Goal: Information Seeking & Learning: Learn about a topic

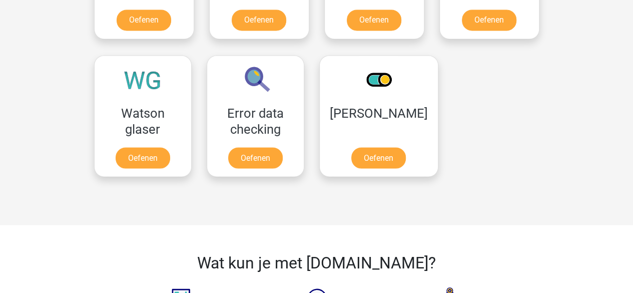
scroll to position [846, 0]
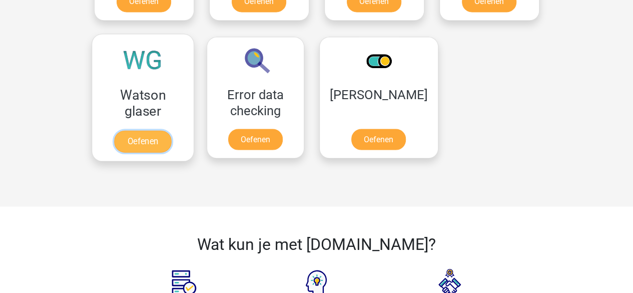
click at [154, 135] on link "Oefenen" at bounding box center [142, 141] width 57 height 22
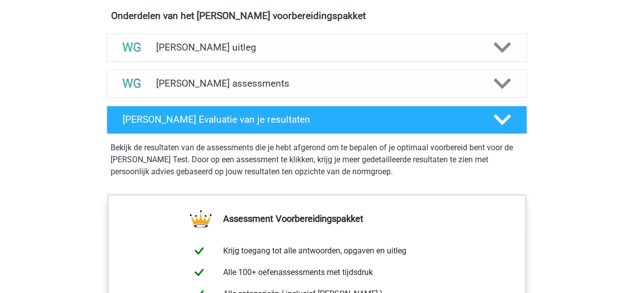
scroll to position [591, 0]
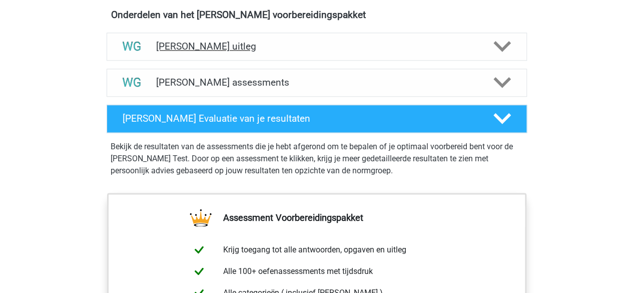
click at [269, 54] on div "[PERSON_NAME] uitleg" at bounding box center [317, 47] width 421 height 28
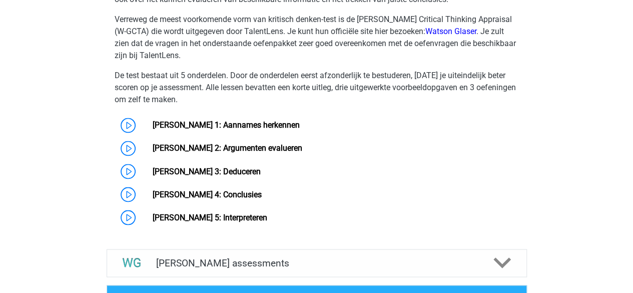
scroll to position [786, 0]
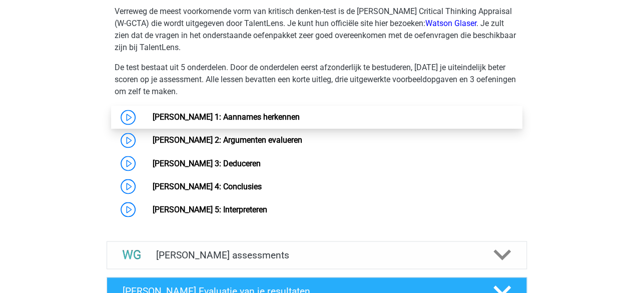
click at [256, 118] on link "[PERSON_NAME] 1: Aannames herkennen" at bounding box center [226, 117] width 147 height 10
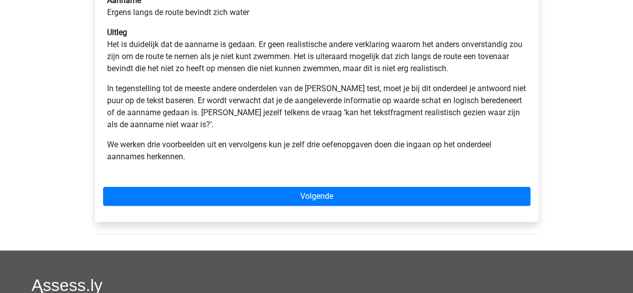
scroll to position [292, 0]
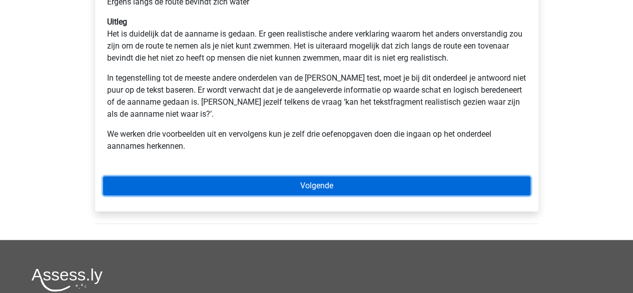
click at [321, 186] on link "Volgende" at bounding box center [317, 185] width 428 height 19
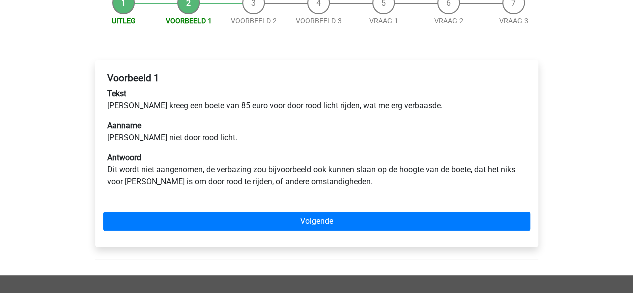
scroll to position [118, 0]
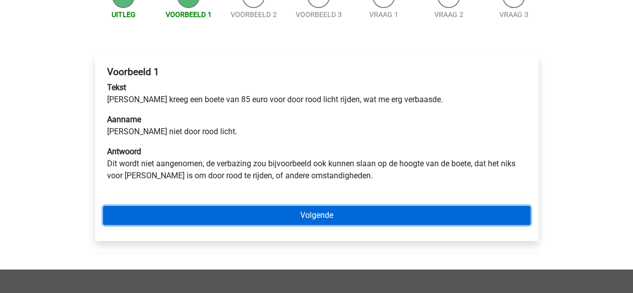
click at [355, 220] on link "Volgende" at bounding box center [317, 215] width 428 height 19
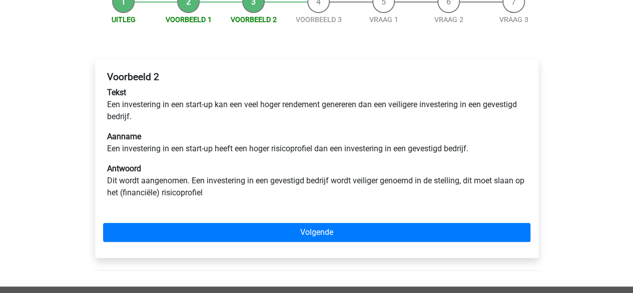
scroll to position [117, 0]
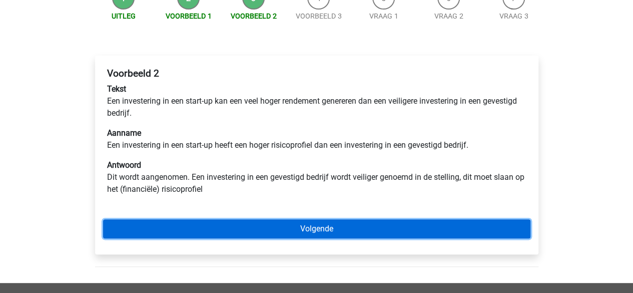
click at [355, 220] on link "Volgende" at bounding box center [317, 228] width 428 height 19
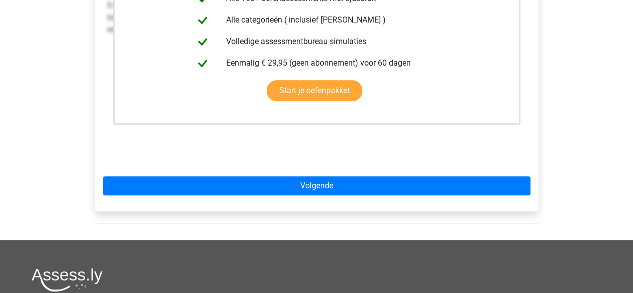
scroll to position [248, 0]
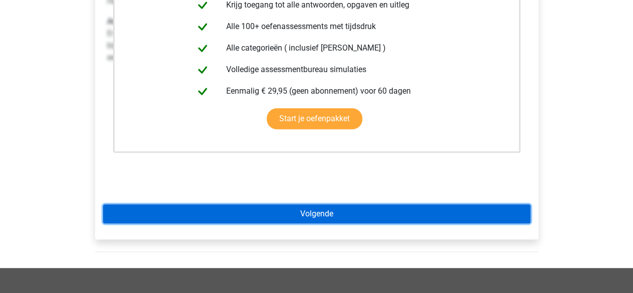
click at [354, 215] on link "Volgende" at bounding box center [317, 213] width 428 height 19
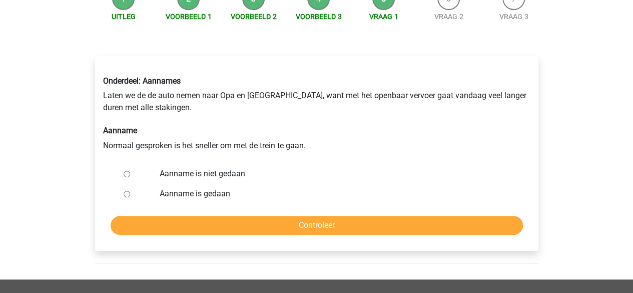
scroll to position [117, 0]
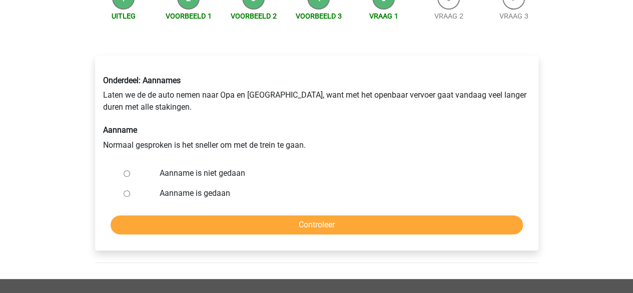
click at [164, 195] on label "Aanname is gedaan" at bounding box center [333, 193] width 346 height 12
click at [130, 195] on input "Aanname is gedaan" at bounding box center [127, 193] width 7 height 7
radio input "true"
drag, startPoint x: 198, startPoint y: 210, endPoint x: 198, endPoint y: 219, distance: 9.0
click at [198, 219] on form "Aanname is niet gedaan Aanname is gedaan Controleer" at bounding box center [317, 198] width 428 height 71
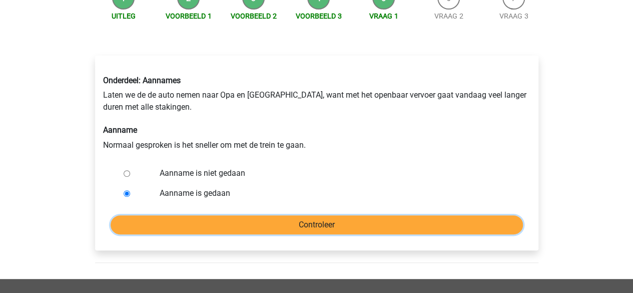
click at [198, 219] on input "Controleer" at bounding box center [317, 224] width 413 height 19
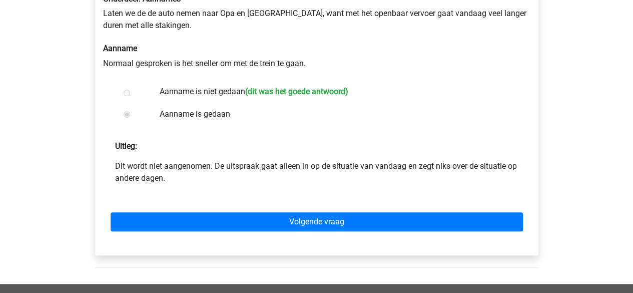
scroll to position [205, 0]
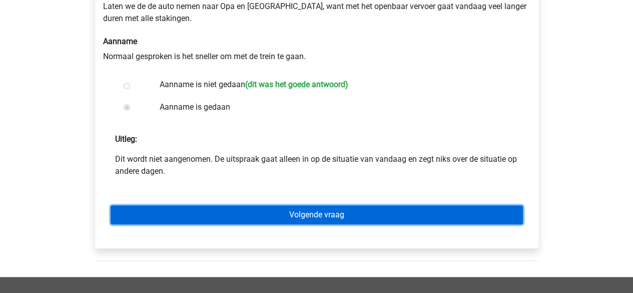
click at [346, 219] on link "Volgende vraag" at bounding box center [317, 214] width 413 height 19
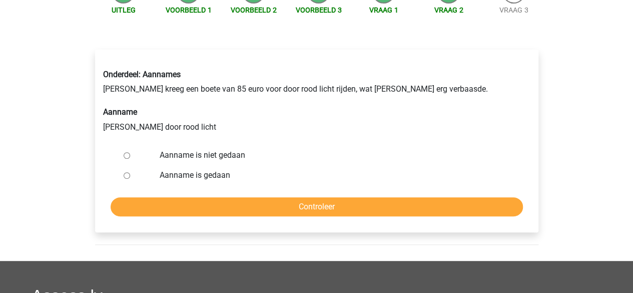
scroll to position [125, 0]
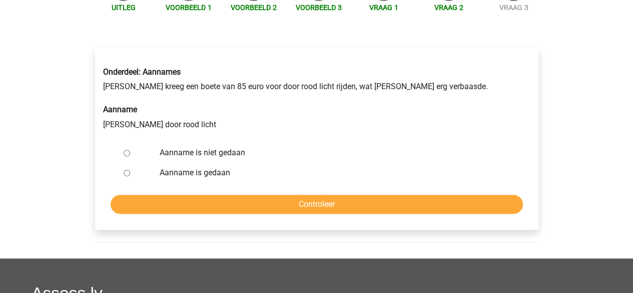
click at [222, 172] on label "Aanname is gedaan" at bounding box center [333, 173] width 346 height 12
click at [130, 172] on input "Aanname is gedaan" at bounding box center [127, 173] width 7 height 7
radio input "true"
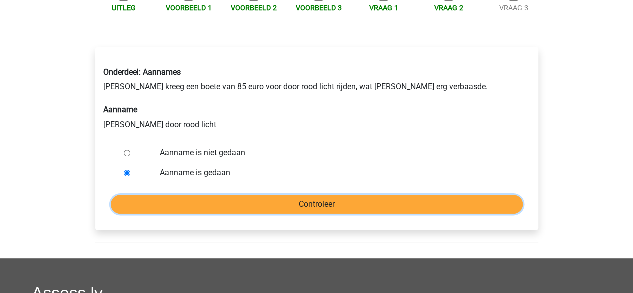
click at [221, 201] on input "Controleer" at bounding box center [317, 204] width 413 height 19
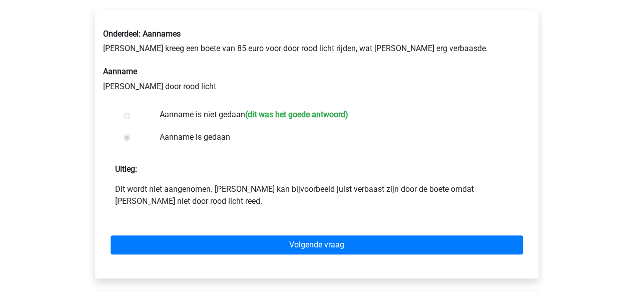
scroll to position [165, 0]
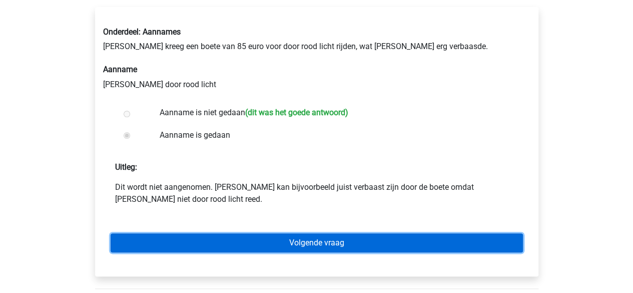
click at [240, 234] on link "Volgende vraag" at bounding box center [317, 242] width 413 height 19
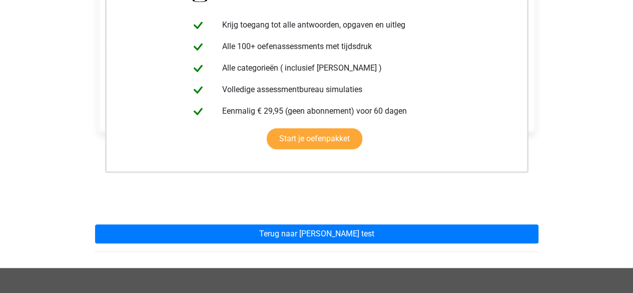
scroll to position [207, 0]
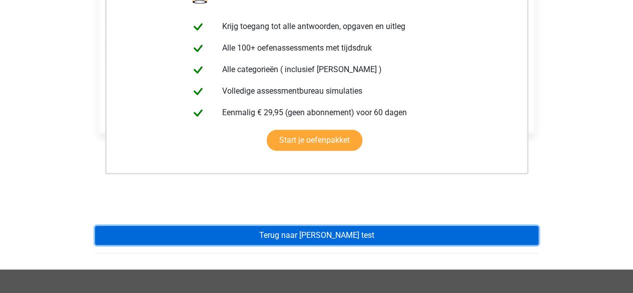
click at [262, 229] on link "Terug naar watson glaser test" at bounding box center [317, 235] width 444 height 19
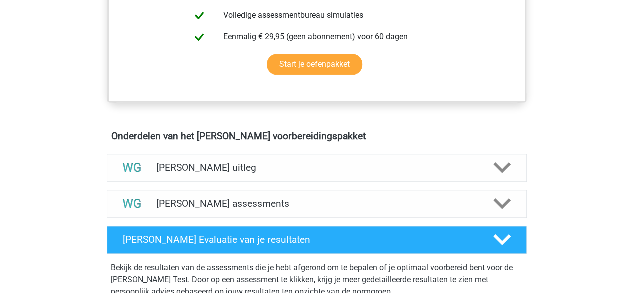
scroll to position [471, 0]
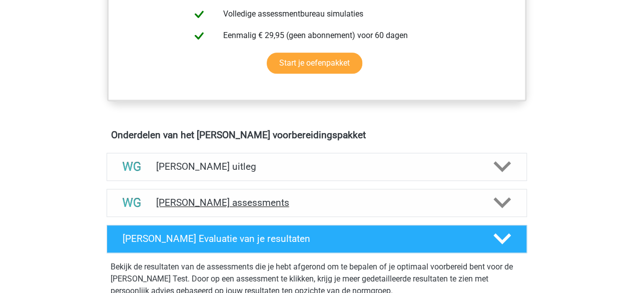
click at [277, 193] on div "Watson Glaser assessments" at bounding box center [317, 203] width 421 height 28
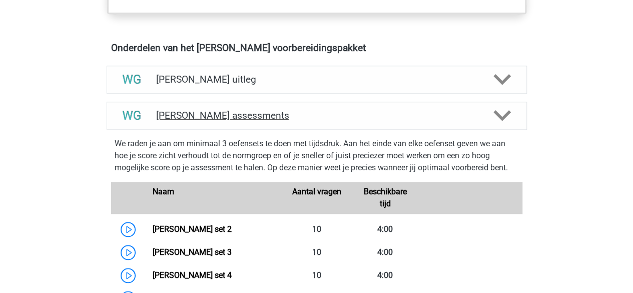
scroll to position [547, 0]
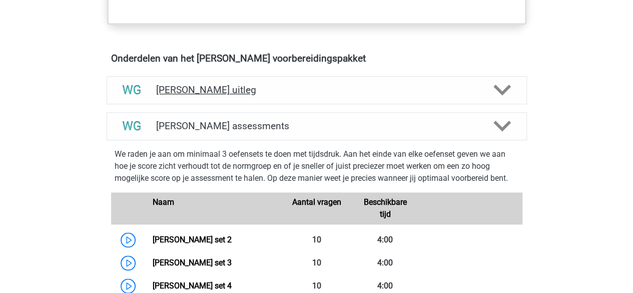
click at [296, 89] on h4 "[PERSON_NAME] uitleg" at bounding box center [316, 90] width 321 height 12
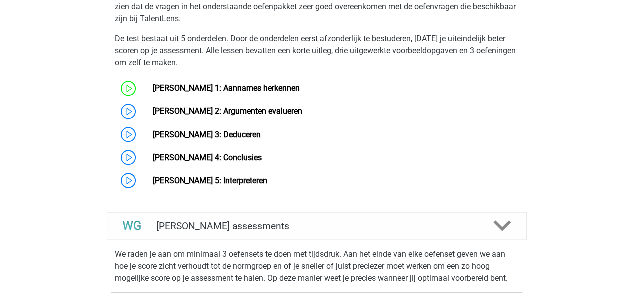
scroll to position [828, 0]
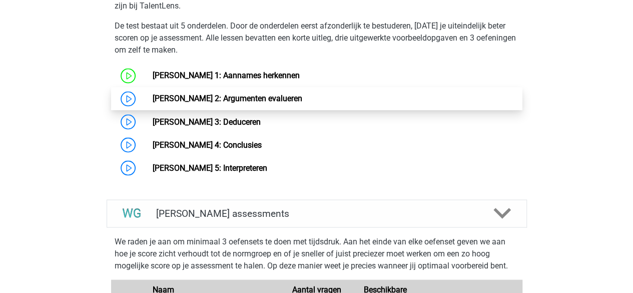
click at [287, 96] on link "[PERSON_NAME] 2: Argumenten evalueren" at bounding box center [228, 99] width 150 height 10
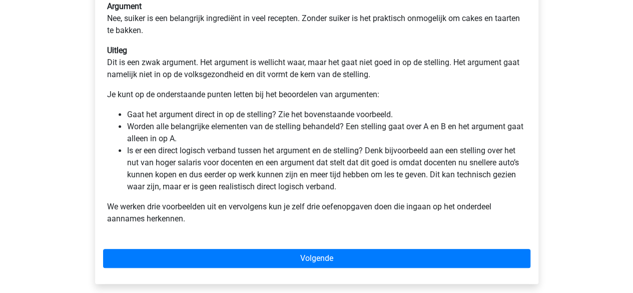
scroll to position [277, 0]
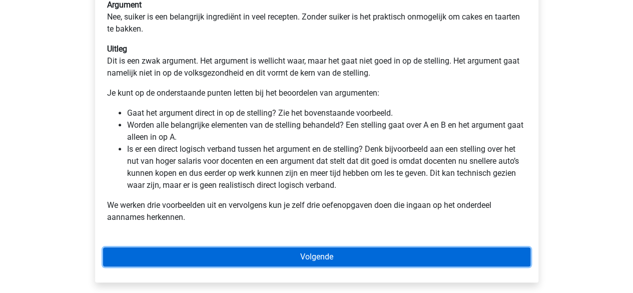
click at [362, 256] on link "Volgende" at bounding box center [317, 256] width 428 height 19
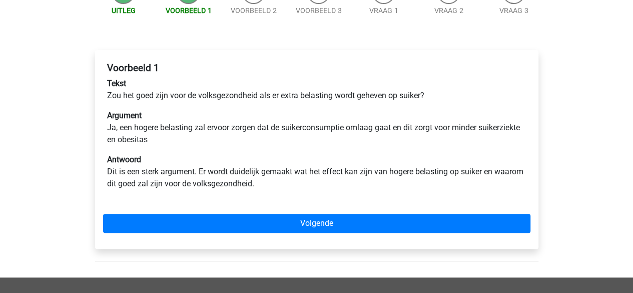
scroll to position [123, 0]
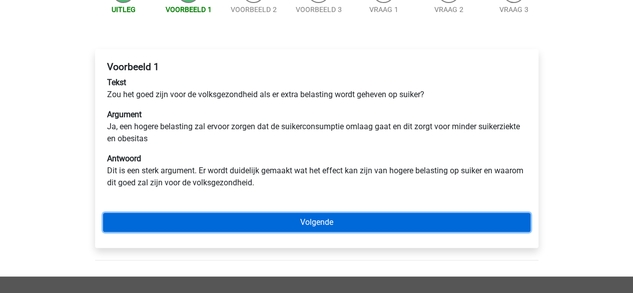
click at [273, 221] on link "Volgende" at bounding box center [317, 222] width 428 height 19
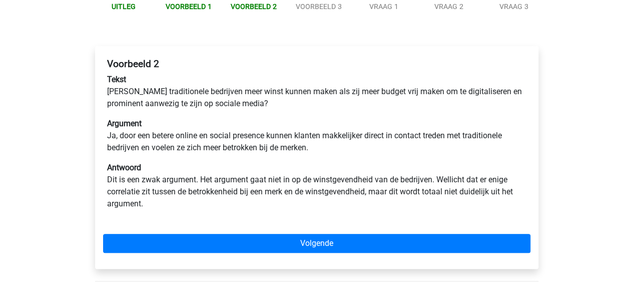
scroll to position [127, 0]
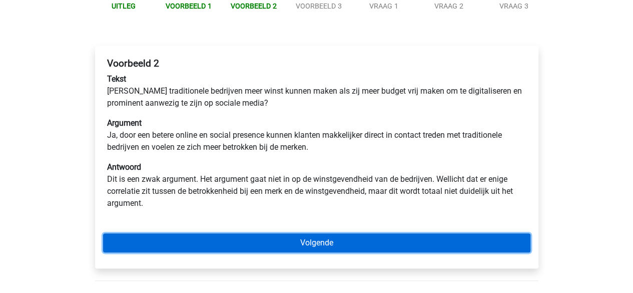
click at [245, 240] on link "Volgende" at bounding box center [317, 242] width 428 height 19
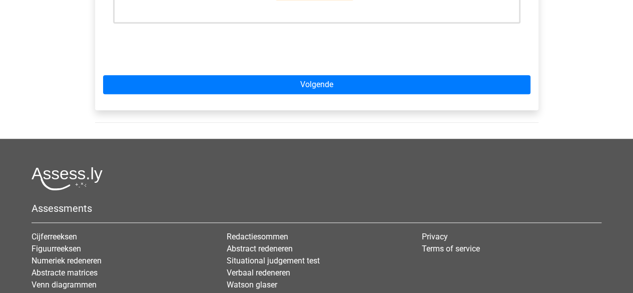
scroll to position [381, 0]
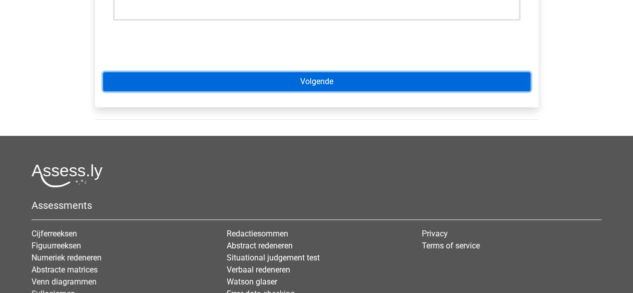
click at [309, 83] on link "Volgende" at bounding box center [317, 81] width 428 height 19
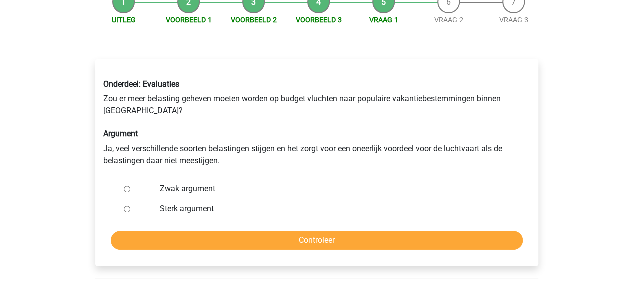
scroll to position [137, 0]
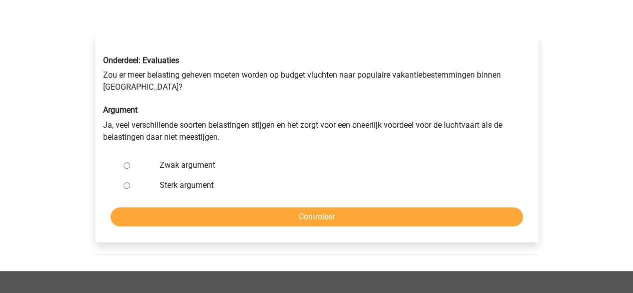
click at [193, 164] on label "Zwak argument" at bounding box center [333, 165] width 346 height 12
click at [130, 164] on input "Zwak argument" at bounding box center [127, 165] width 7 height 7
radio input "true"
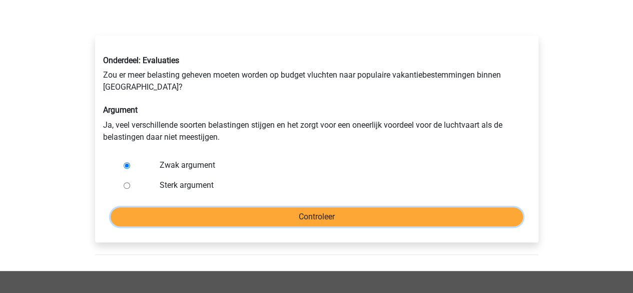
click at [252, 222] on input "Controleer" at bounding box center [317, 216] width 413 height 19
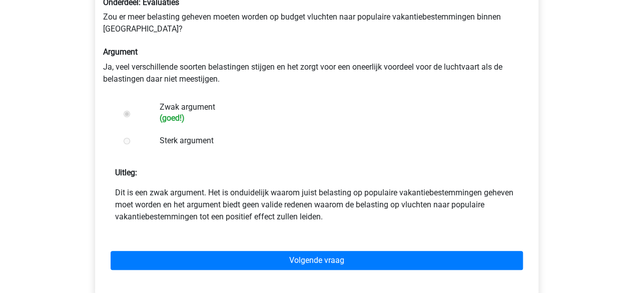
scroll to position [210, 0]
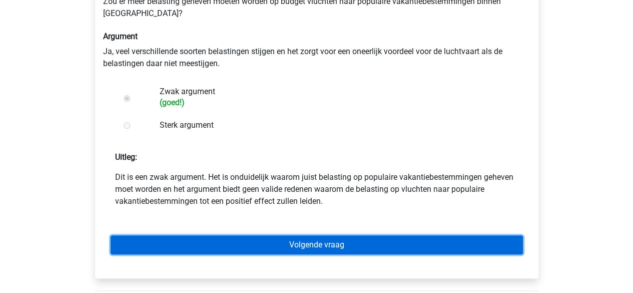
click at [394, 250] on link "Volgende vraag" at bounding box center [317, 244] width 413 height 19
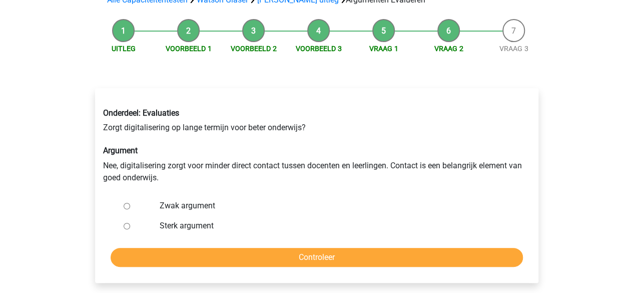
scroll to position [115, 0]
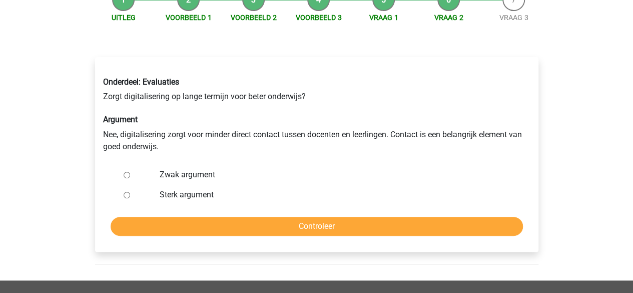
click at [184, 197] on label "Sterk argument" at bounding box center [333, 195] width 346 height 12
click at [130, 197] on input "Sterk argument" at bounding box center [127, 195] width 7 height 7
radio input "true"
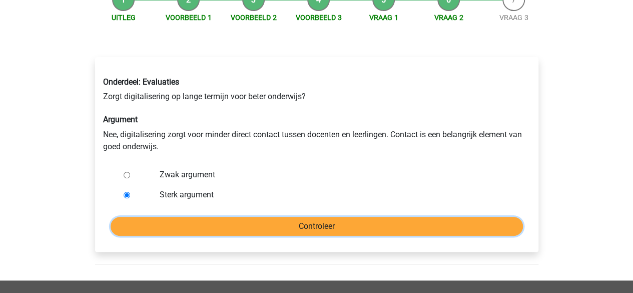
click at [208, 225] on input "Controleer" at bounding box center [317, 226] width 413 height 19
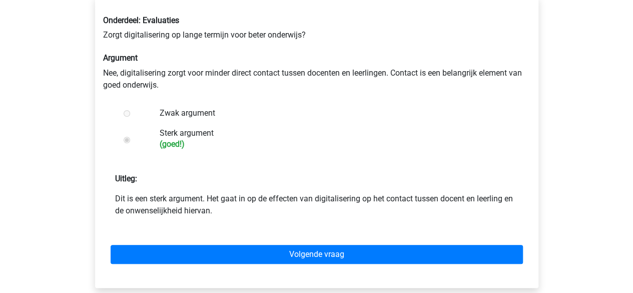
scroll to position [180, 0]
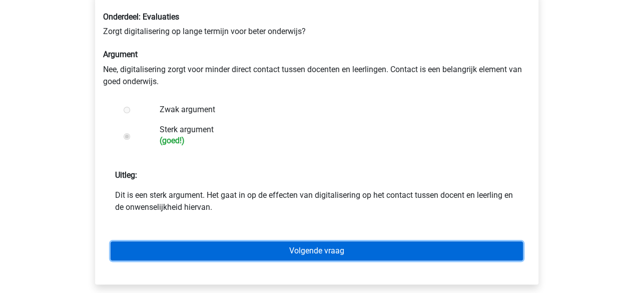
click at [262, 245] on link "Volgende vraag" at bounding box center [317, 250] width 413 height 19
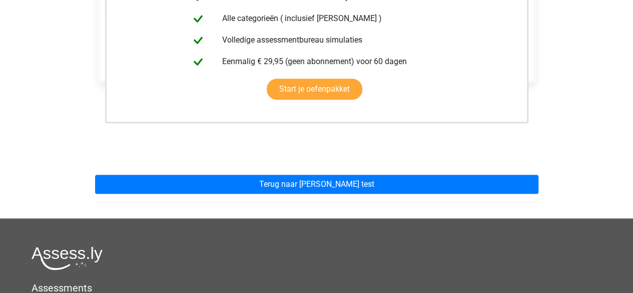
scroll to position [258, 0]
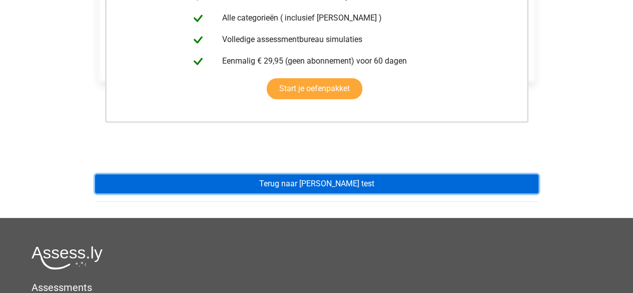
click at [276, 182] on link "Terug naar watson glaser test" at bounding box center [317, 183] width 444 height 19
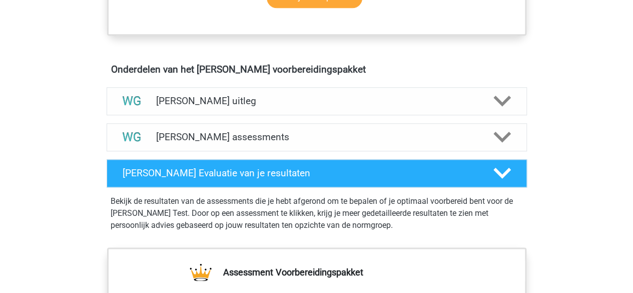
scroll to position [539, 0]
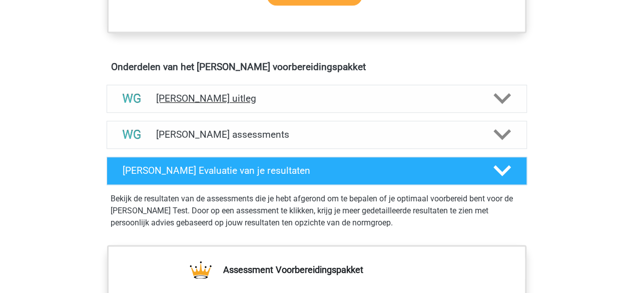
click at [298, 98] on h4 "[PERSON_NAME] uitleg" at bounding box center [316, 99] width 321 height 12
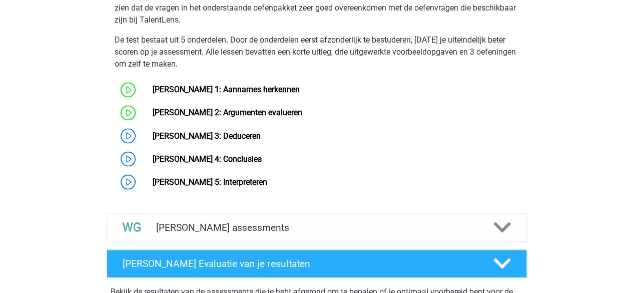
scroll to position [814, 0]
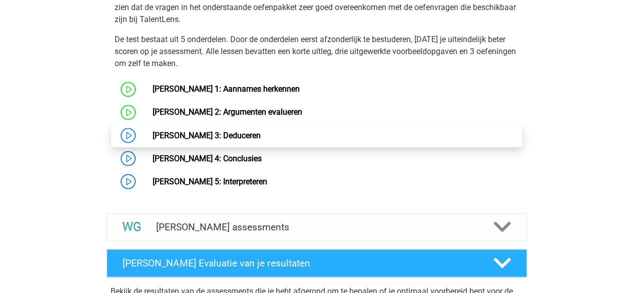
click at [240, 134] on link "[PERSON_NAME] 3: Deduceren" at bounding box center [207, 135] width 108 height 10
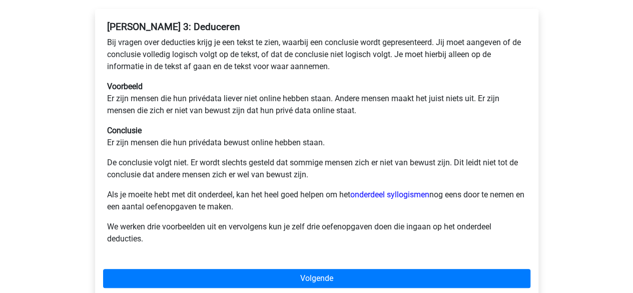
scroll to position [177, 0]
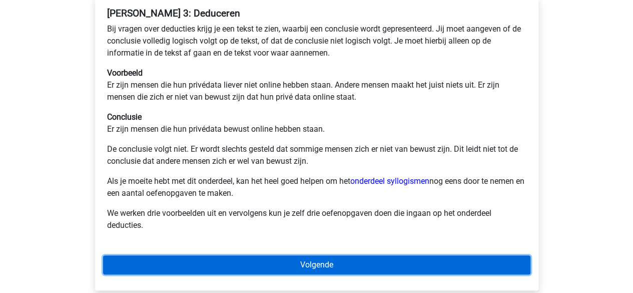
click at [312, 258] on link "Volgende" at bounding box center [317, 264] width 428 height 19
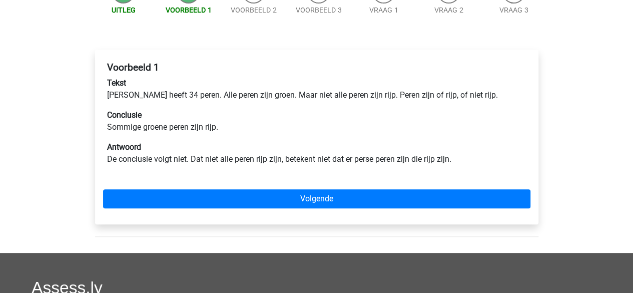
scroll to position [130, 0]
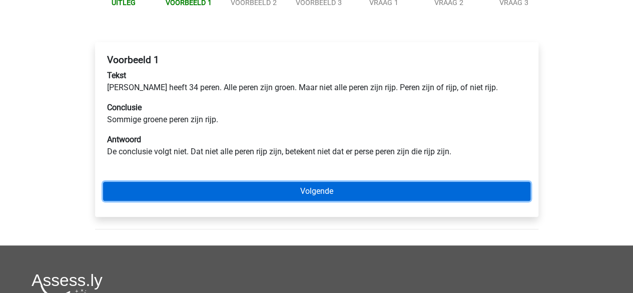
click at [288, 195] on link "Volgende" at bounding box center [317, 191] width 428 height 19
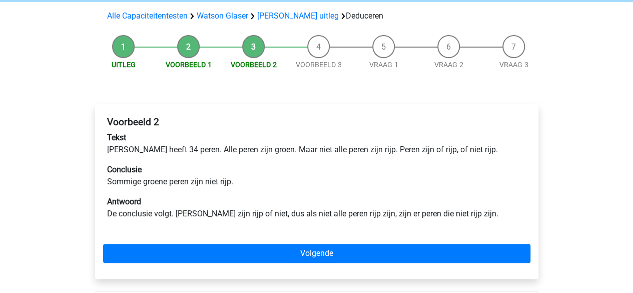
scroll to position [70, 0]
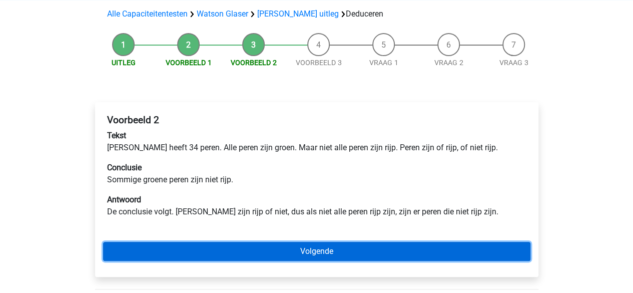
click at [304, 253] on link "Volgende" at bounding box center [317, 251] width 428 height 19
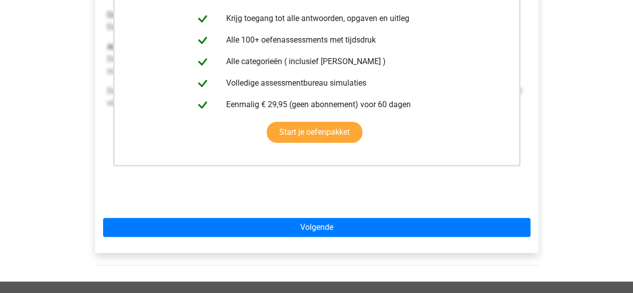
scroll to position [242, 0]
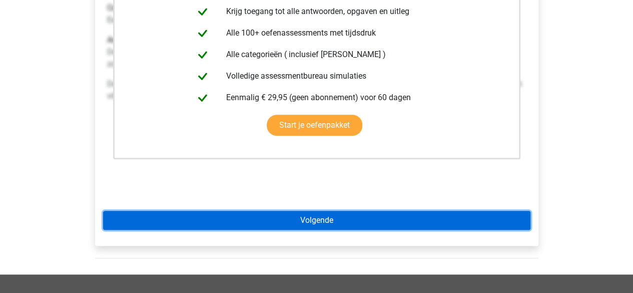
click at [330, 222] on link "Volgende" at bounding box center [317, 220] width 428 height 19
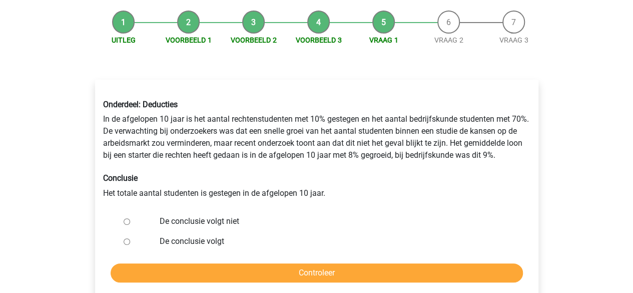
scroll to position [93, 0]
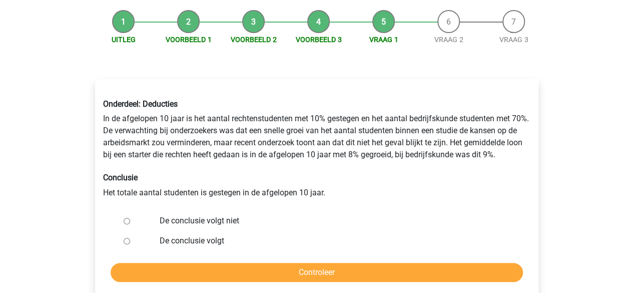
click at [225, 221] on label "De conclusie volgt niet" at bounding box center [333, 221] width 346 height 12
click at [130, 221] on input "De conclusie volgt niet" at bounding box center [127, 221] width 7 height 7
radio input "true"
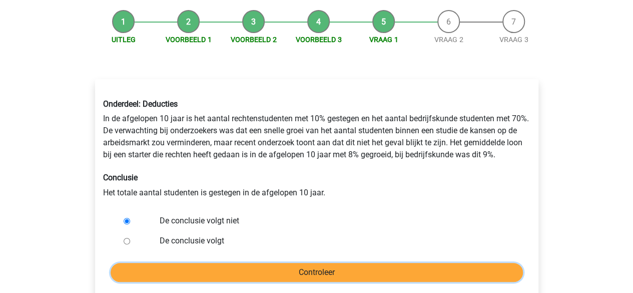
click at [241, 267] on input "Controleer" at bounding box center [317, 272] width 413 height 19
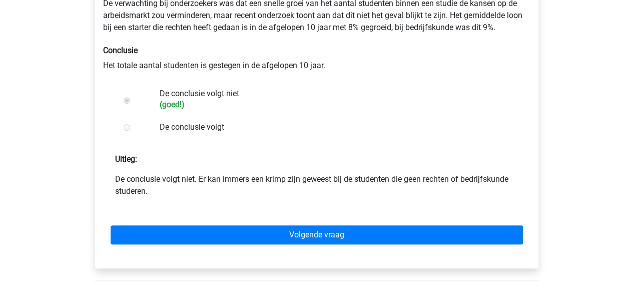
scroll to position [230, 0]
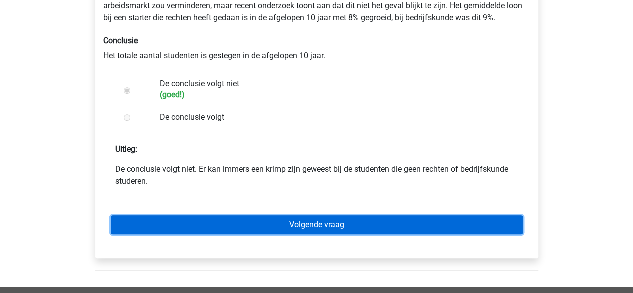
click at [366, 224] on link "Volgende vraag" at bounding box center [317, 224] width 413 height 19
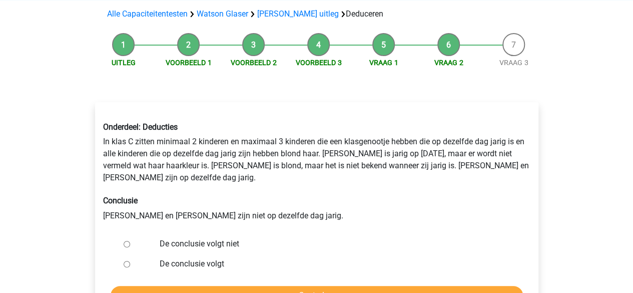
scroll to position [108, 0]
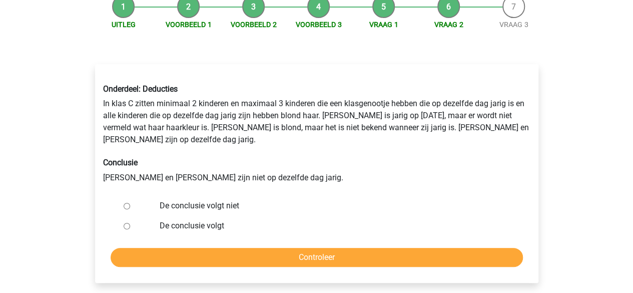
click at [212, 200] on label "De conclusie volgt niet" at bounding box center [333, 206] width 346 height 12
click at [130, 203] on input "De conclusie volgt niet" at bounding box center [127, 206] width 7 height 7
radio input "true"
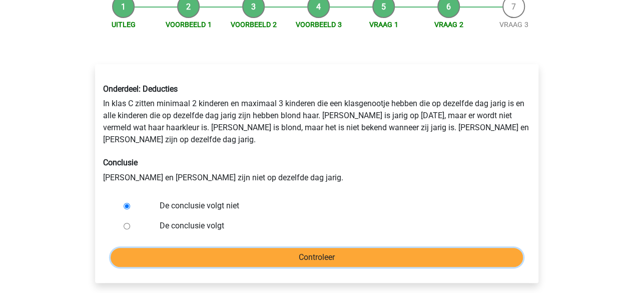
click at [270, 250] on input "Controleer" at bounding box center [317, 257] width 413 height 19
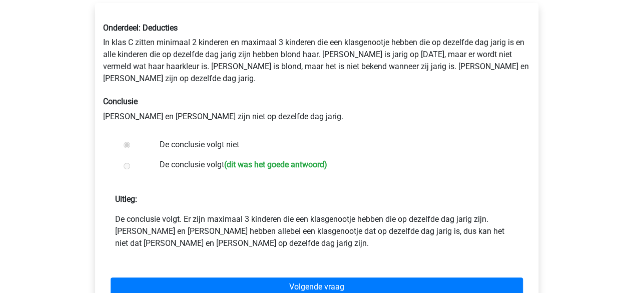
scroll to position [203, 0]
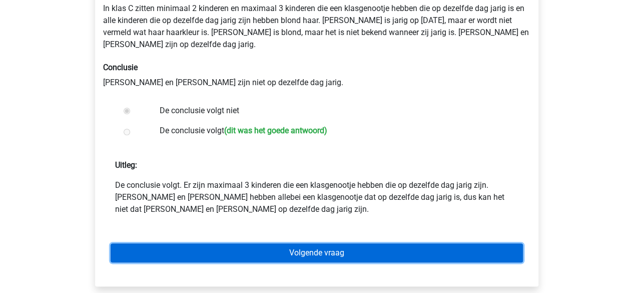
click at [360, 243] on link "Volgende vraag" at bounding box center [317, 252] width 413 height 19
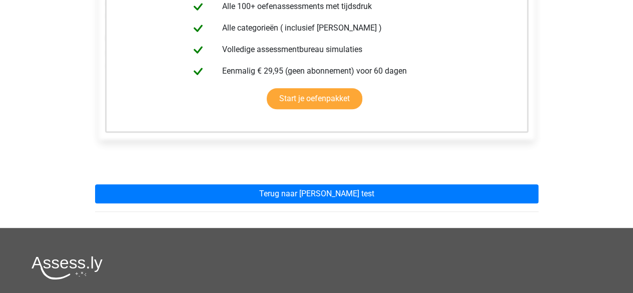
scroll to position [243, 0]
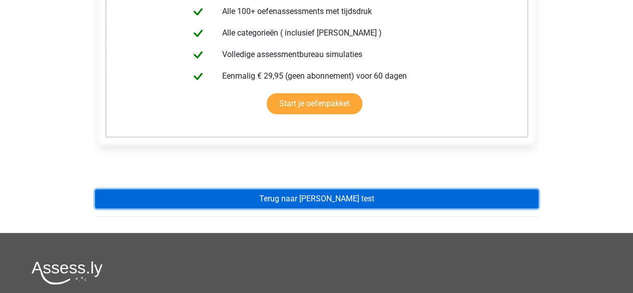
click at [349, 196] on link "Terug naar watson glaser test" at bounding box center [317, 198] width 444 height 19
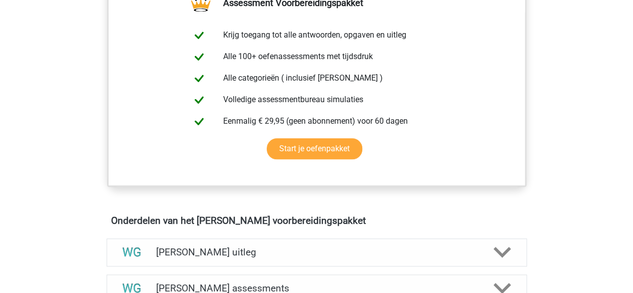
scroll to position [547, 0]
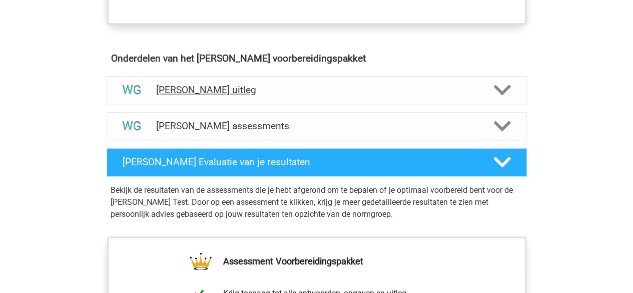
click at [338, 96] on div "[PERSON_NAME] uitleg" at bounding box center [317, 90] width 421 height 28
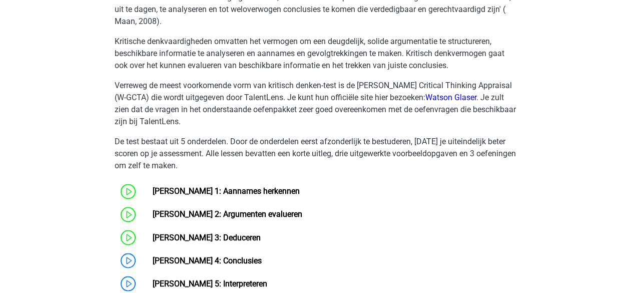
scroll to position [853, 0]
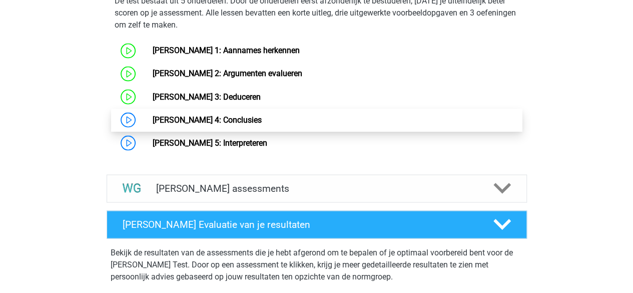
click at [237, 115] on link "[PERSON_NAME] 4: Conclusies" at bounding box center [207, 120] width 109 height 10
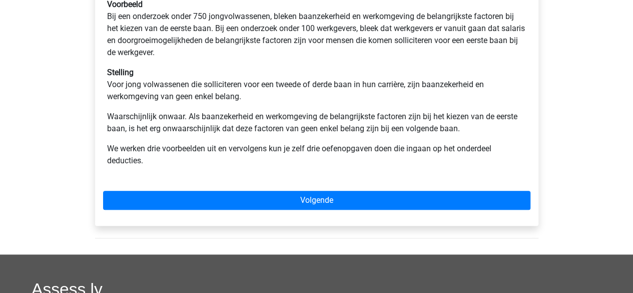
scroll to position [392, 0]
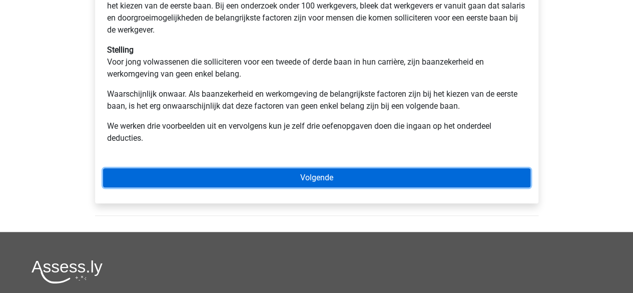
click at [352, 176] on link "Volgende" at bounding box center [317, 177] width 428 height 19
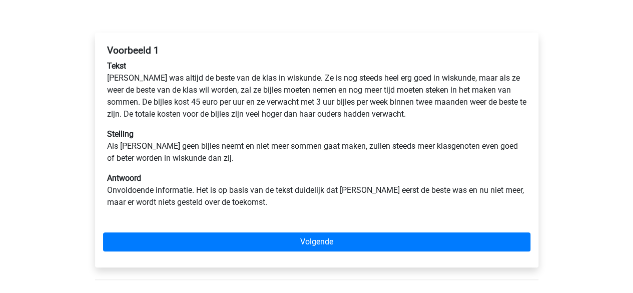
scroll to position [140, 0]
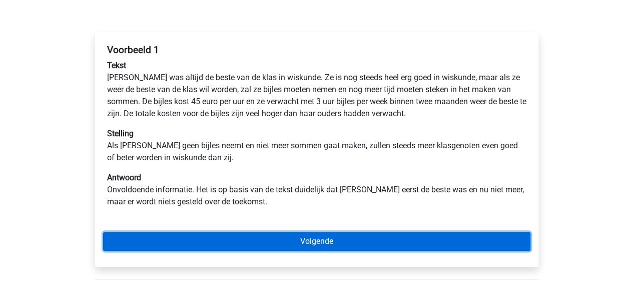
click at [296, 248] on link "Volgende" at bounding box center [317, 241] width 428 height 19
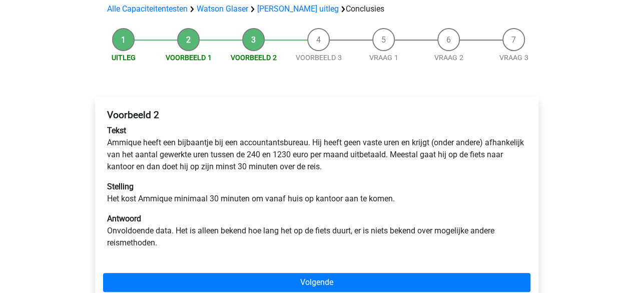
scroll to position [85, 0]
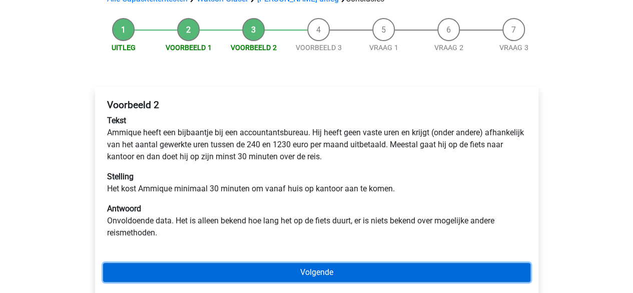
click at [317, 271] on link "Volgende" at bounding box center [317, 272] width 428 height 19
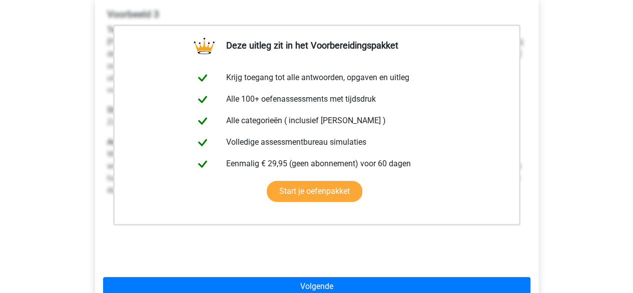
scroll to position [232, 0]
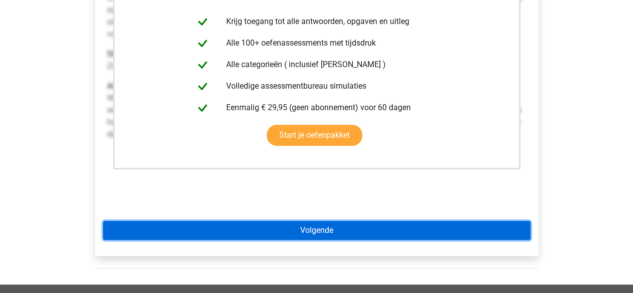
click at [346, 222] on link "Volgende" at bounding box center [317, 230] width 428 height 19
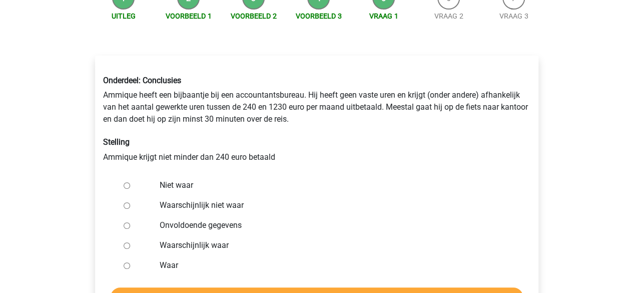
scroll to position [128, 0]
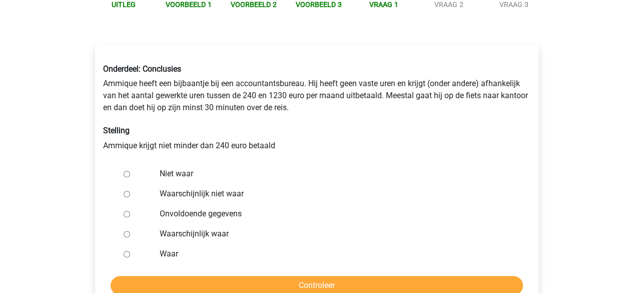
click at [171, 194] on label "Waarschijnlijk niet waar" at bounding box center [333, 194] width 346 height 12
click at [130, 194] on input "Waarschijnlijk niet waar" at bounding box center [127, 194] width 7 height 7
radio input "true"
click at [174, 168] on label "Niet waar" at bounding box center [333, 174] width 346 height 12
click at [130, 171] on input "Niet waar" at bounding box center [127, 174] width 7 height 7
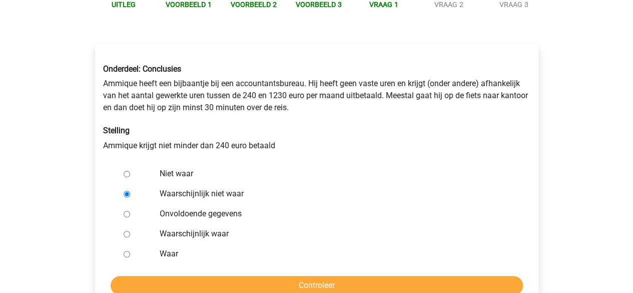
radio input "true"
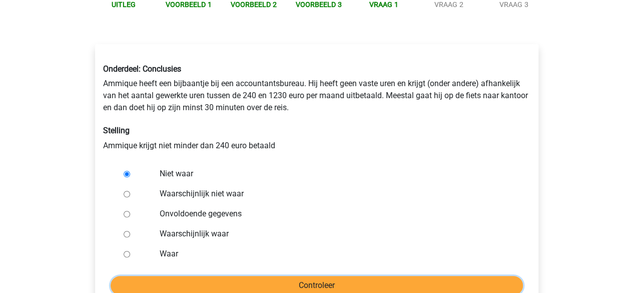
click at [209, 287] on input "Controleer" at bounding box center [317, 285] width 413 height 19
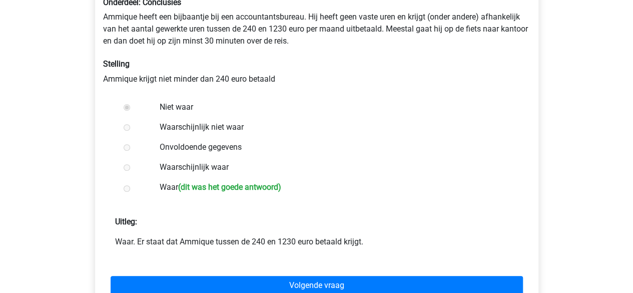
scroll to position [192, 0]
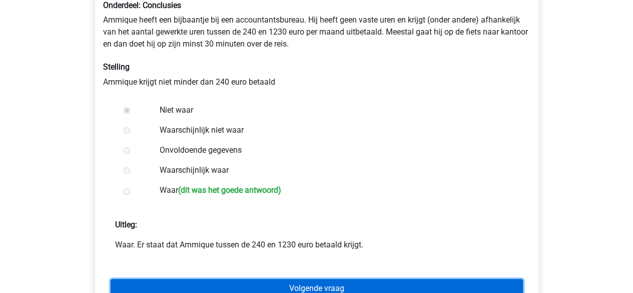
click at [247, 284] on link "Volgende vraag" at bounding box center [317, 288] width 413 height 19
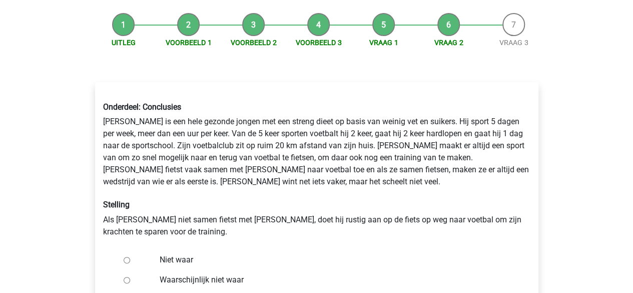
scroll to position [93, 0]
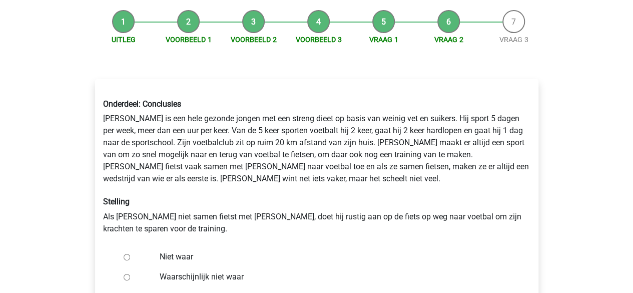
click at [173, 262] on label "Niet waar" at bounding box center [333, 257] width 346 height 12
click at [130, 260] on input "Niet waar" at bounding box center [127, 257] width 7 height 7
radio input "true"
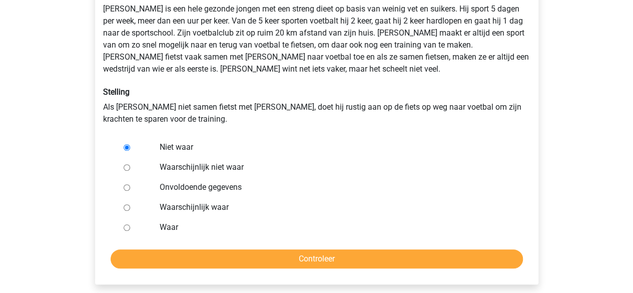
scroll to position [233, 0]
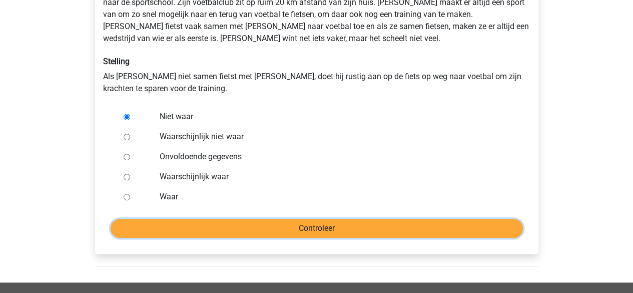
click at [268, 231] on input "Controleer" at bounding box center [317, 228] width 413 height 19
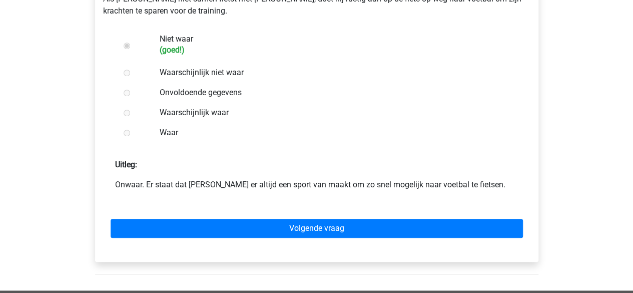
scroll to position [323, 0]
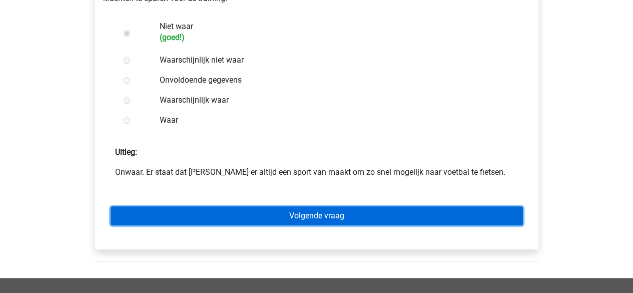
click at [266, 209] on link "Volgende vraag" at bounding box center [317, 215] width 413 height 19
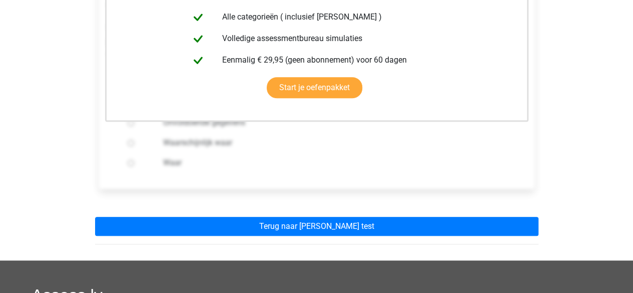
scroll to position [262, 0]
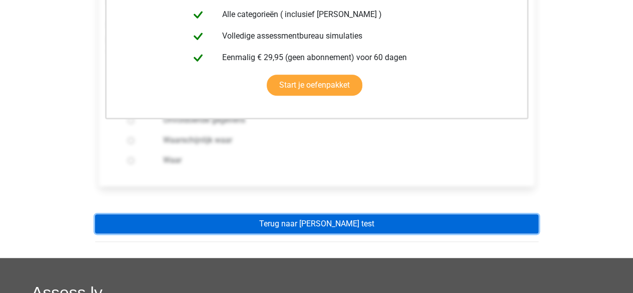
click at [266, 214] on link "Terug naar watson glaser test" at bounding box center [317, 223] width 444 height 19
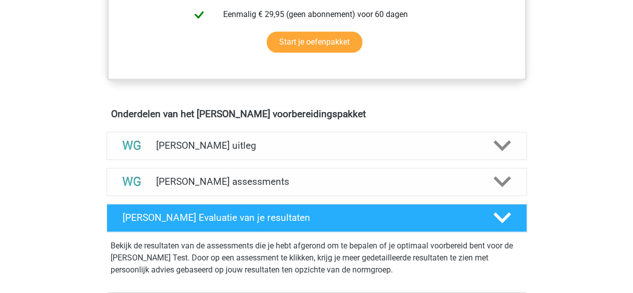
scroll to position [501, 0]
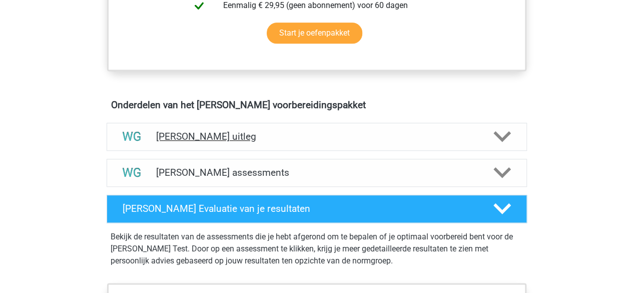
click at [300, 126] on div "[PERSON_NAME] uitleg" at bounding box center [317, 137] width 421 height 28
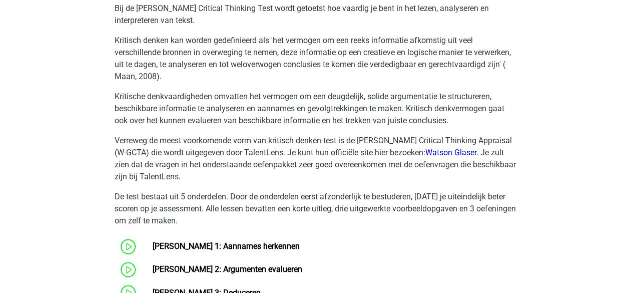
scroll to position [801, 0]
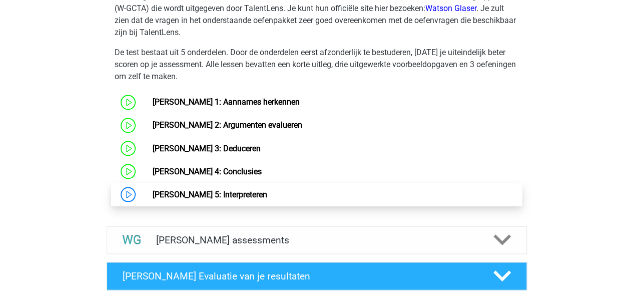
click at [223, 197] on link "[PERSON_NAME] 5: Interpreteren" at bounding box center [210, 194] width 115 height 10
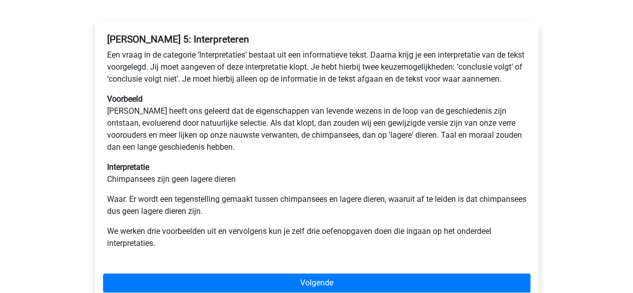
scroll to position [167, 0]
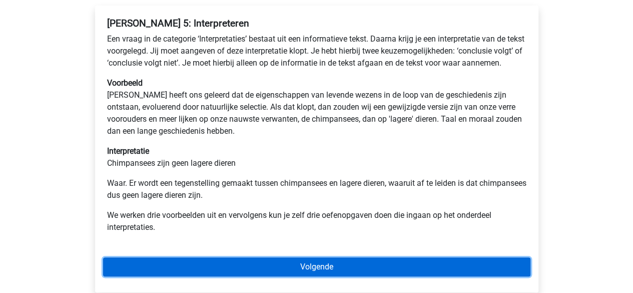
click at [290, 276] on link "Volgende" at bounding box center [317, 266] width 428 height 19
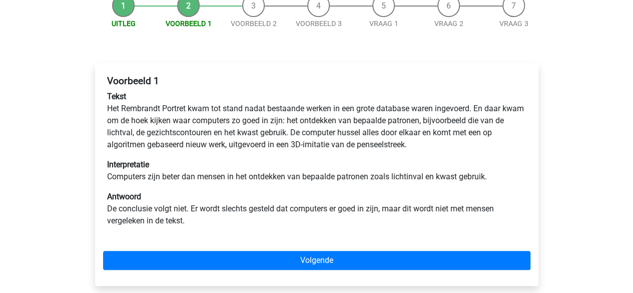
scroll to position [112, 0]
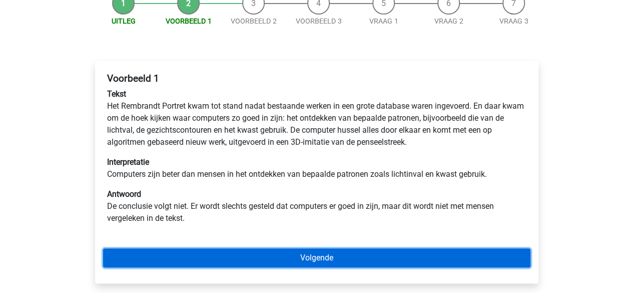
click at [393, 256] on link "Volgende" at bounding box center [317, 257] width 428 height 19
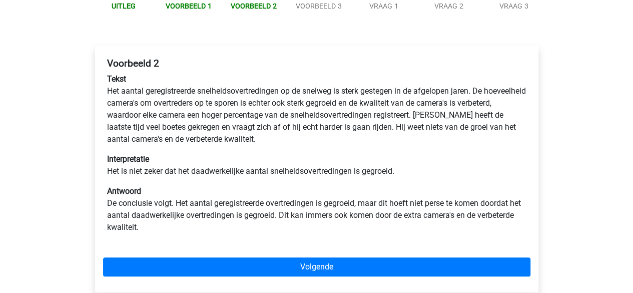
scroll to position [140, 0]
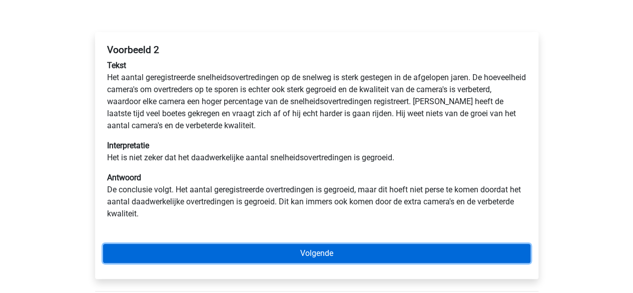
click at [298, 252] on link "Volgende" at bounding box center [317, 253] width 428 height 19
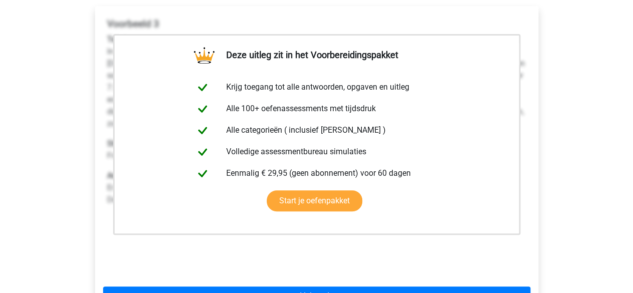
scroll to position [202, 0]
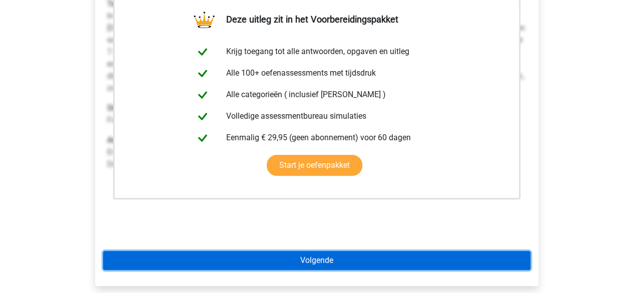
click at [298, 252] on link "Volgende" at bounding box center [317, 260] width 428 height 19
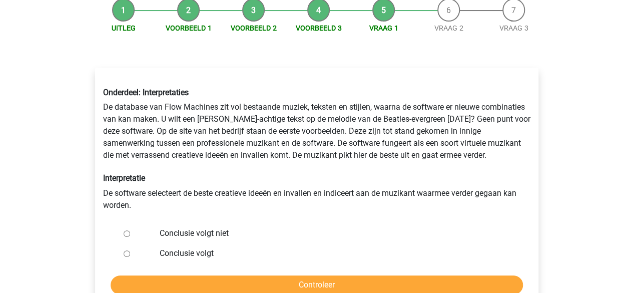
scroll to position [103, 0]
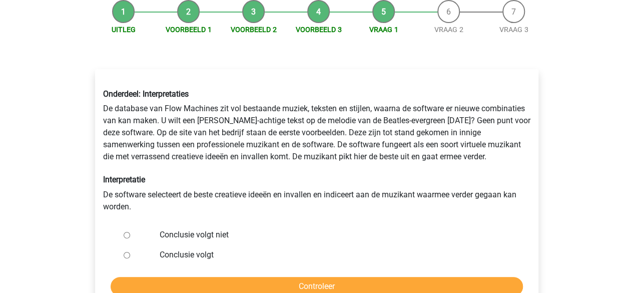
click at [182, 231] on label "Conclusie volgt niet" at bounding box center [333, 235] width 346 height 12
click at [130, 232] on input "Conclusie volgt niet" at bounding box center [127, 235] width 7 height 7
radio input "true"
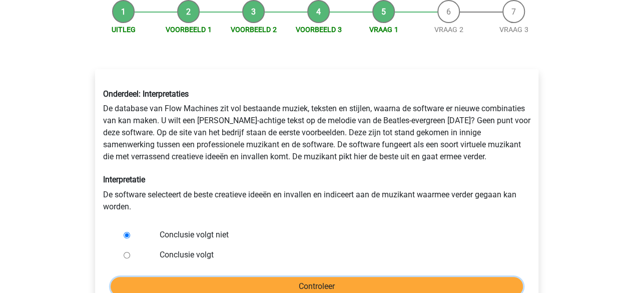
click at [228, 277] on input "Controleer" at bounding box center [317, 286] width 413 height 19
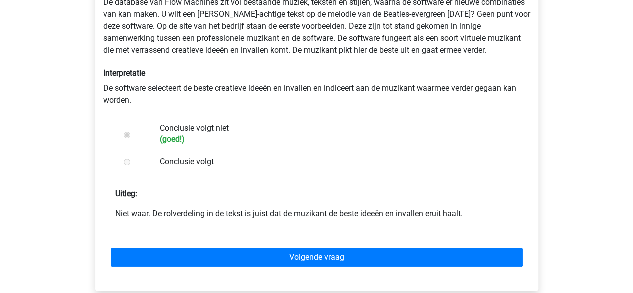
scroll to position [227, 0]
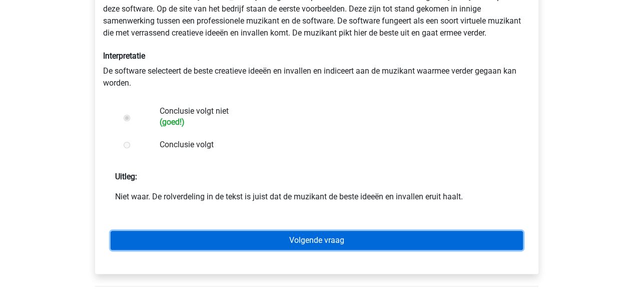
click at [293, 240] on link "Volgende vraag" at bounding box center [317, 240] width 413 height 19
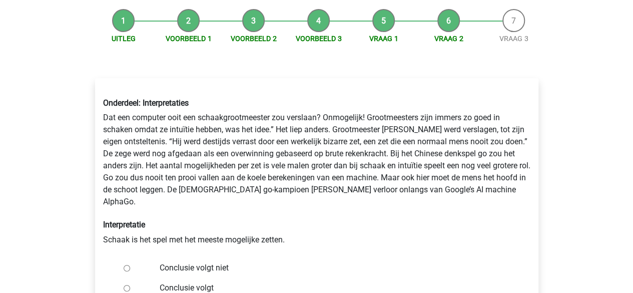
scroll to position [107, 0]
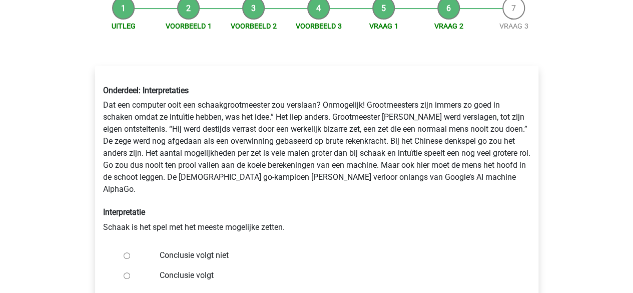
click at [219, 249] on label "Conclusie volgt niet" at bounding box center [333, 255] width 346 height 12
click at [130, 252] on input "Conclusie volgt niet" at bounding box center [127, 255] width 7 height 7
radio input "true"
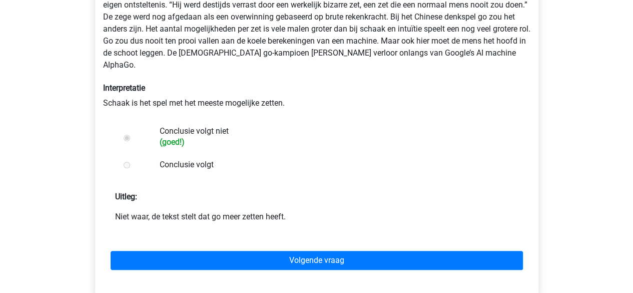
scroll to position [243, 0]
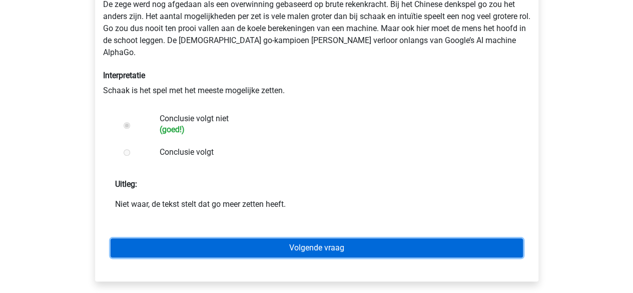
click at [283, 242] on link "Volgende vraag" at bounding box center [317, 247] width 413 height 19
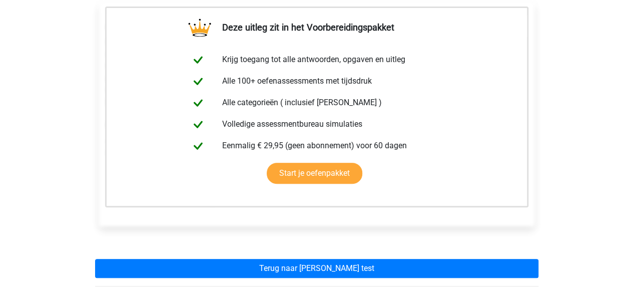
scroll to position [295, 0]
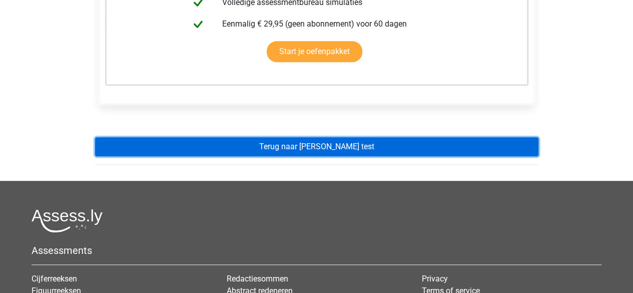
click at [291, 143] on link "Terug naar watson glaser test" at bounding box center [317, 146] width 444 height 19
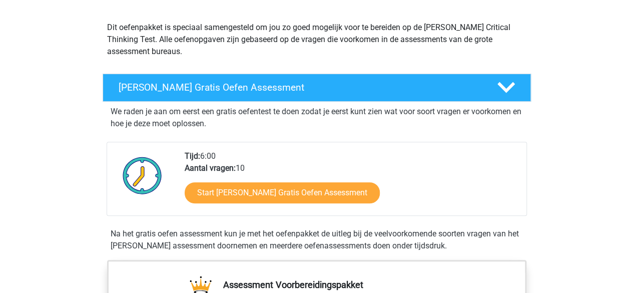
scroll to position [135, 0]
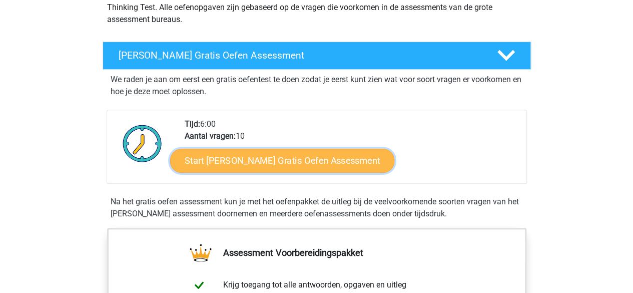
click at [295, 166] on link "Start [PERSON_NAME] Gratis Oefen Assessment" at bounding box center [282, 161] width 225 height 24
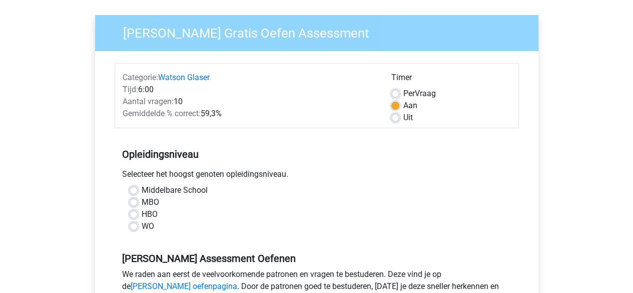
scroll to position [67, 0]
click at [142, 230] on label "WO" at bounding box center [148, 227] width 13 height 12
click at [138, 230] on input "WO" at bounding box center [134, 226] width 8 height 10
radio input "true"
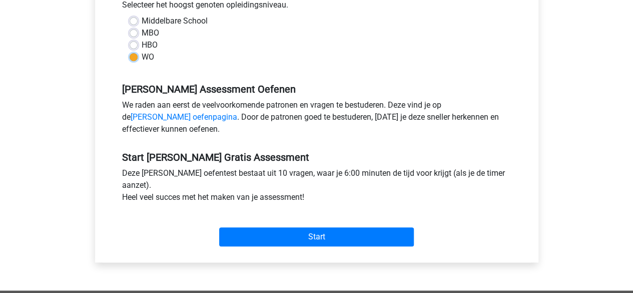
scroll to position [238, 0]
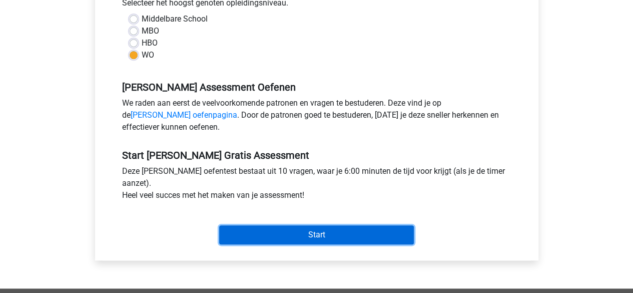
click at [300, 236] on input "Start" at bounding box center [316, 234] width 195 height 19
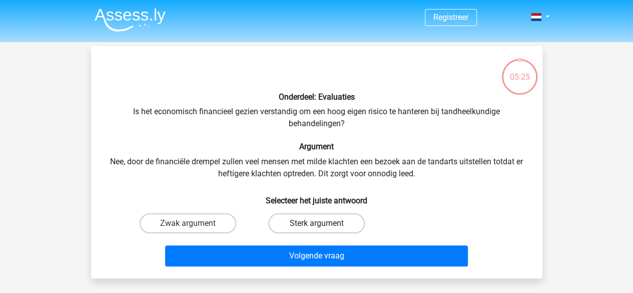
click at [306, 228] on label "Sterk argument" at bounding box center [316, 223] width 97 height 20
click at [316, 228] on input "Sterk argument" at bounding box center [319, 226] width 7 height 7
radio input "true"
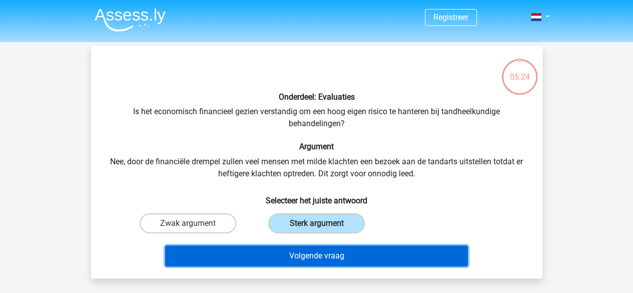
click at [305, 256] on button "Volgende vraag" at bounding box center [316, 255] width 303 height 21
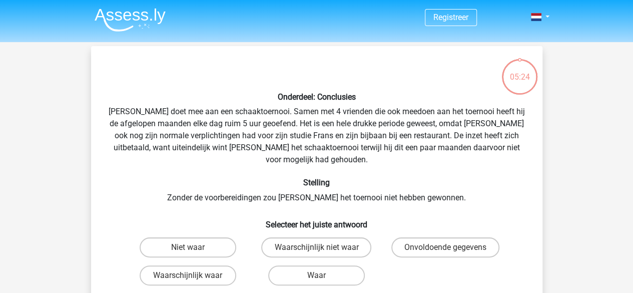
scroll to position [46, 0]
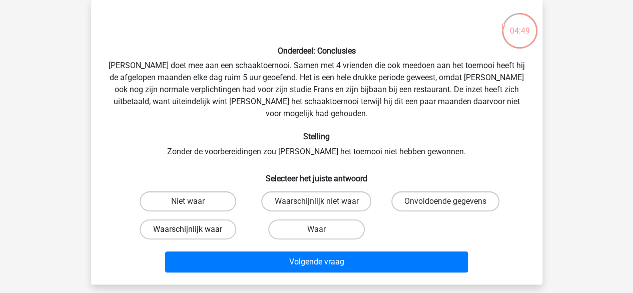
click at [216, 221] on label "Waarschijnlijk waar" at bounding box center [188, 229] width 97 height 20
click at [194, 229] on input "Waarschijnlijk waar" at bounding box center [191, 232] width 7 height 7
radio input "true"
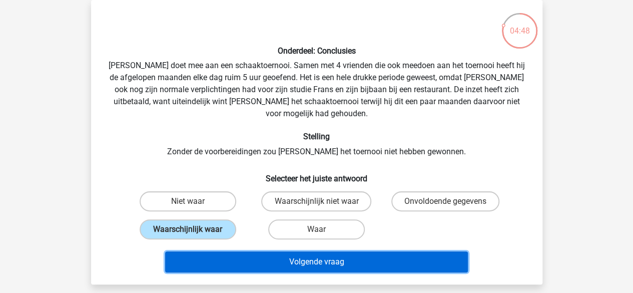
click at [263, 251] on button "Volgende vraag" at bounding box center [316, 261] width 303 height 21
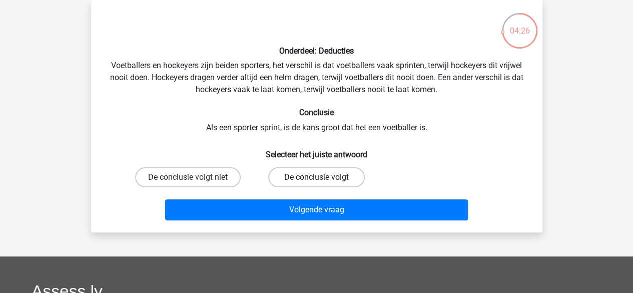
click at [322, 177] on label "De conclusie volgt" at bounding box center [316, 177] width 97 height 20
click at [322, 177] on input "De conclusie volgt" at bounding box center [319, 180] width 7 height 7
radio input "true"
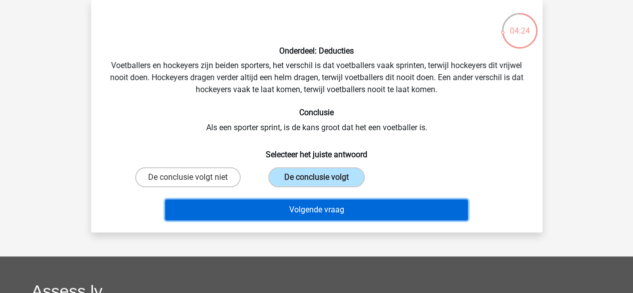
click at [321, 208] on button "Volgende vraag" at bounding box center [316, 209] width 303 height 21
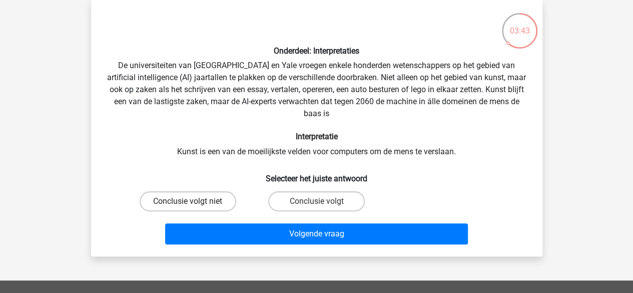
click at [210, 201] on label "Conclusie volgt niet" at bounding box center [188, 201] width 97 height 20
click at [194, 201] on input "Conclusie volgt niet" at bounding box center [191, 204] width 7 height 7
radio input "true"
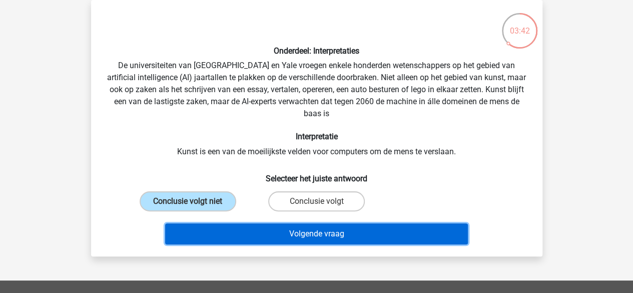
click at [253, 234] on button "Volgende vraag" at bounding box center [316, 233] width 303 height 21
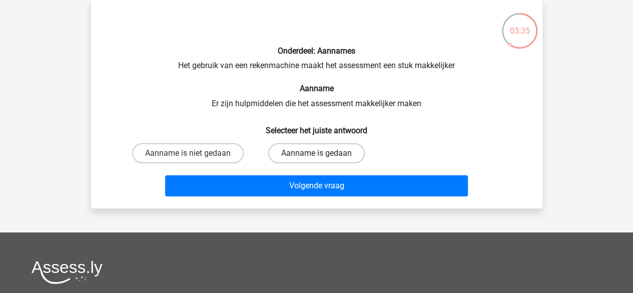
click at [303, 153] on label "Aanname is gedaan" at bounding box center [316, 153] width 97 height 20
click at [316, 153] on input "Aanname is gedaan" at bounding box center [319, 156] width 7 height 7
radio input "true"
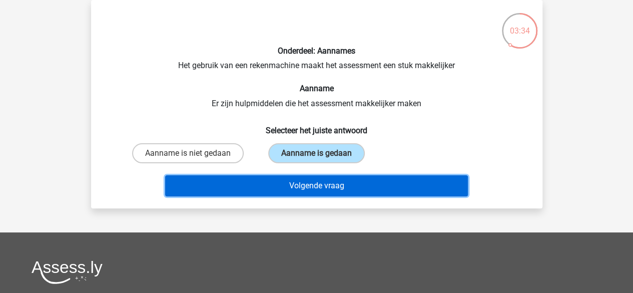
click at [309, 185] on button "Volgende vraag" at bounding box center [316, 185] width 303 height 21
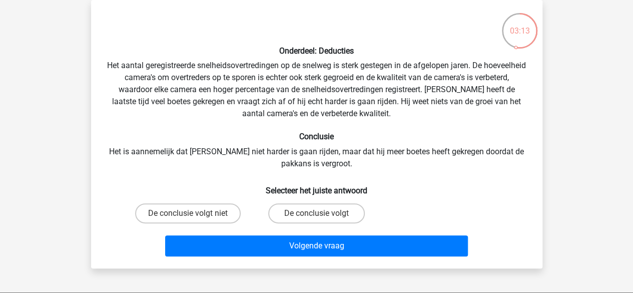
click at [322, 218] on input "De conclusie volgt" at bounding box center [319, 216] width 7 height 7
radio input "true"
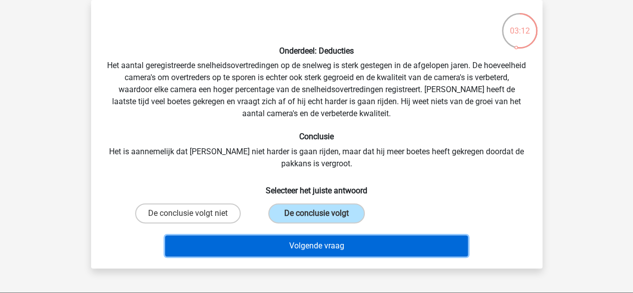
click at [319, 241] on button "Volgende vraag" at bounding box center [316, 245] width 303 height 21
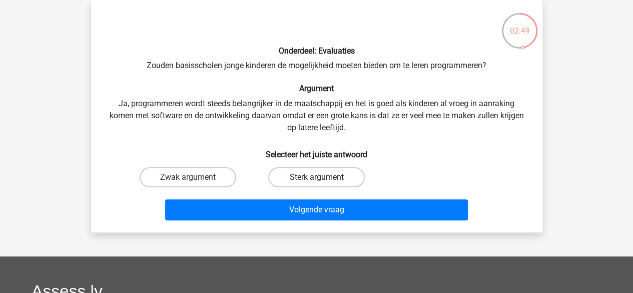
click at [302, 179] on label "Sterk argument" at bounding box center [316, 177] width 97 height 20
click at [316, 179] on input "Sterk argument" at bounding box center [319, 180] width 7 height 7
radio input "true"
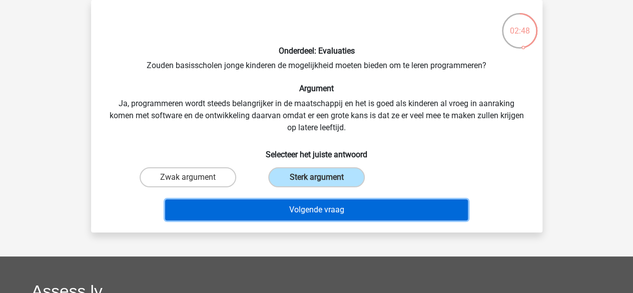
click at [304, 213] on button "Volgende vraag" at bounding box center [316, 209] width 303 height 21
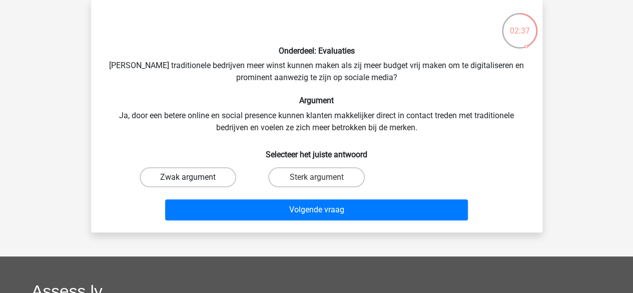
click at [218, 180] on label "Zwak argument" at bounding box center [188, 177] width 97 height 20
click at [194, 180] on input "Zwak argument" at bounding box center [191, 180] width 7 height 7
radio input "true"
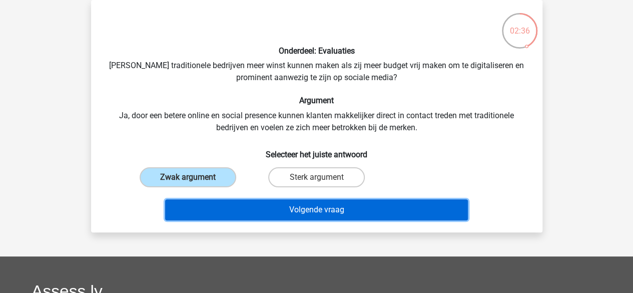
click at [254, 212] on button "Volgende vraag" at bounding box center [316, 209] width 303 height 21
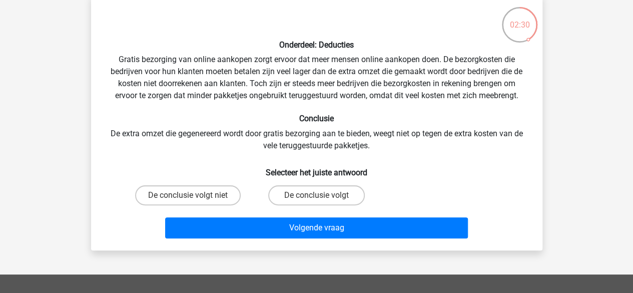
scroll to position [0, 0]
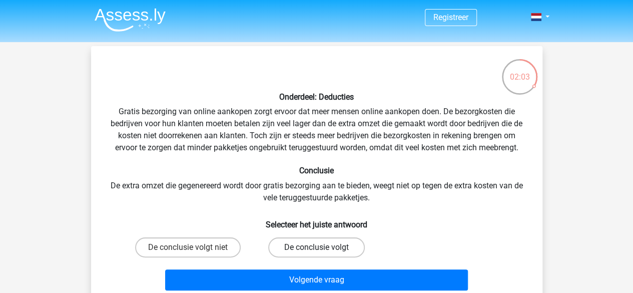
click at [311, 240] on label "De conclusie volgt" at bounding box center [316, 247] width 97 height 20
click at [316, 247] on input "De conclusie volgt" at bounding box center [319, 250] width 7 height 7
radio input "true"
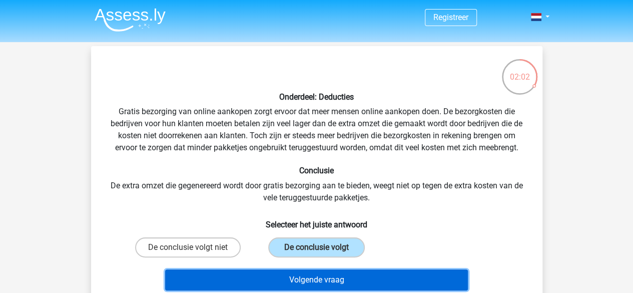
click at [319, 279] on button "Volgende vraag" at bounding box center [316, 279] width 303 height 21
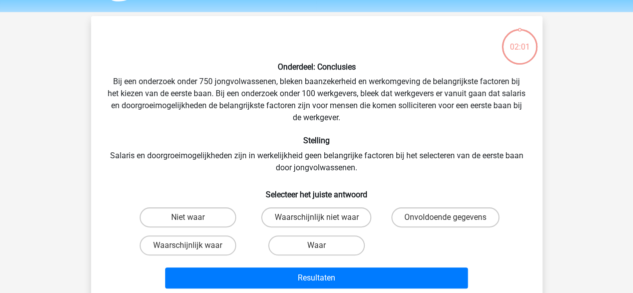
scroll to position [46, 0]
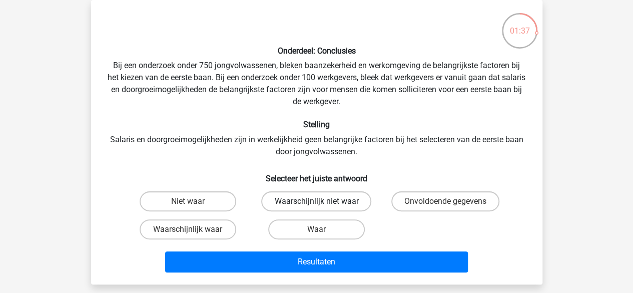
click at [297, 210] on label "Waarschijnlijk niet waar" at bounding box center [316, 201] width 110 height 20
click at [316, 208] on input "Waarschijnlijk niet waar" at bounding box center [319, 204] width 7 height 7
radio input "true"
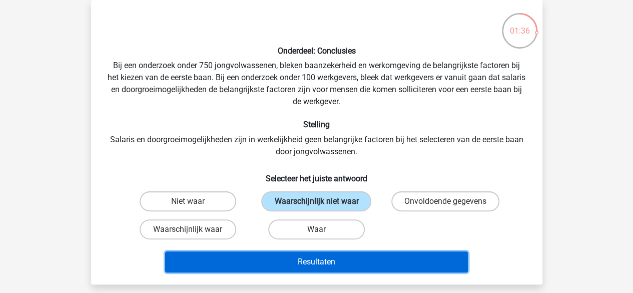
click at [298, 257] on button "Resultaten" at bounding box center [316, 261] width 303 height 21
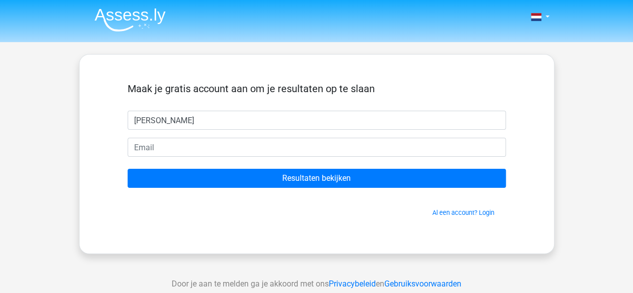
type input "Emma Mom"
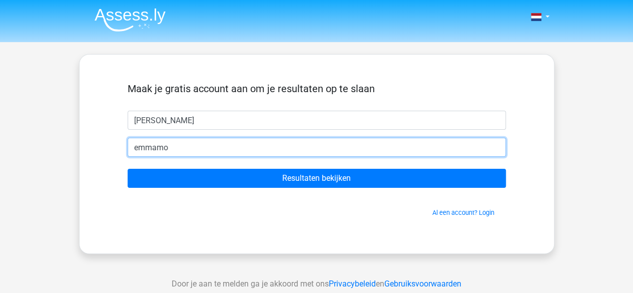
type input "[EMAIL_ADDRESS][DOMAIN_NAME]"
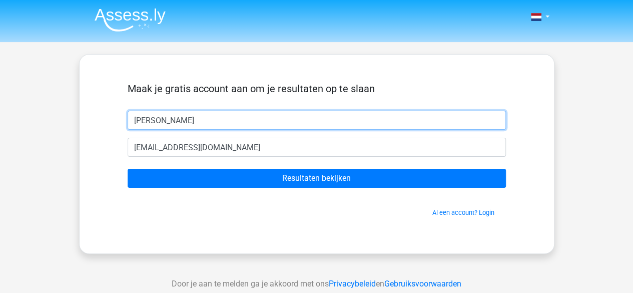
click at [190, 115] on input "Emma Mom" at bounding box center [317, 120] width 379 height 19
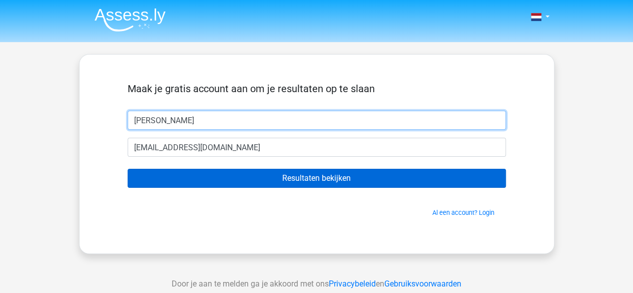
type input "[PERSON_NAME]"
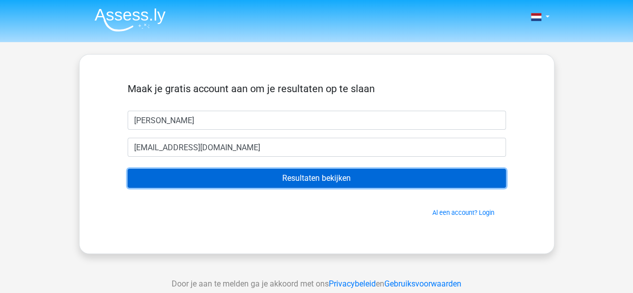
click at [280, 170] on input "Resultaten bekijken" at bounding box center [317, 178] width 379 height 19
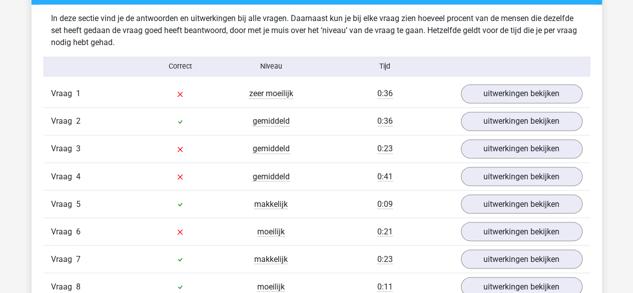
scroll to position [784, 0]
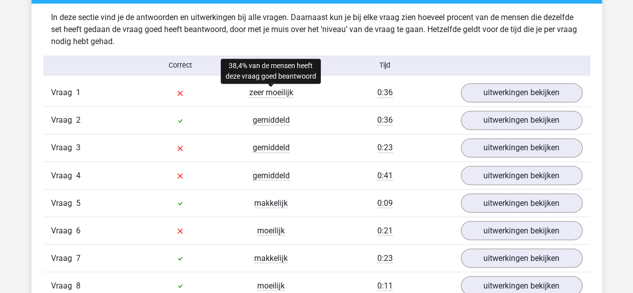
click at [278, 94] on span "zeer moeilijk" at bounding box center [271, 93] width 44 height 10
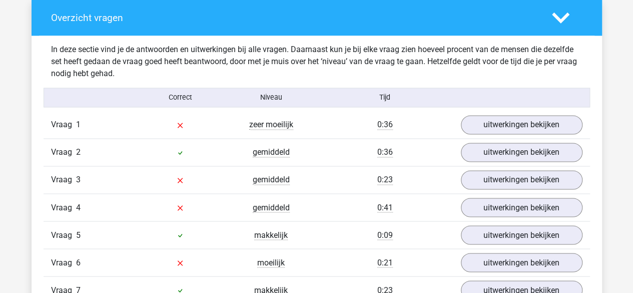
scroll to position [753, 0]
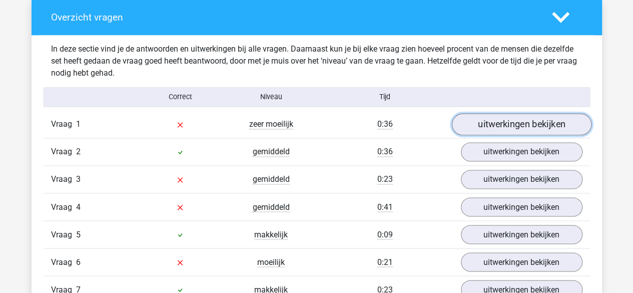
click at [509, 121] on link "uitwerkingen bekijken" at bounding box center [522, 125] width 140 height 22
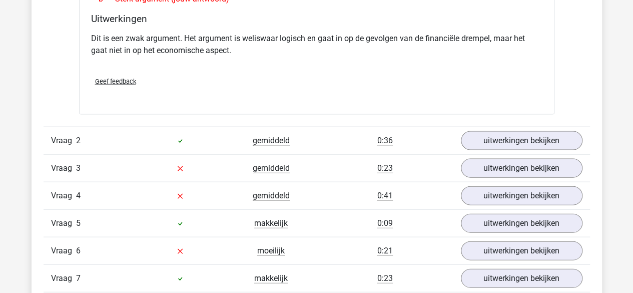
scroll to position [1021, 0]
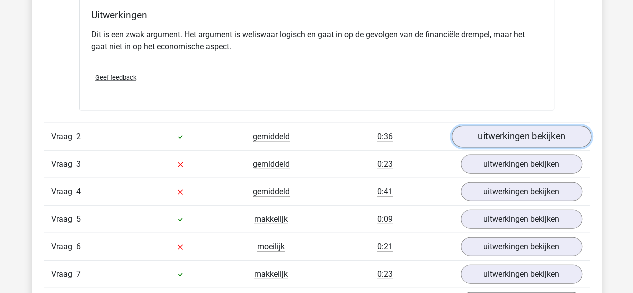
click at [507, 126] on link "uitwerkingen bekijken" at bounding box center [522, 137] width 140 height 22
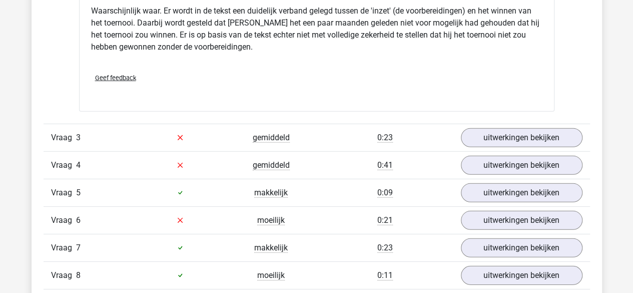
scroll to position [1387, 0]
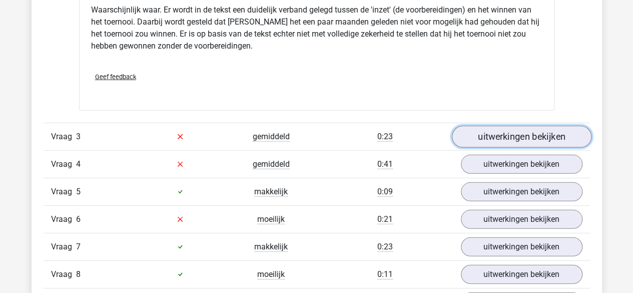
click at [493, 135] on link "uitwerkingen bekijken" at bounding box center [522, 137] width 140 height 22
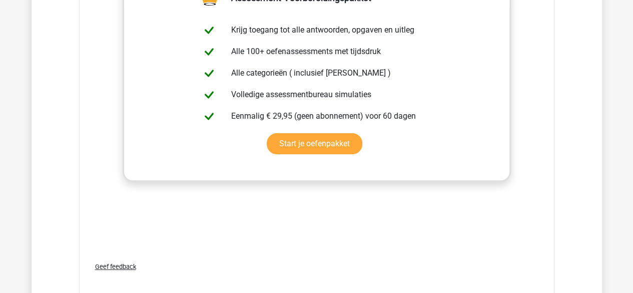
scroll to position [1973, 0]
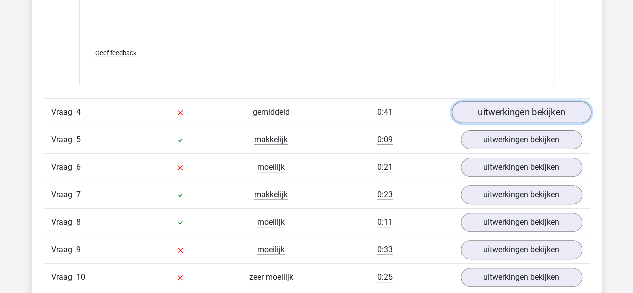
click at [483, 115] on link "uitwerkingen bekijken" at bounding box center [522, 112] width 140 height 22
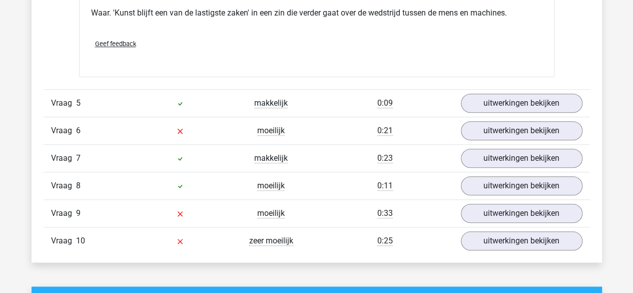
scroll to position [2285, 0]
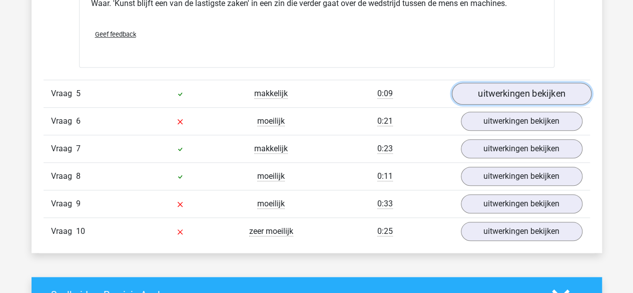
click at [506, 93] on link "uitwerkingen bekijken" at bounding box center [522, 94] width 140 height 22
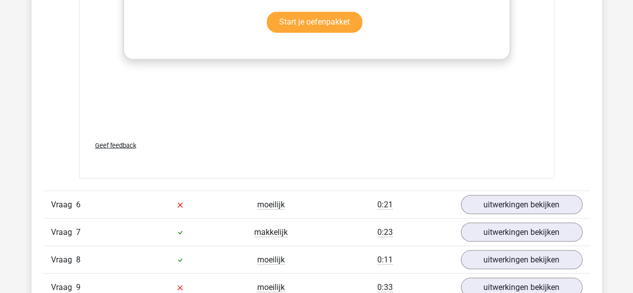
scroll to position [2729, 0]
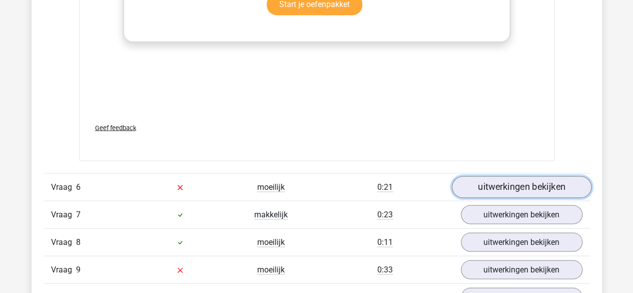
click at [501, 184] on link "uitwerkingen bekijken" at bounding box center [522, 187] width 140 height 22
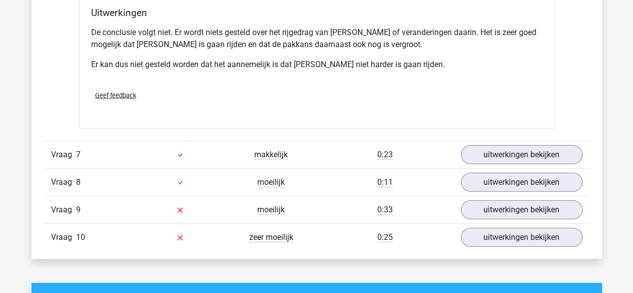
scroll to position [3121, 0]
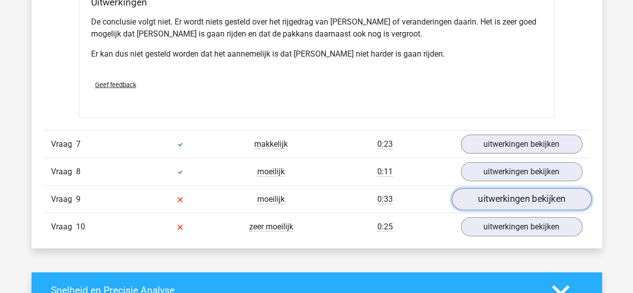
click at [518, 188] on link "uitwerkingen bekijken" at bounding box center [522, 199] width 140 height 22
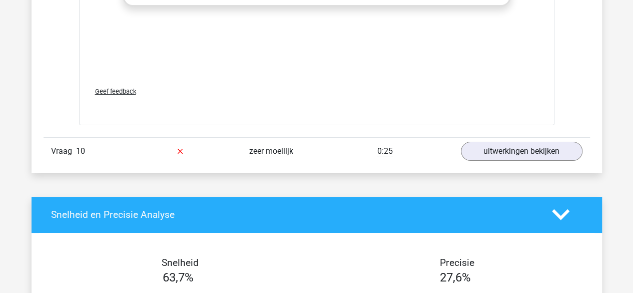
scroll to position [3812, 0]
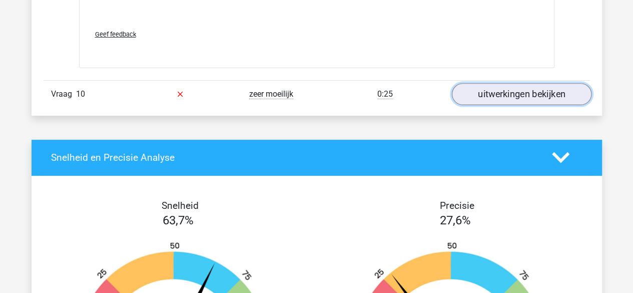
click at [506, 83] on link "uitwerkingen bekijken" at bounding box center [522, 94] width 140 height 22
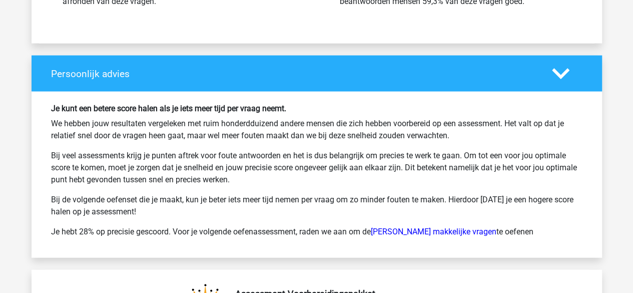
scroll to position [4817, 0]
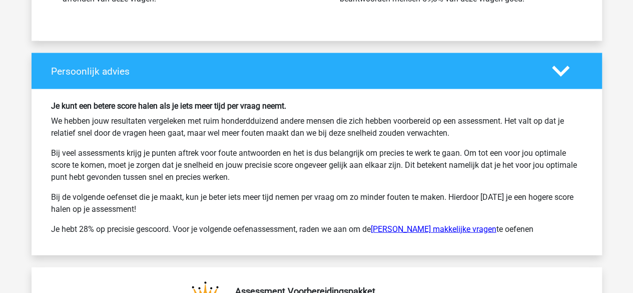
click at [402, 224] on link "Watson Glaser makkelijke vragen" at bounding box center [434, 229] width 126 height 10
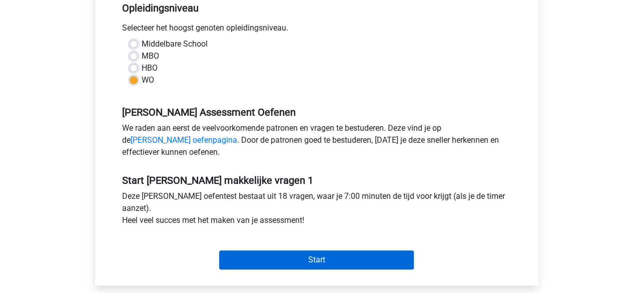
scroll to position [212, 0]
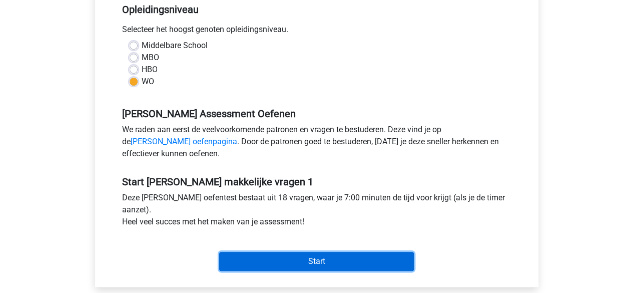
click at [265, 262] on input "Start" at bounding box center [316, 261] width 195 height 19
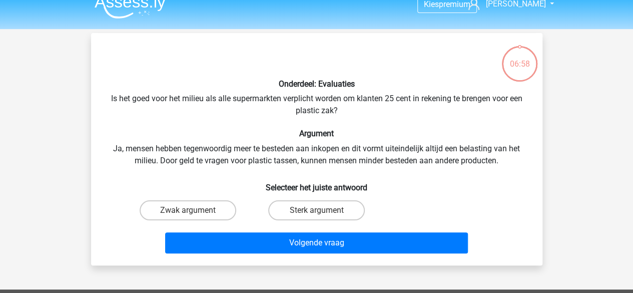
scroll to position [13, 0]
click at [187, 206] on label "Zwak argument" at bounding box center [188, 210] width 97 height 20
click at [188, 210] on input "Zwak argument" at bounding box center [191, 213] width 7 height 7
radio input "true"
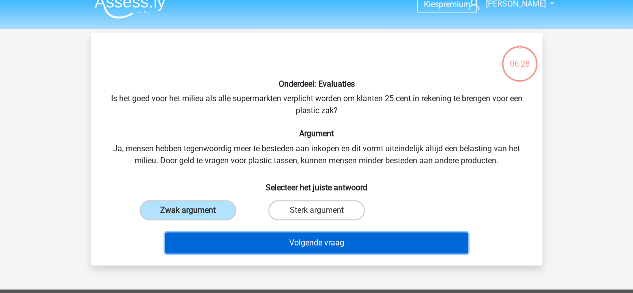
click at [284, 250] on button "Volgende vraag" at bounding box center [316, 242] width 303 height 21
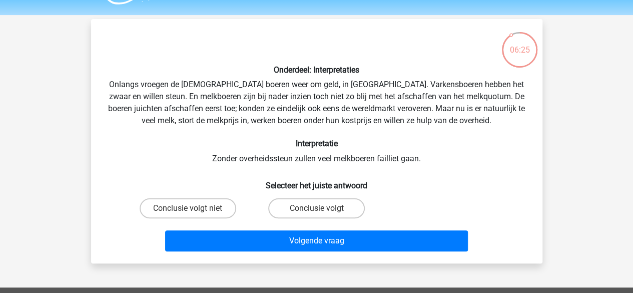
scroll to position [26, 0]
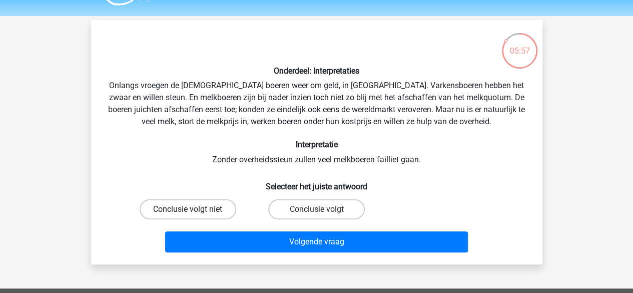
click at [201, 213] on label "Conclusie volgt niet" at bounding box center [188, 209] width 97 height 20
click at [194, 213] on input "Conclusie volgt niet" at bounding box center [191, 212] width 7 height 7
radio input "true"
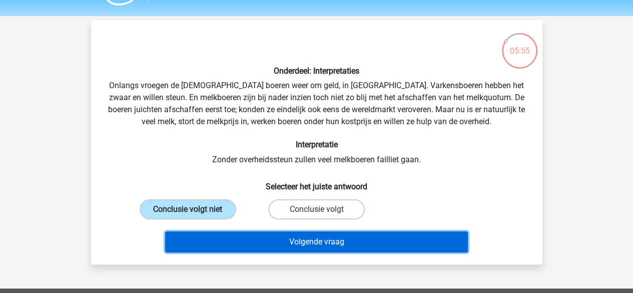
click at [237, 238] on button "Volgende vraag" at bounding box center [316, 241] width 303 height 21
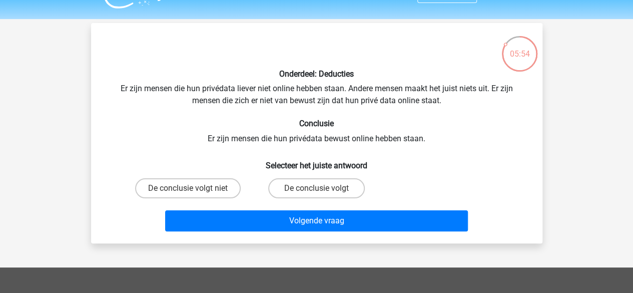
scroll to position [0, 0]
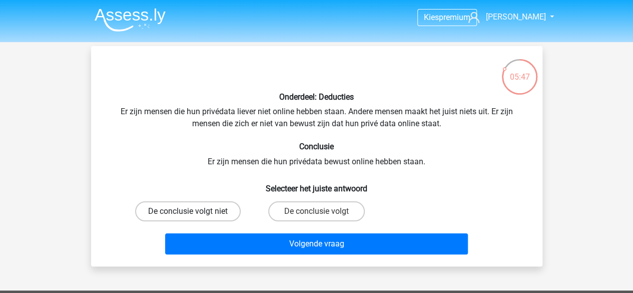
click at [223, 203] on label "De conclusie volgt niet" at bounding box center [188, 211] width 106 height 20
click at [194, 211] on input "De conclusie volgt niet" at bounding box center [191, 214] width 7 height 7
radio input "true"
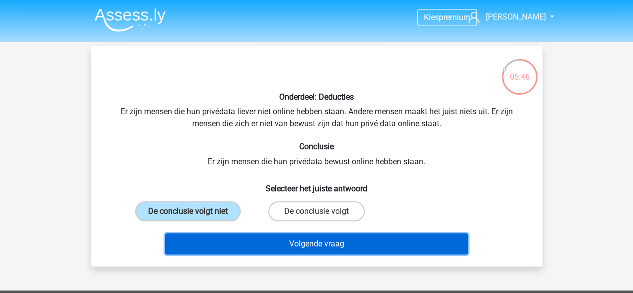
click at [247, 235] on button "Volgende vraag" at bounding box center [316, 243] width 303 height 21
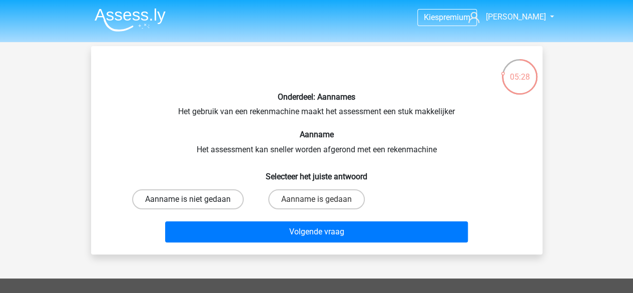
click at [209, 203] on label "Aanname is niet gedaan" at bounding box center [188, 199] width 112 height 20
click at [194, 203] on input "Aanname is niet gedaan" at bounding box center [191, 202] width 7 height 7
radio input "true"
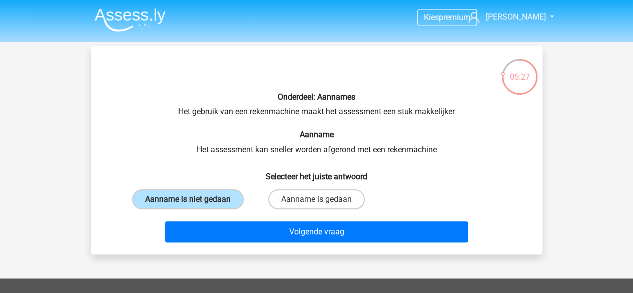
click at [248, 243] on div "Volgende vraag" at bounding box center [317, 233] width 387 height 25
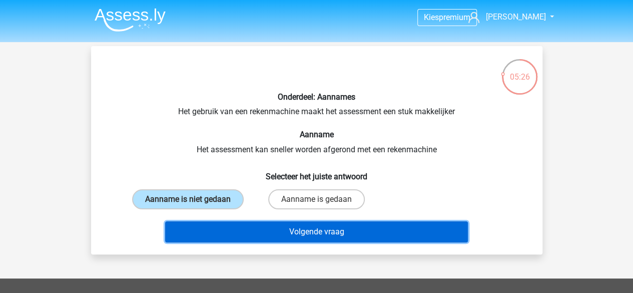
click at [255, 236] on button "Volgende vraag" at bounding box center [316, 231] width 303 height 21
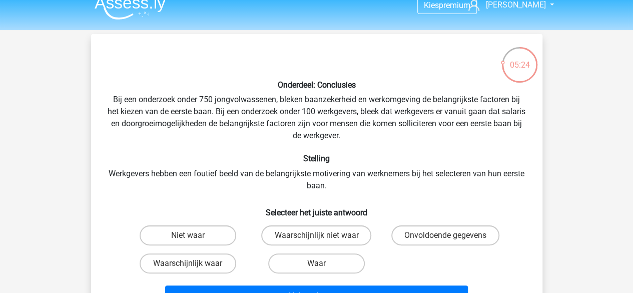
scroll to position [1, 0]
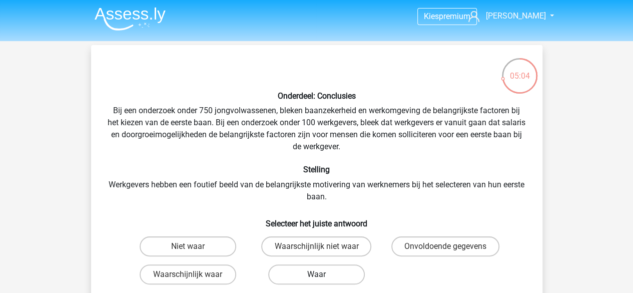
click at [334, 280] on label "Waar" at bounding box center [316, 274] width 97 height 20
click at [323, 280] on input "Waar" at bounding box center [319, 277] width 7 height 7
radio input "true"
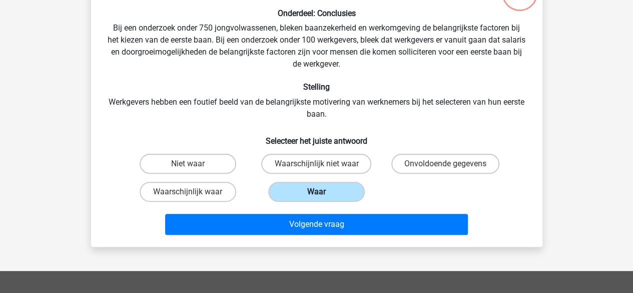
scroll to position [88, 0]
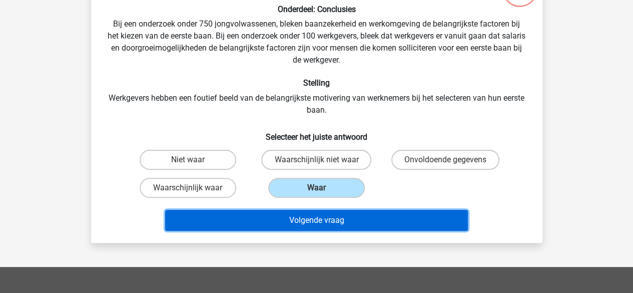
click at [342, 222] on button "Volgende vraag" at bounding box center [316, 220] width 303 height 21
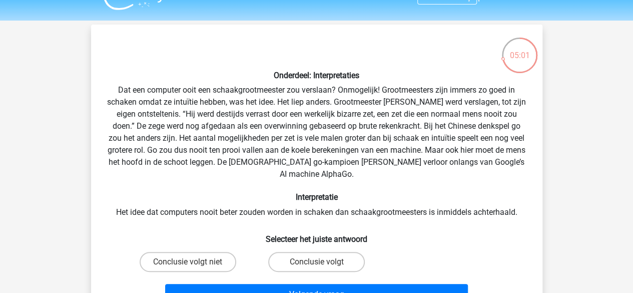
scroll to position [18, 0]
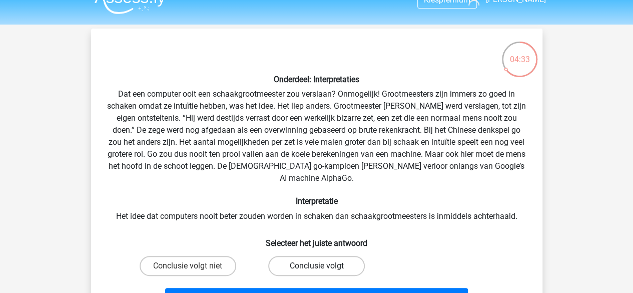
click at [331, 256] on label "Conclusie volgt" at bounding box center [316, 266] width 97 height 20
click at [323, 266] on input "Conclusie volgt" at bounding box center [319, 269] width 7 height 7
radio input "true"
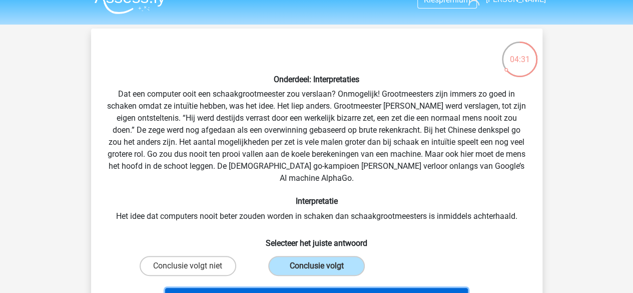
click at [329, 288] on button "Volgende vraag" at bounding box center [316, 298] width 303 height 21
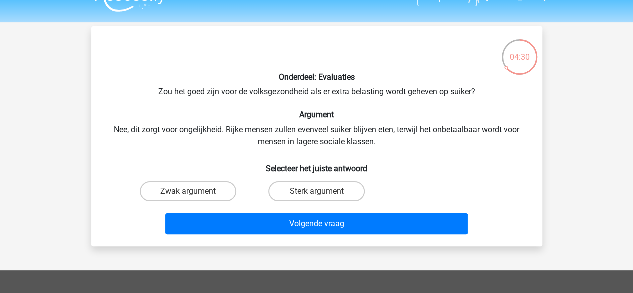
scroll to position [14, 0]
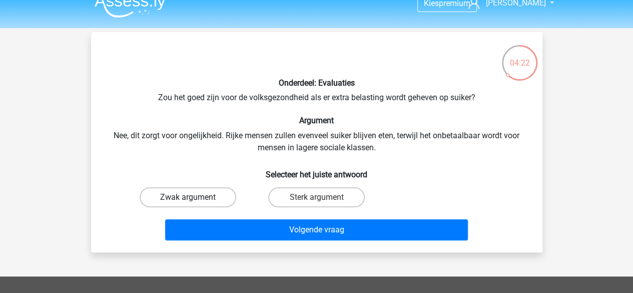
click at [201, 204] on label "Zwak argument" at bounding box center [188, 197] width 97 height 20
click at [194, 204] on input "Zwak argument" at bounding box center [191, 200] width 7 height 7
radio input "true"
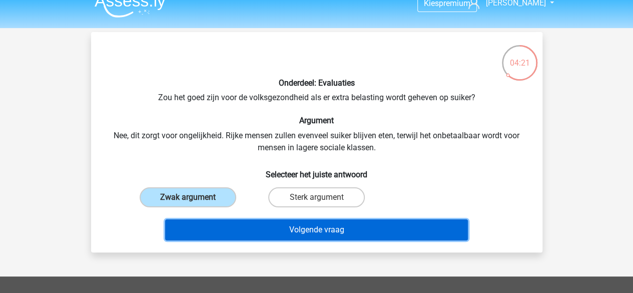
click at [222, 222] on button "Volgende vraag" at bounding box center [316, 229] width 303 height 21
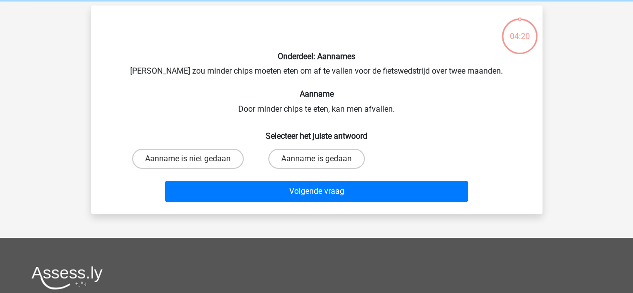
scroll to position [46, 0]
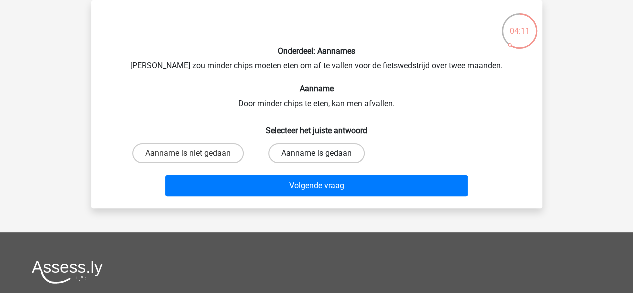
click at [291, 153] on label "Aanname is gedaan" at bounding box center [316, 153] width 97 height 20
click at [316, 153] on input "Aanname is gedaan" at bounding box center [319, 156] width 7 height 7
radio input "true"
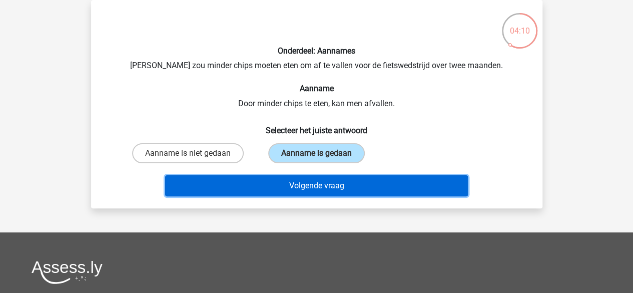
click at [295, 187] on button "Volgende vraag" at bounding box center [316, 185] width 303 height 21
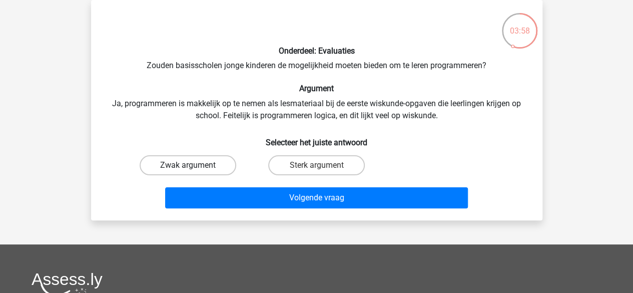
click at [206, 167] on label "Zwak argument" at bounding box center [188, 165] width 97 height 20
click at [194, 167] on input "Zwak argument" at bounding box center [191, 168] width 7 height 7
radio input "true"
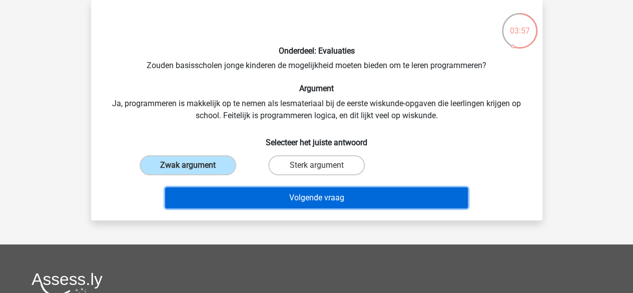
click at [241, 195] on button "Volgende vraag" at bounding box center [316, 197] width 303 height 21
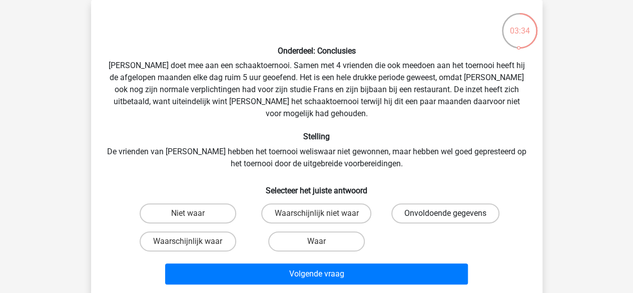
click at [441, 203] on label "Onvoldoende gegevens" at bounding box center [446, 213] width 108 height 20
click at [446, 213] on input "Onvoldoende gegevens" at bounding box center [449, 216] width 7 height 7
radio input "true"
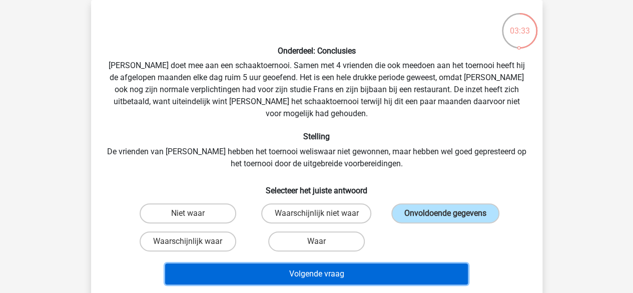
click at [331, 272] on button "Volgende vraag" at bounding box center [316, 273] width 303 height 21
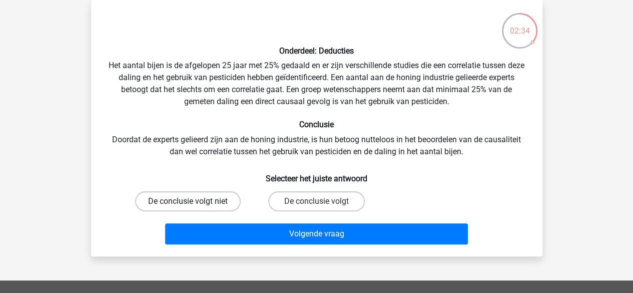
click at [173, 197] on label "De conclusie volgt niet" at bounding box center [188, 201] width 106 height 20
click at [188, 201] on input "De conclusie volgt niet" at bounding box center [191, 204] width 7 height 7
radio input "true"
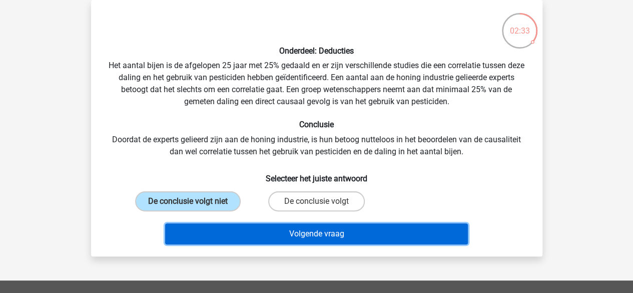
click at [305, 224] on button "Volgende vraag" at bounding box center [316, 233] width 303 height 21
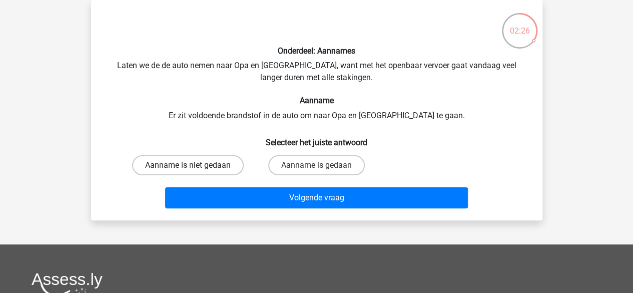
click at [215, 163] on label "Aanname is niet gedaan" at bounding box center [188, 165] width 112 height 20
click at [194, 165] on input "Aanname is niet gedaan" at bounding box center [191, 168] width 7 height 7
radio input "true"
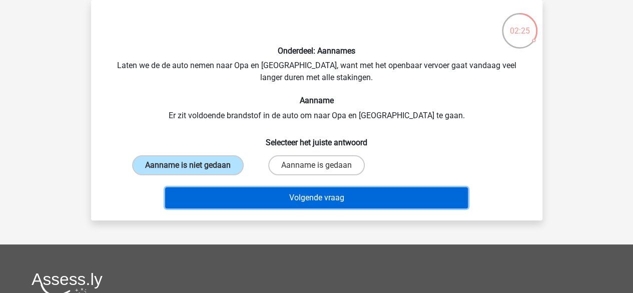
click at [272, 198] on button "Volgende vraag" at bounding box center [316, 197] width 303 height 21
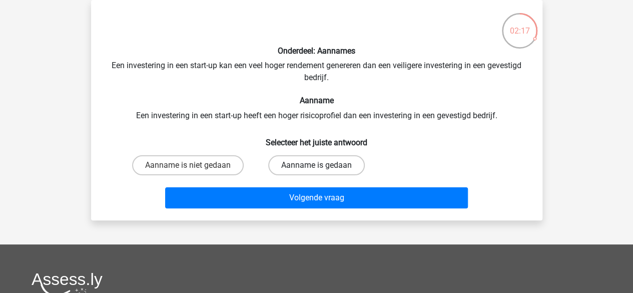
click at [296, 161] on label "Aanname is gedaan" at bounding box center [316, 165] width 97 height 20
click at [316, 165] on input "Aanname is gedaan" at bounding box center [319, 168] width 7 height 7
radio input "true"
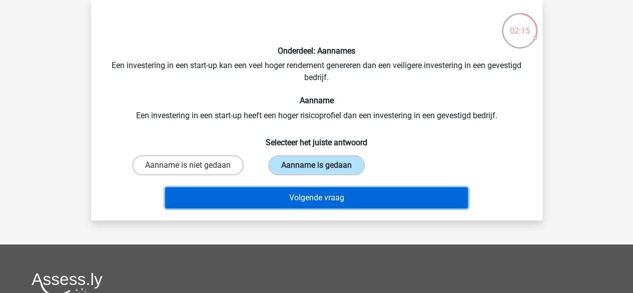
click at [301, 194] on button "Volgende vraag" at bounding box center [316, 197] width 303 height 21
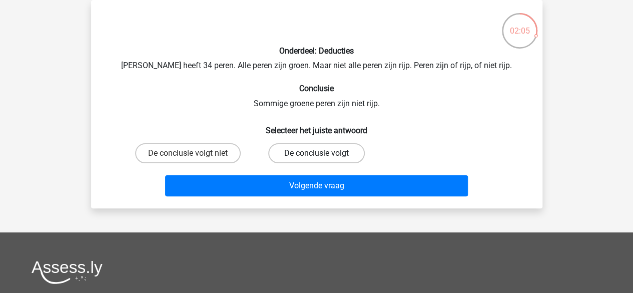
click at [300, 151] on label "De conclusie volgt" at bounding box center [316, 153] width 97 height 20
click at [316, 153] on input "De conclusie volgt" at bounding box center [319, 156] width 7 height 7
radio input "true"
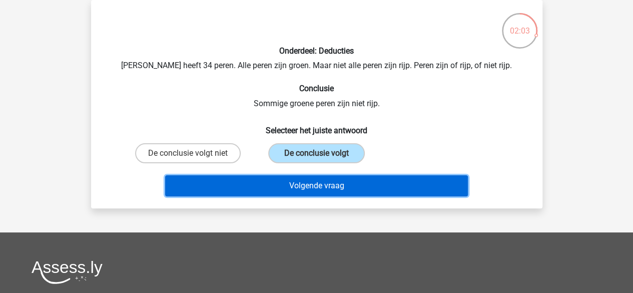
click at [297, 181] on button "Volgende vraag" at bounding box center [316, 185] width 303 height 21
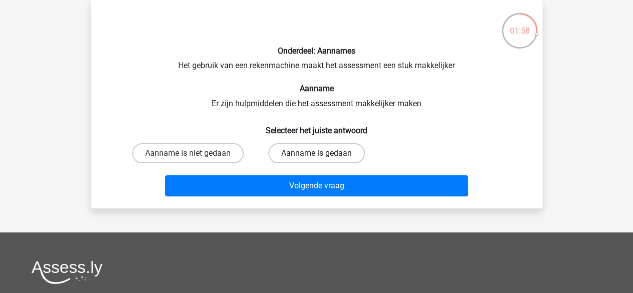
click at [320, 160] on label "Aanname is gedaan" at bounding box center [316, 153] width 97 height 20
click at [320, 160] on input "Aanname is gedaan" at bounding box center [319, 156] width 7 height 7
radio input "true"
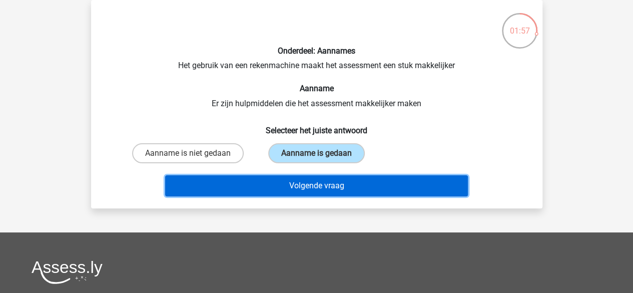
click at [317, 180] on button "Volgende vraag" at bounding box center [316, 185] width 303 height 21
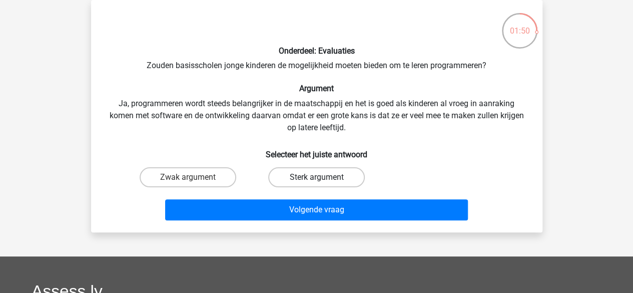
click at [306, 171] on label "Sterk argument" at bounding box center [316, 177] width 97 height 20
click at [316, 177] on input "Sterk argument" at bounding box center [319, 180] width 7 height 7
radio input "true"
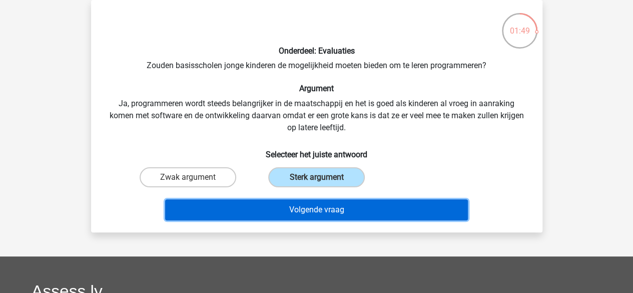
click at [312, 209] on button "Volgende vraag" at bounding box center [316, 209] width 303 height 21
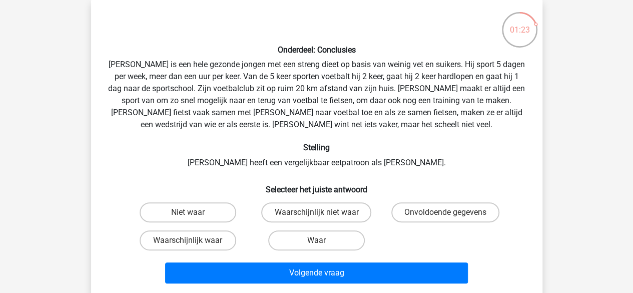
scroll to position [55, 0]
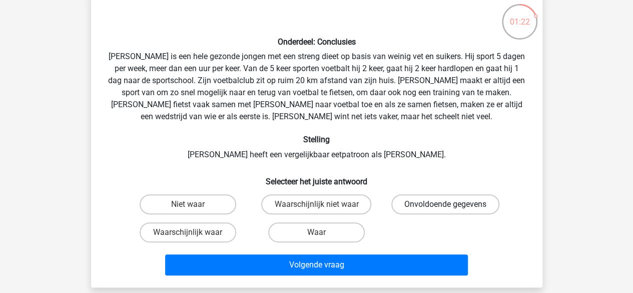
click at [443, 199] on label "Onvoldoende gegevens" at bounding box center [446, 204] width 108 height 20
click at [446, 204] on input "Onvoldoende gegevens" at bounding box center [449, 207] width 7 height 7
radio input "true"
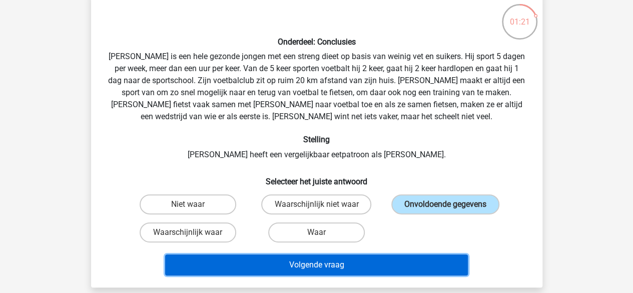
click at [377, 259] on button "Volgende vraag" at bounding box center [316, 264] width 303 height 21
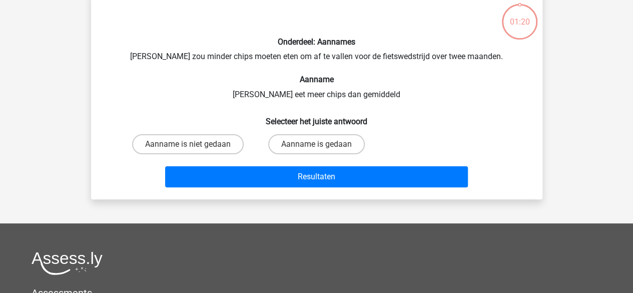
scroll to position [46, 0]
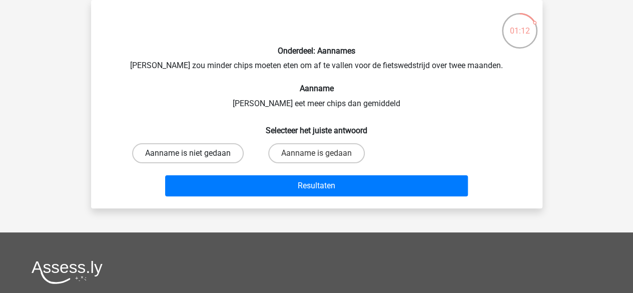
click at [206, 150] on label "Aanname is niet gedaan" at bounding box center [188, 153] width 112 height 20
click at [194, 153] on input "Aanname is niet gedaan" at bounding box center [191, 156] width 7 height 7
radio input "true"
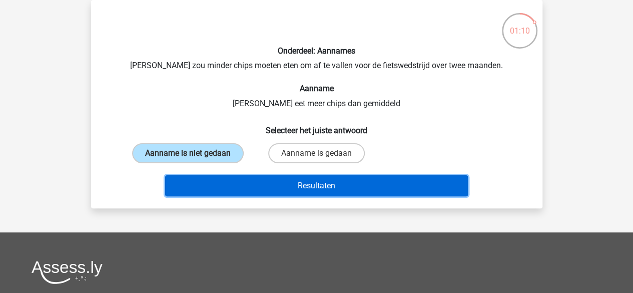
click at [241, 177] on button "Resultaten" at bounding box center [316, 185] width 303 height 21
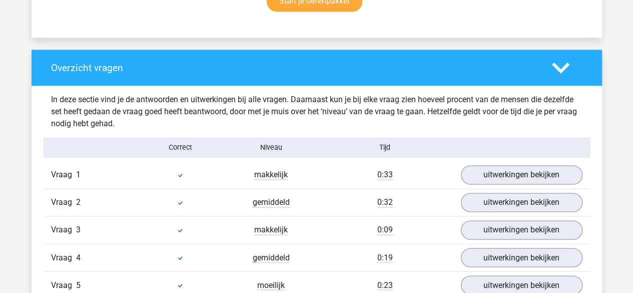
scroll to position [791, 0]
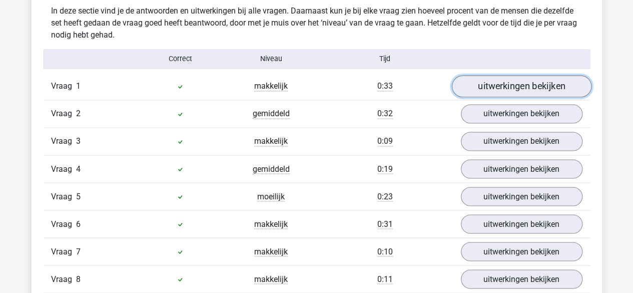
click at [507, 92] on link "uitwerkingen bekijken" at bounding box center [522, 87] width 140 height 22
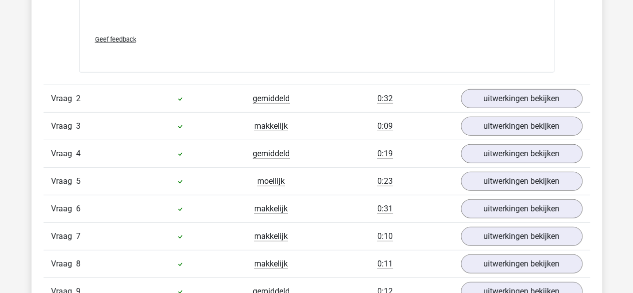
scroll to position [1333, 0]
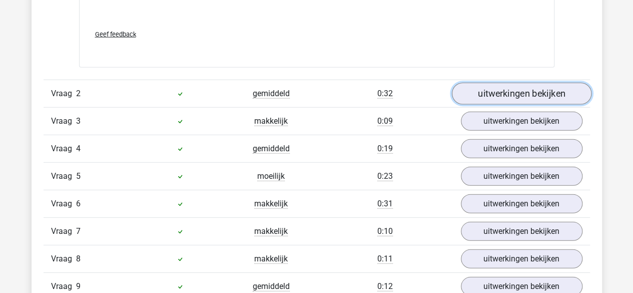
click at [485, 98] on link "uitwerkingen bekijken" at bounding box center [522, 94] width 140 height 22
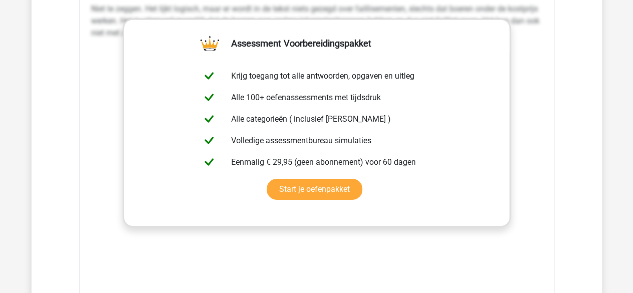
scroll to position [1882, 0]
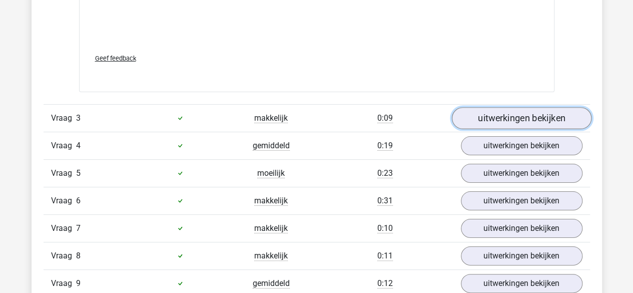
click at [530, 124] on link "uitwerkingen bekijken" at bounding box center [522, 118] width 140 height 22
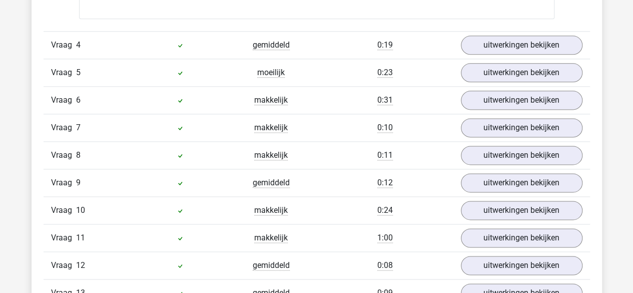
scroll to position [2507, 0]
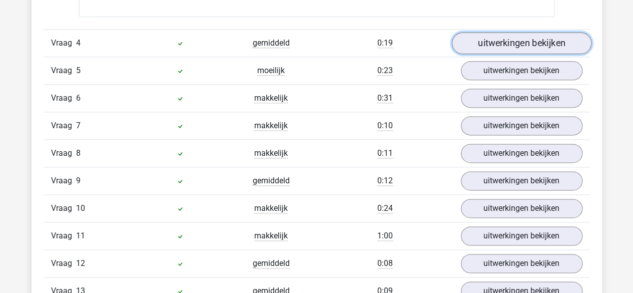
click at [521, 54] on link "uitwerkingen bekijken" at bounding box center [522, 43] width 140 height 22
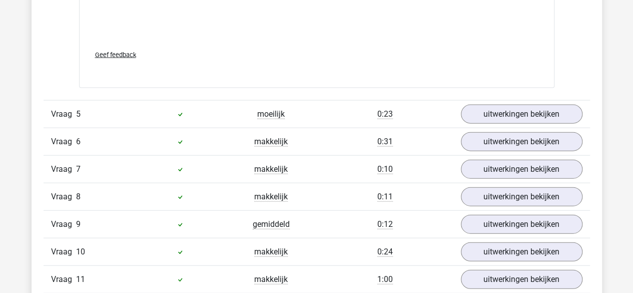
scroll to position [2974, 0]
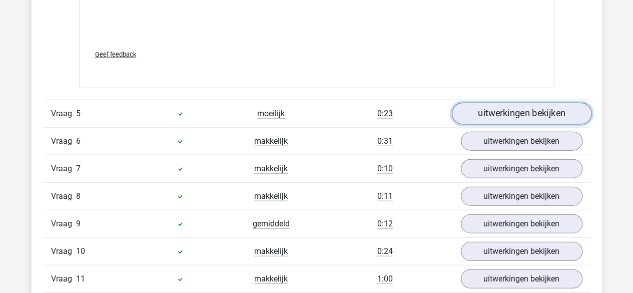
click at [511, 116] on link "uitwerkingen bekijken" at bounding box center [522, 114] width 140 height 22
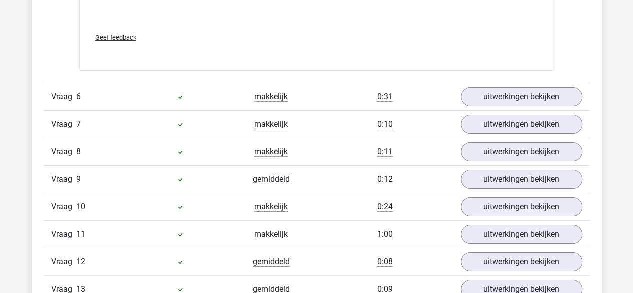
scroll to position [3590, 0]
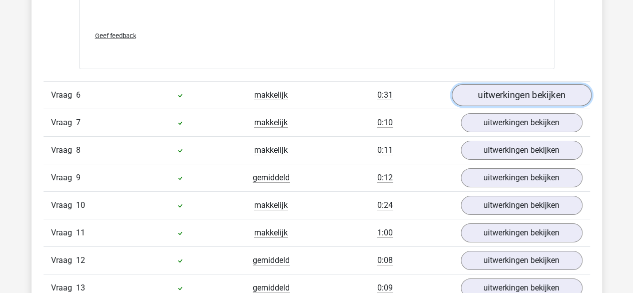
click at [517, 97] on link "uitwerkingen bekijken" at bounding box center [522, 96] width 140 height 22
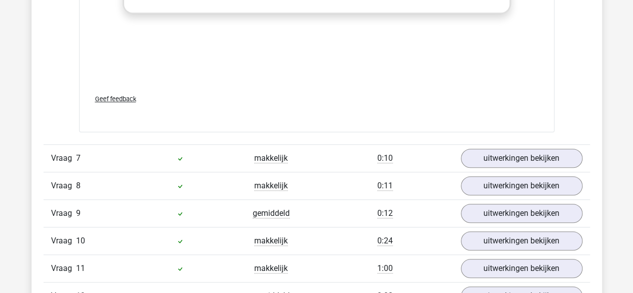
scroll to position [4142, 0]
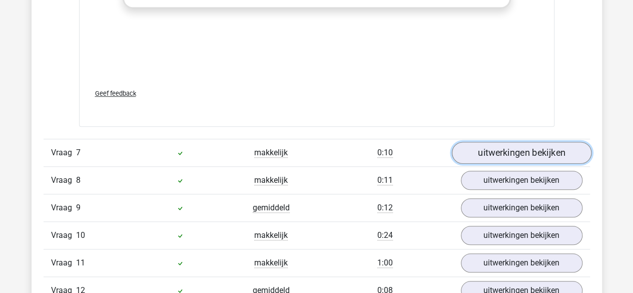
click at [503, 148] on link "uitwerkingen bekijken" at bounding box center [522, 153] width 140 height 22
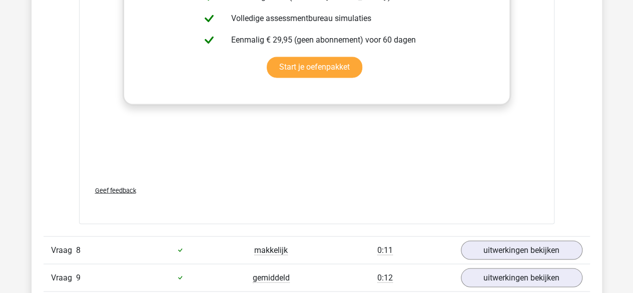
scroll to position [4597, 0]
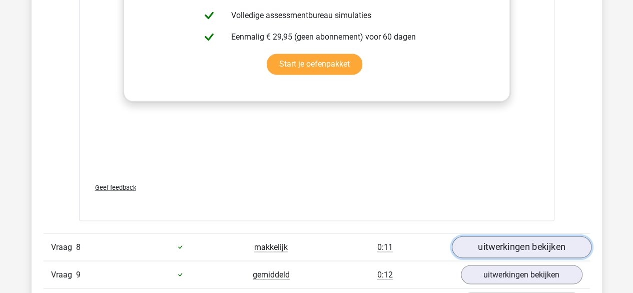
click at [484, 251] on link "uitwerkingen bekijken" at bounding box center [522, 247] width 140 height 22
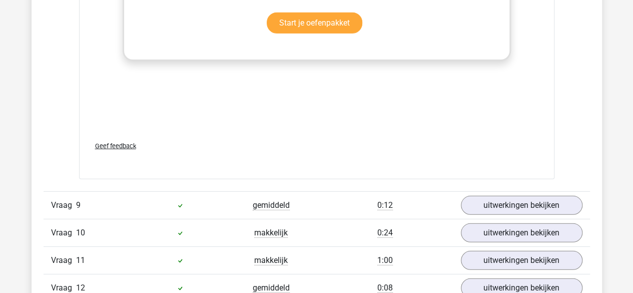
scroll to position [5188, 0]
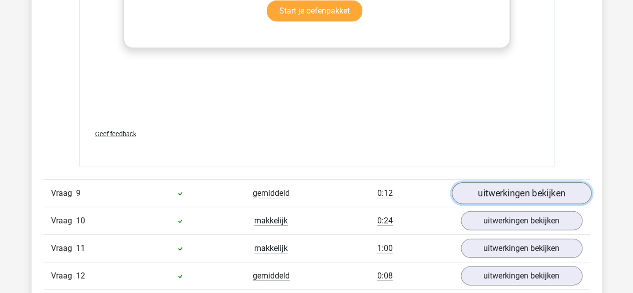
click at [524, 191] on link "uitwerkingen bekijken" at bounding box center [522, 193] width 140 height 22
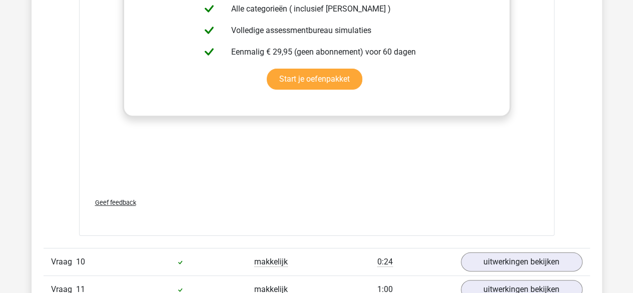
scroll to position [5672, 0]
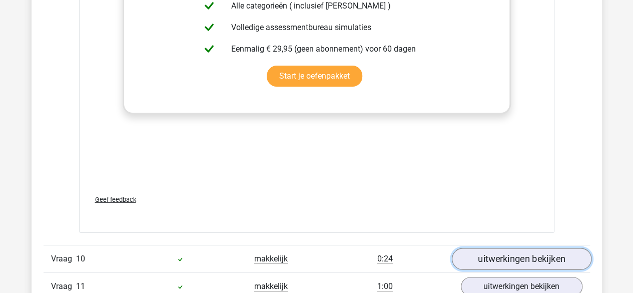
click at [512, 270] on link "uitwerkingen bekijken" at bounding box center [522, 259] width 140 height 22
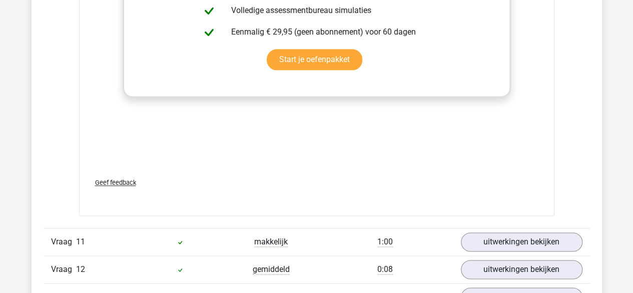
scroll to position [6347, 0]
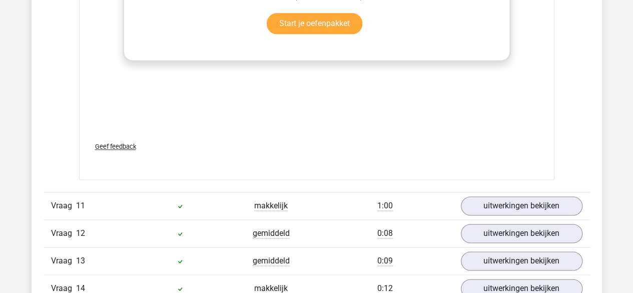
click at [537, 219] on div "Vraag 11 makkelijk 1:00 uitwerkingen bekijken" at bounding box center [317, 206] width 547 height 28
click at [541, 213] on link "uitwerkingen bekijken" at bounding box center [522, 206] width 140 height 22
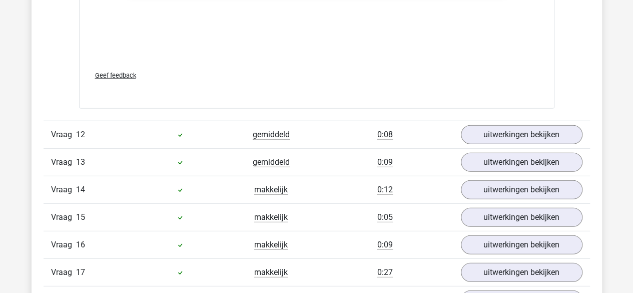
scroll to position [7004, 0]
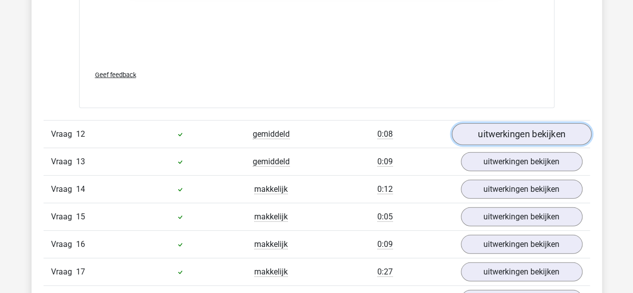
click at [544, 138] on link "uitwerkingen bekijken" at bounding box center [522, 134] width 140 height 22
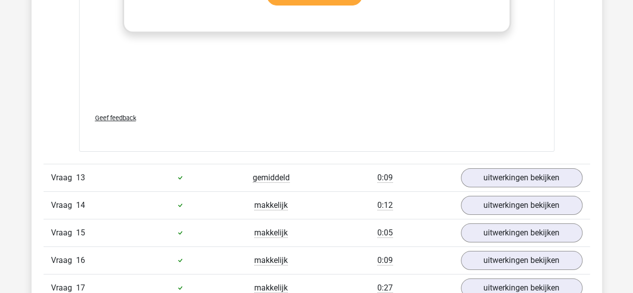
scroll to position [7534, 0]
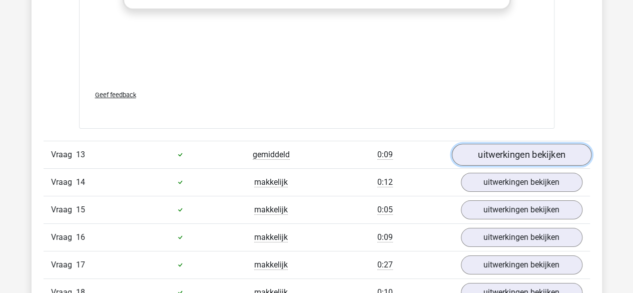
click at [531, 144] on link "uitwerkingen bekijken" at bounding box center [522, 155] width 140 height 22
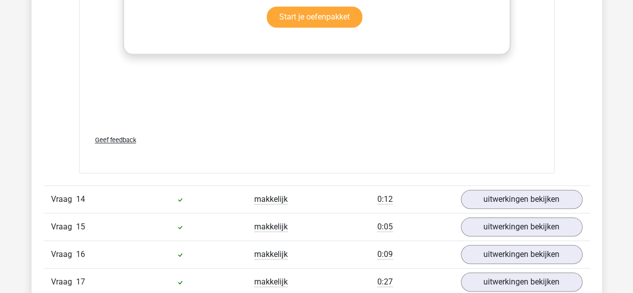
scroll to position [8039, 0]
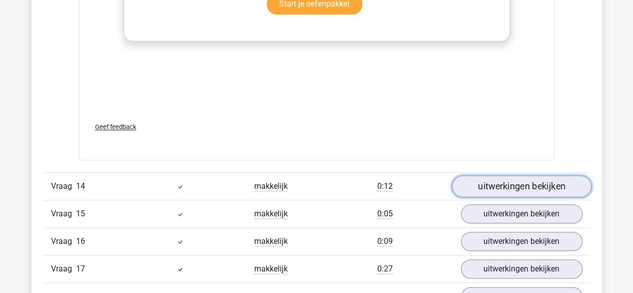
click at [511, 175] on link "uitwerkingen bekijken" at bounding box center [522, 186] width 140 height 22
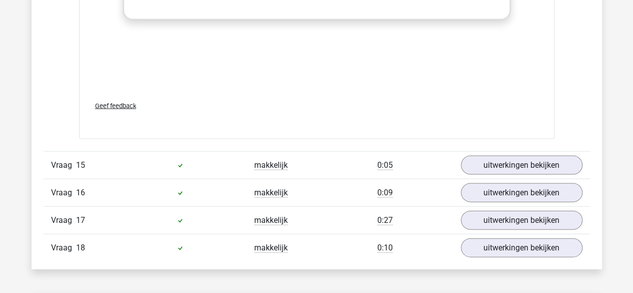
scroll to position [8598, 0]
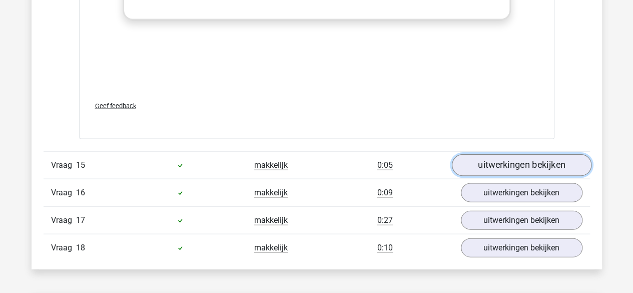
click at [511, 158] on link "uitwerkingen bekijken" at bounding box center [522, 165] width 140 height 22
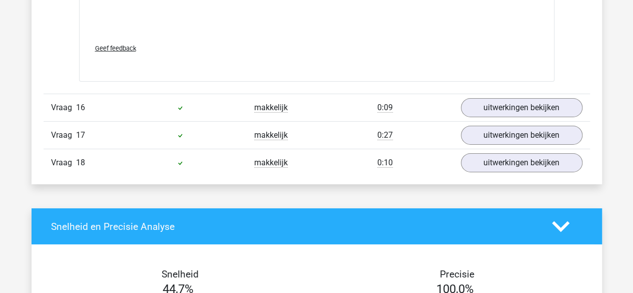
scroll to position [9194, 0]
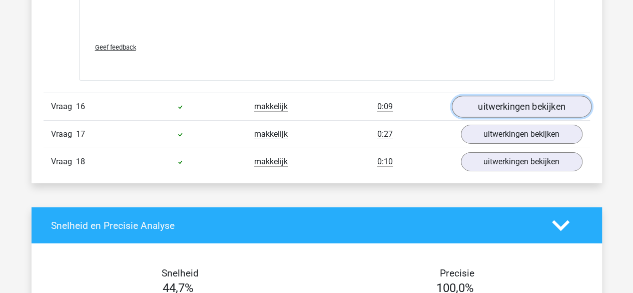
click at [508, 96] on link "uitwerkingen bekijken" at bounding box center [522, 107] width 140 height 22
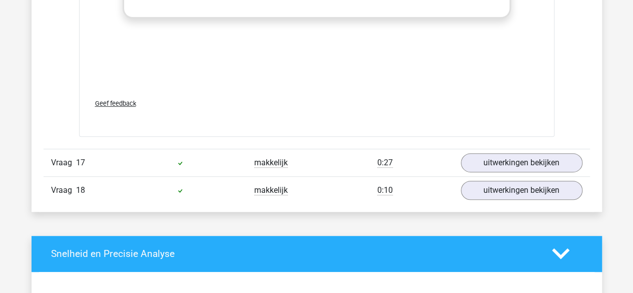
scroll to position [9690, 0]
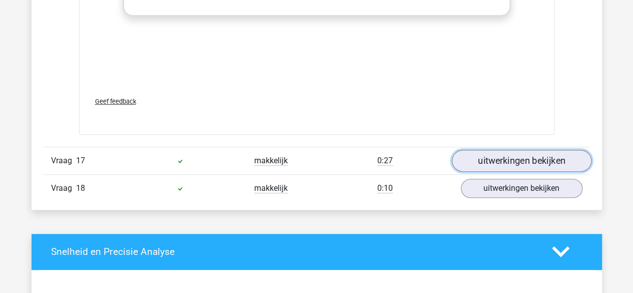
click at [490, 150] on link "uitwerkingen bekijken" at bounding box center [522, 161] width 140 height 22
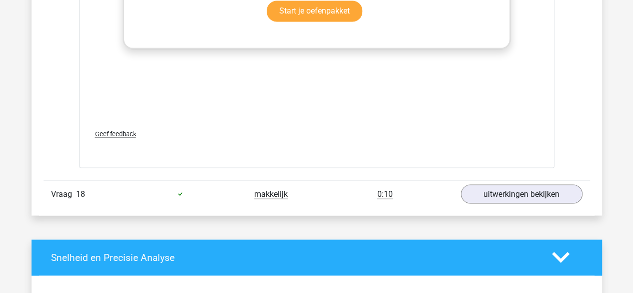
scroll to position [10292, 0]
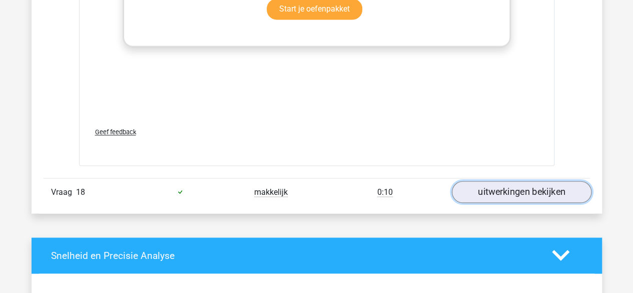
click at [491, 181] on link "uitwerkingen bekijken" at bounding box center [522, 192] width 140 height 22
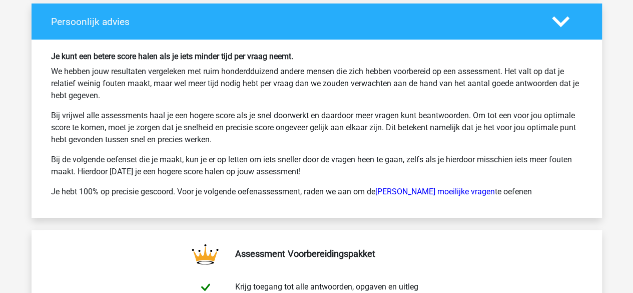
scroll to position [11358, 0]
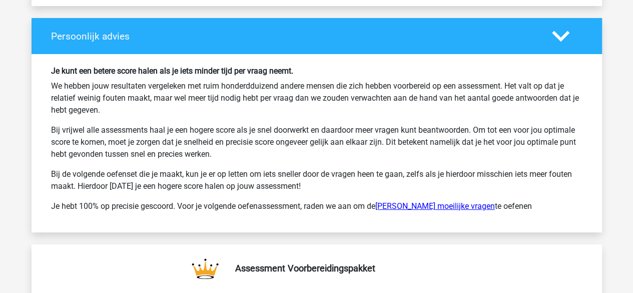
click at [471, 201] on link "Watson Glaser moeilijke vragen" at bounding box center [436, 206] width 120 height 10
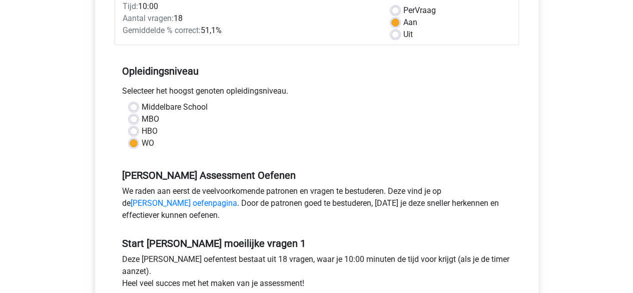
scroll to position [162, 0]
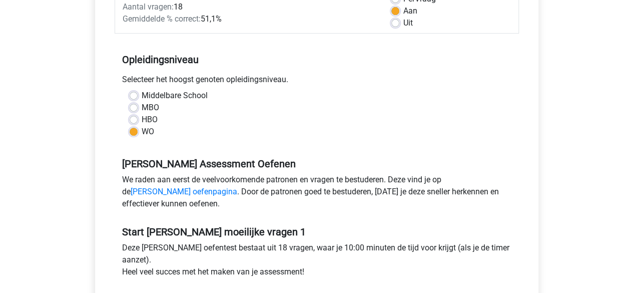
click at [237, 187] on link "[PERSON_NAME] oefenpagina" at bounding box center [184, 192] width 107 height 10
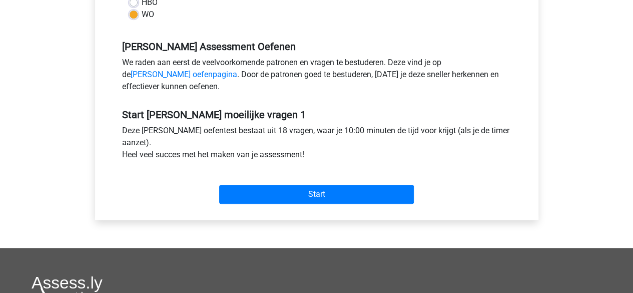
scroll to position [277, 0]
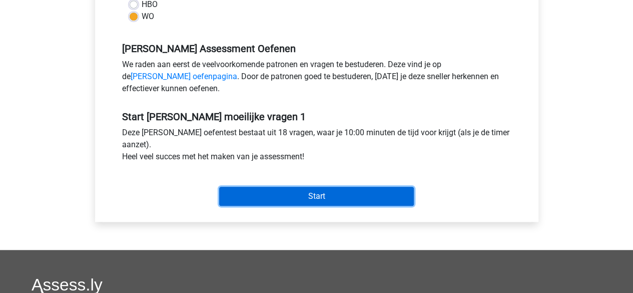
click at [324, 196] on input "Start" at bounding box center [316, 196] width 195 height 19
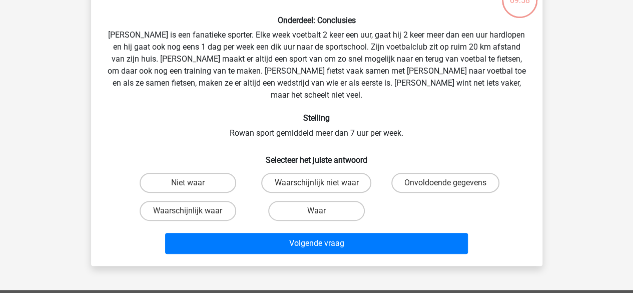
scroll to position [78, 0]
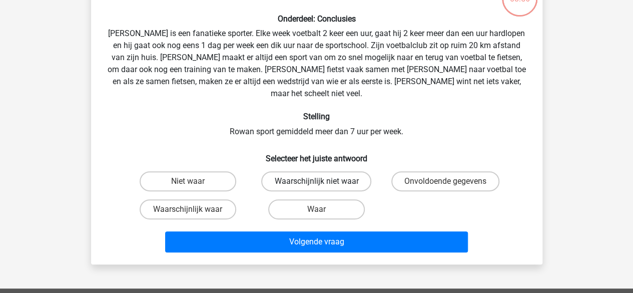
click at [335, 171] on label "Waarschijnlijk niet waar" at bounding box center [316, 181] width 110 height 20
click at [323, 181] on input "Waarschijnlijk niet waar" at bounding box center [319, 184] width 7 height 7
radio input "true"
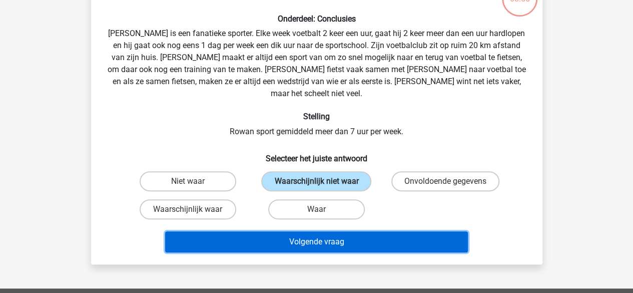
click at [324, 233] on button "Volgende vraag" at bounding box center [316, 241] width 303 height 21
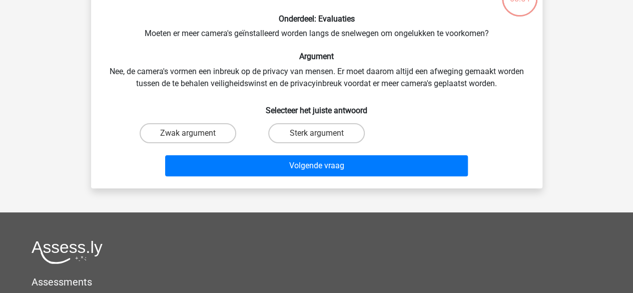
scroll to position [46, 0]
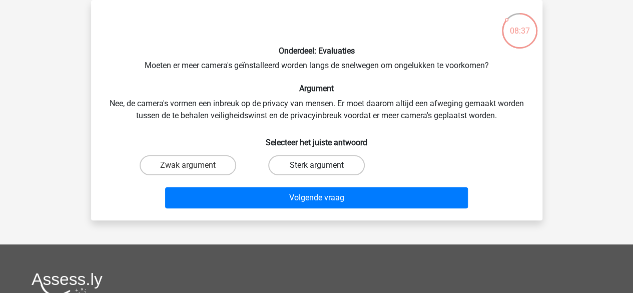
click at [347, 168] on label "Sterk argument" at bounding box center [316, 165] width 97 height 20
click at [323, 168] on input "Sterk argument" at bounding box center [319, 168] width 7 height 7
radio input "true"
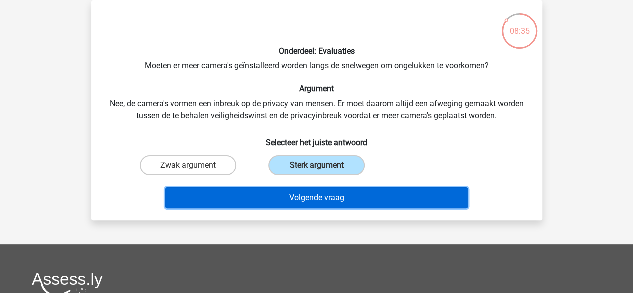
click at [346, 198] on button "Volgende vraag" at bounding box center [316, 197] width 303 height 21
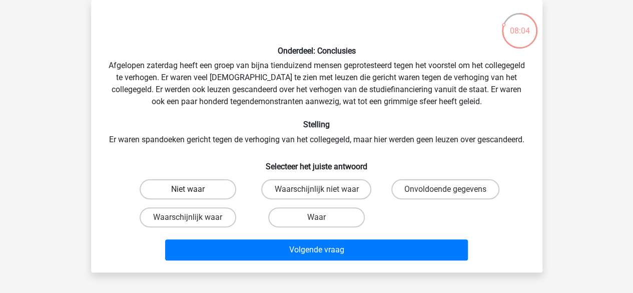
click at [207, 199] on label "Niet waar" at bounding box center [188, 189] width 97 height 20
click at [194, 196] on input "Niet waar" at bounding box center [191, 192] width 7 height 7
radio input "true"
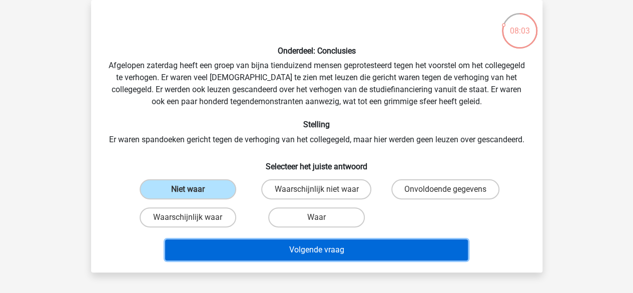
click at [290, 260] on button "Volgende vraag" at bounding box center [316, 249] width 303 height 21
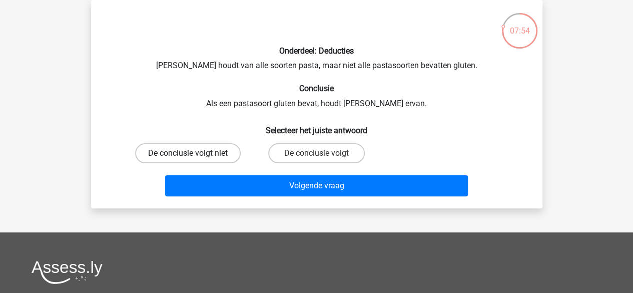
click at [217, 154] on label "De conclusie volgt niet" at bounding box center [188, 153] width 106 height 20
click at [194, 154] on input "De conclusie volgt niet" at bounding box center [191, 156] width 7 height 7
radio input "true"
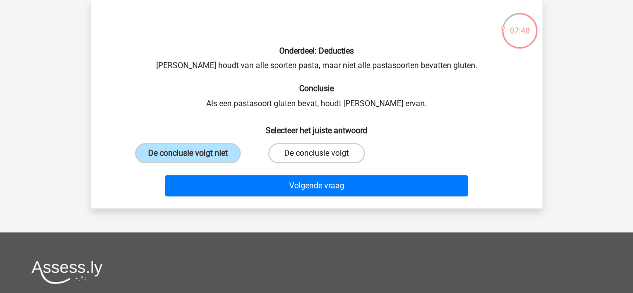
click at [295, 150] on label "De conclusie volgt" at bounding box center [316, 153] width 97 height 20
click at [316, 153] on input "De conclusie volgt" at bounding box center [319, 156] width 7 height 7
radio input "true"
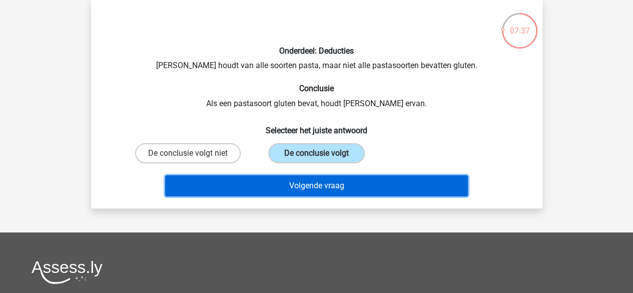
click at [288, 184] on button "Volgende vraag" at bounding box center [316, 185] width 303 height 21
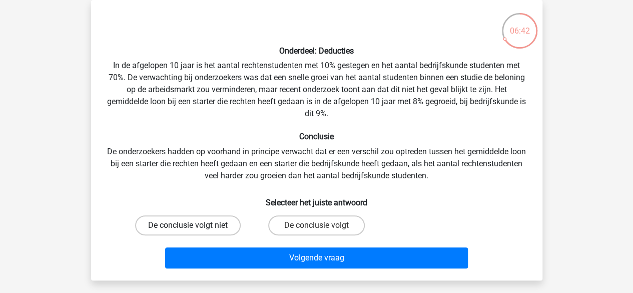
click at [202, 229] on label "De conclusie volgt niet" at bounding box center [188, 225] width 106 height 20
click at [194, 229] on input "De conclusie volgt niet" at bounding box center [191, 228] width 7 height 7
radio input "true"
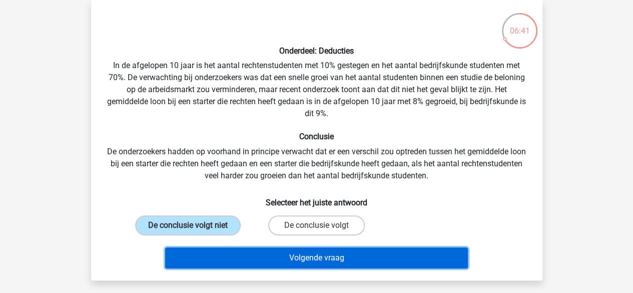
click at [294, 254] on button "Volgende vraag" at bounding box center [316, 257] width 303 height 21
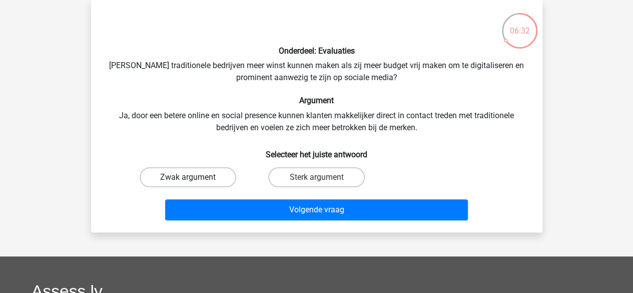
click at [194, 184] on label "Zwak argument" at bounding box center [188, 177] width 97 height 20
click at [194, 184] on input "Zwak argument" at bounding box center [191, 180] width 7 height 7
radio input "true"
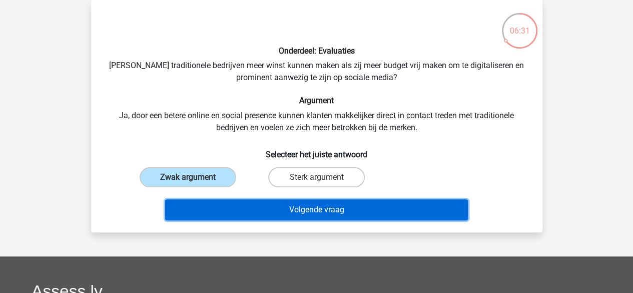
click at [267, 214] on button "Volgende vraag" at bounding box center [316, 209] width 303 height 21
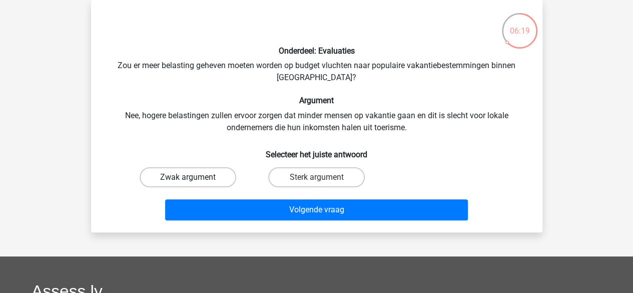
click at [214, 179] on label "Zwak argument" at bounding box center [188, 177] width 97 height 20
click at [194, 179] on input "Zwak argument" at bounding box center [191, 180] width 7 height 7
radio input "true"
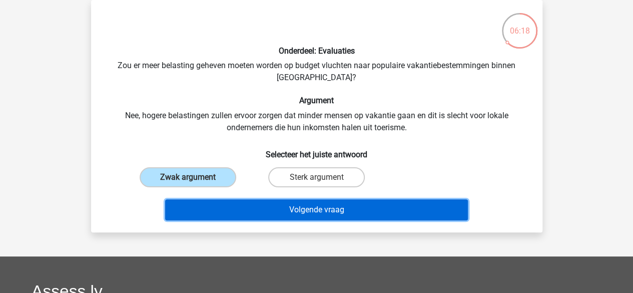
click at [248, 205] on button "Volgende vraag" at bounding box center [316, 209] width 303 height 21
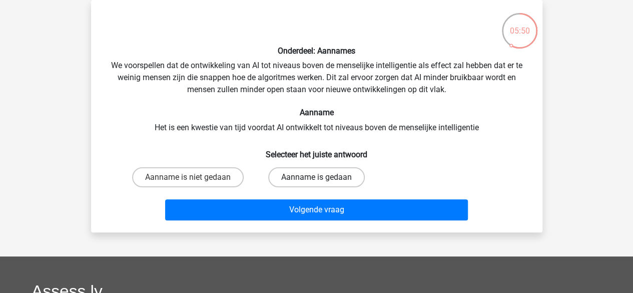
click at [309, 177] on label "Aanname is gedaan" at bounding box center [316, 177] width 97 height 20
click at [316, 177] on input "Aanname is gedaan" at bounding box center [319, 180] width 7 height 7
radio input "true"
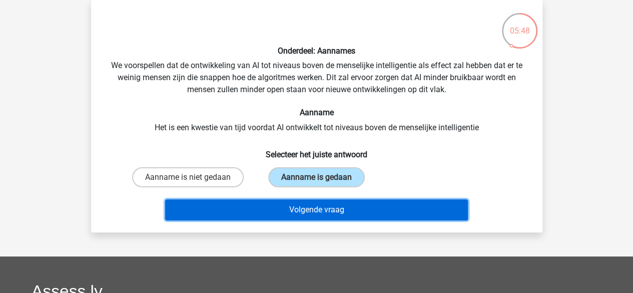
click at [312, 206] on button "Volgende vraag" at bounding box center [316, 209] width 303 height 21
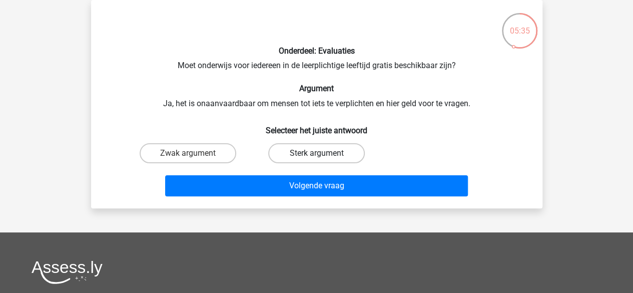
click at [329, 154] on label "Sterk argument" at bounding box center [316, 153] width 97 height 20
click at [323, 154] on input "Sterk argument" at bounding box center [319, 156] width 7 height 7
radio input "true"
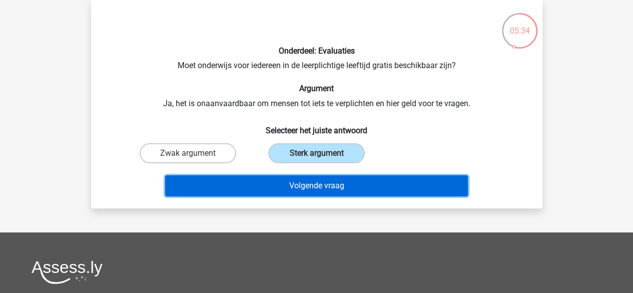
click at [323, 184] on button "Volgende vraag" at bounding box center [316, 185] width 303 height 21
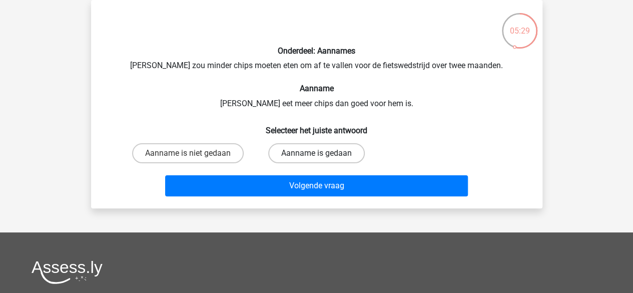
click at [328, 151] on label "Aanname is gedaan" at bounding box center [316, 153] width 97 height 20
click at [323, 153] on input "Aanname is gedaan" at bounding box center [319, 156] width 7 height 7
radio input "true"
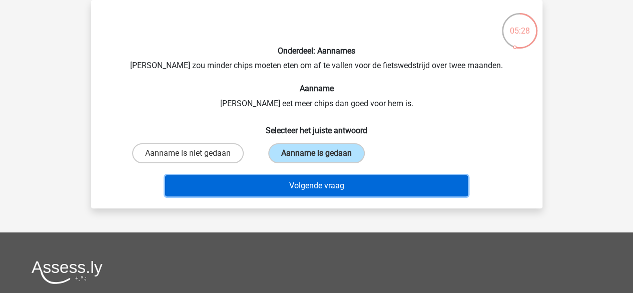
click at [314, 182] on button "Volgende vraag" at bounding box center [316, 185] width 303 height 21
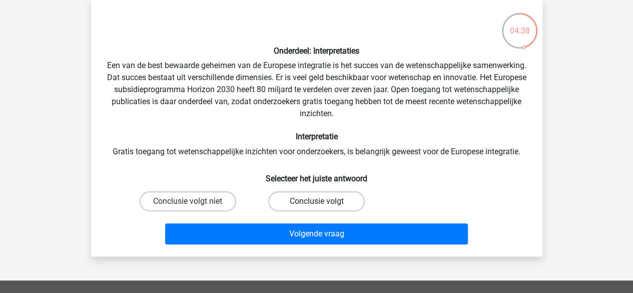
click at [323, 200] on label "Conclusie volgt" at bounding box center [316, 201] width 97 height 20
click at [323, 201] on input "Conclusie volgt" at bounding box center [319, 204] width 7 height 7
radio input "true"
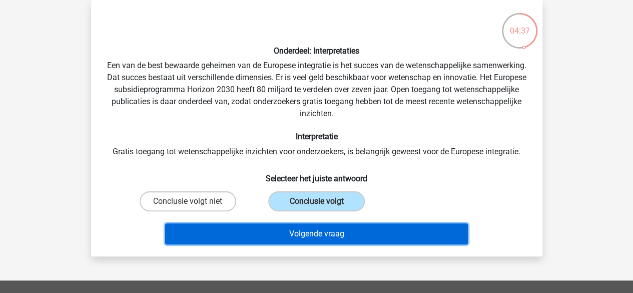
click at [317, 229] on button "Volgende vraag" at bounding box center [316, 233] width 303 height 21
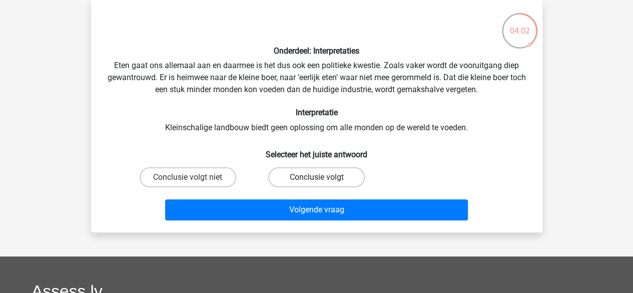
click at [300, 179] on label "Conclusie volgt" at bounding box center [316, 177] width 97 height 20
click at [316, 179] on input "Conclusie volgt" at bounding box center [319, 180] width 7 height 7
radio input "true"
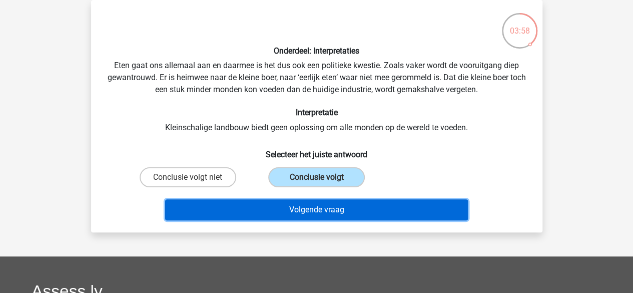
click at [294, 210] on button "Volgende vraag" at bounding box center [316, 209] width 303 height 21
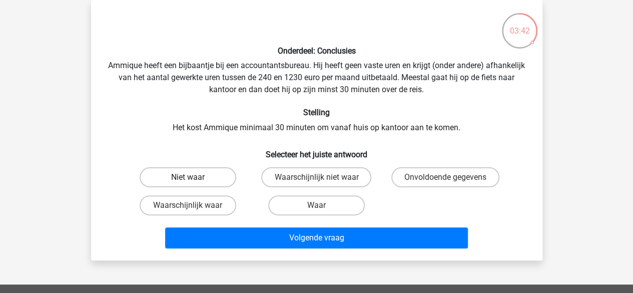
click at [210, 175] on label "Niet waar" at bounding box center [188, 177] width 97 height 20
click at [194, 177] on input "Niet waar" at bounding box center [191, 180] width 7 height 7
radio input "true"
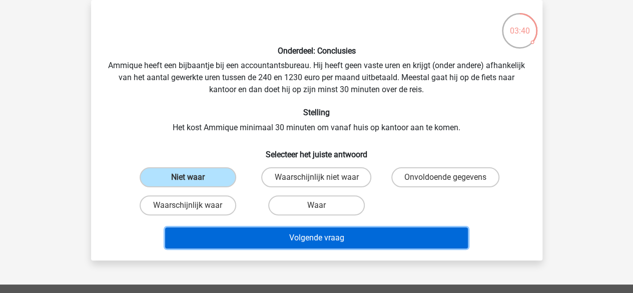
click at [246, 238] on button "Volgende vraag" at bounding box center [316, 237] width 303 height 21
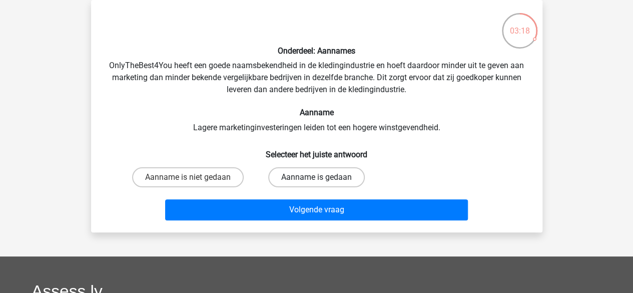
click at [331, 175] on label "Aanname is gedaan" at bounding box center [316, 177] width 97 height 20
click at [323, 177] on input "Aanname is gedaan" at bounding box center [319, 180] width 7 height 7
radio input "true"
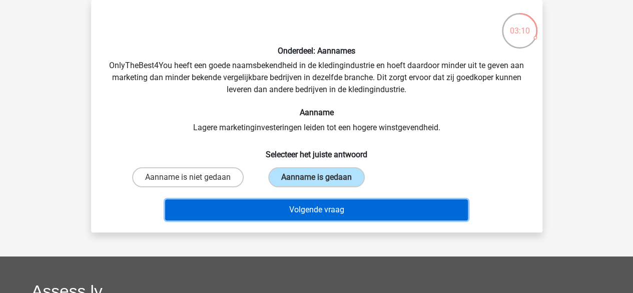
click at [318, 208] on button "Volgende vraag" at bounding box center [316, 209] width 303 height 21
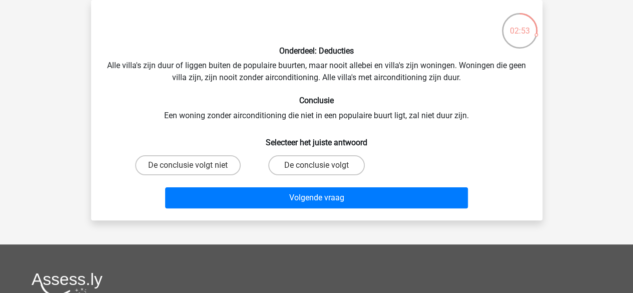
click at [432, 73] on div "Onderdeel: Deducties Alle villa's zijn duur of liggen buiten de populaire buurt…" at bounding box center [317, 110] width 444 height 204
click at [338, 167] on label "De conclusie volgt" at bounding box center [316, 165] width 97 height 20
click at [323, 167] on input "De conclusie volgt" at bounding box center [319, 168] width 7 height 7
radio input "true"
click at [213, 169] on label "De conclusie volgt niet" at bounding box center [188, 165] width 106 height 20
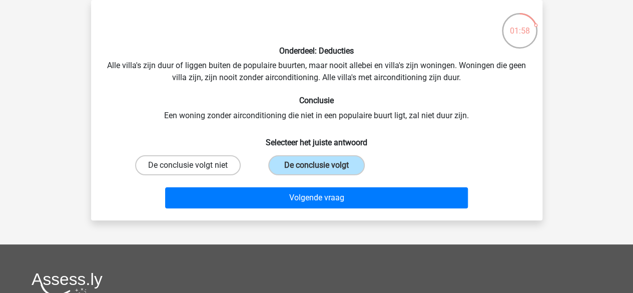
click at [194, 169] on input "De conclusie volgt niet" at bounding box center [191, 168] width 7 height 7
radio input "true"
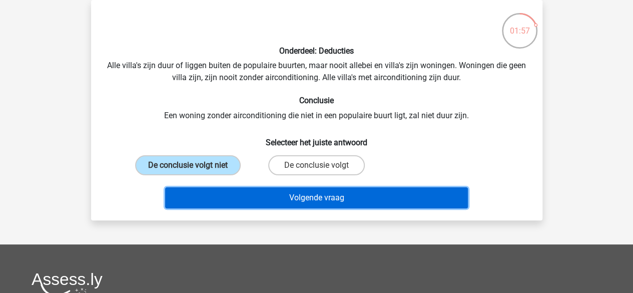
click at [249, 194] on button "Volgende vraag" at bounding box center [316, 197] width 303 height 21
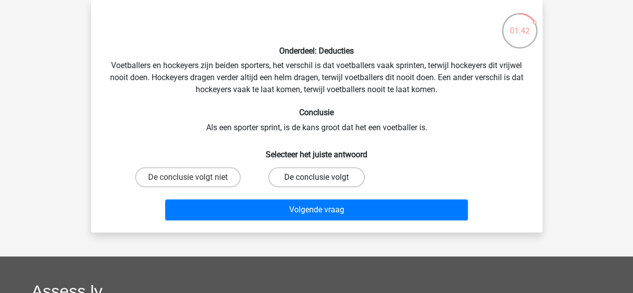
click at [289, 181] on label "De conclusie volgt" at bounding box center [316, 177] width 97 height 20
click at [316, 181] on input "De conclusie volgt" at bounding box center [319, 180] width 7 height 7
radio input "true"
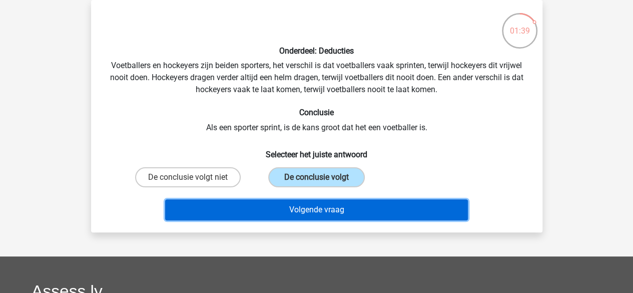
click at [298, 210] on button "Volgende vraag" at bounding box center [316, 209] width 303 height 21
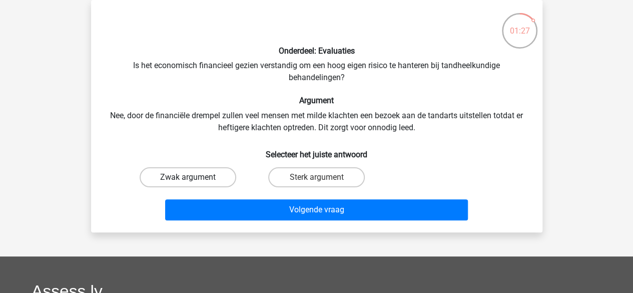
click at [213, 174] on label "Zwak argument" at bounding box center [188, 177] width 97 height 20
click at [194, 177] on input "Zwak argument" at bounding box center [191, 180] width 7 height 7
radio input "true"
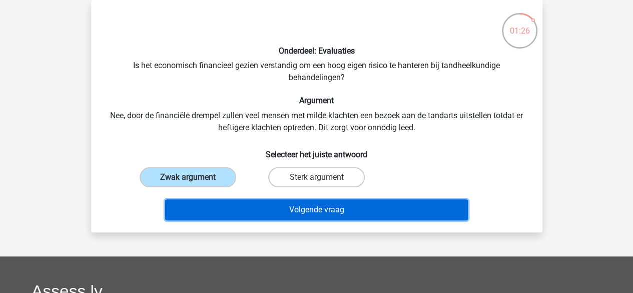
click at [257, 202] on button "Volgende vraag" at bounding box center [316, 209] width 303 height 21
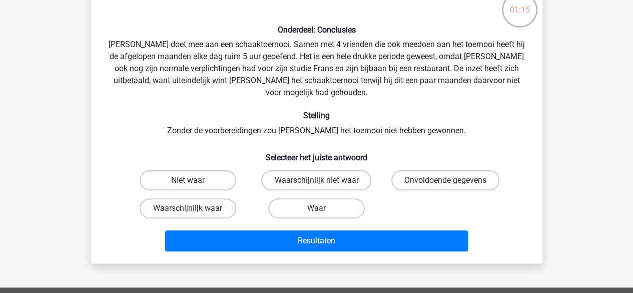
scroll to position [68, 0]
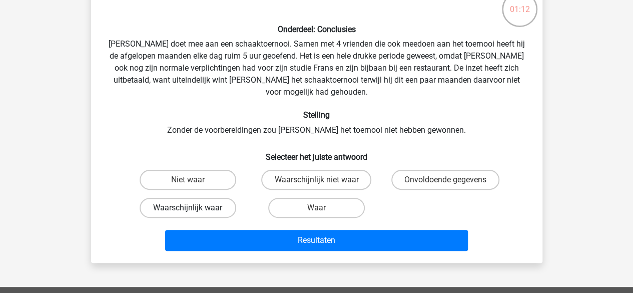
click at [212, 198] on label "Waarschijnlijk waar" at bounding box center [188, 208] width 97 height 20
click at [194, 208] on input "Waarschijnlijk waar" at bounding box center [191, 211] width 7 height 7
radio input "true"
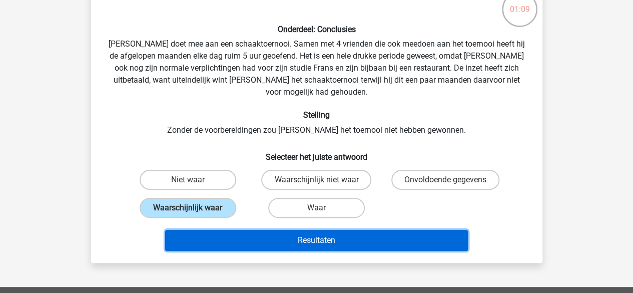
click at [281, 234] on button "Resultaten" at bounding box center [316, 240] width 303 height 21
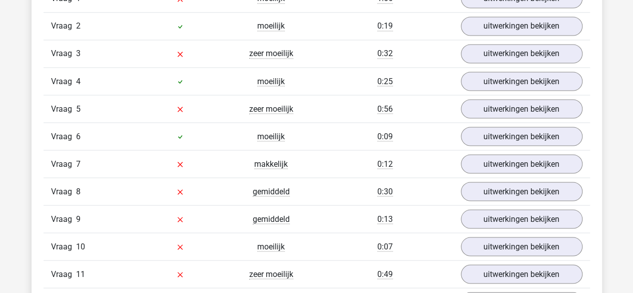
scroll to position [811, 0]
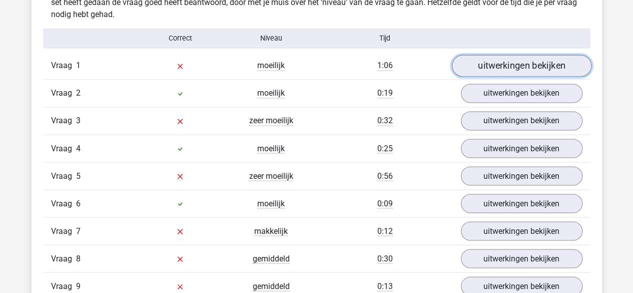
click at [490, 67] on link "uitwerkingen bekijken" at bounding box center [522, 66] width 140 height 22
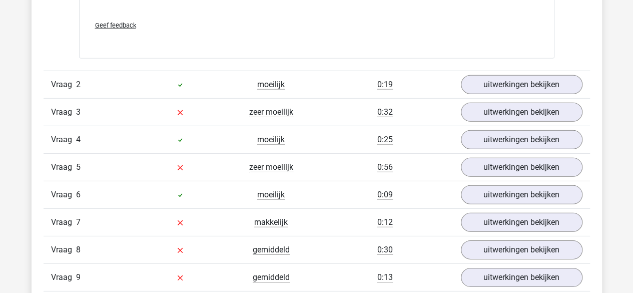
scroll to position [1435, 0]
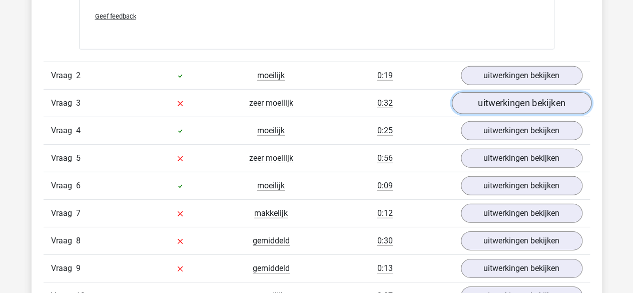
click at [498, 99] on link "uitwerkingen bekijken" at bounding box center [522, 103] width 140 height 22
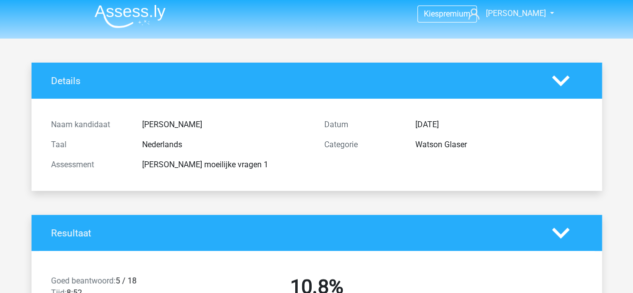
scroll to position [0, 0]
